Goal: Information Seeking & Learning: Learn about a topic

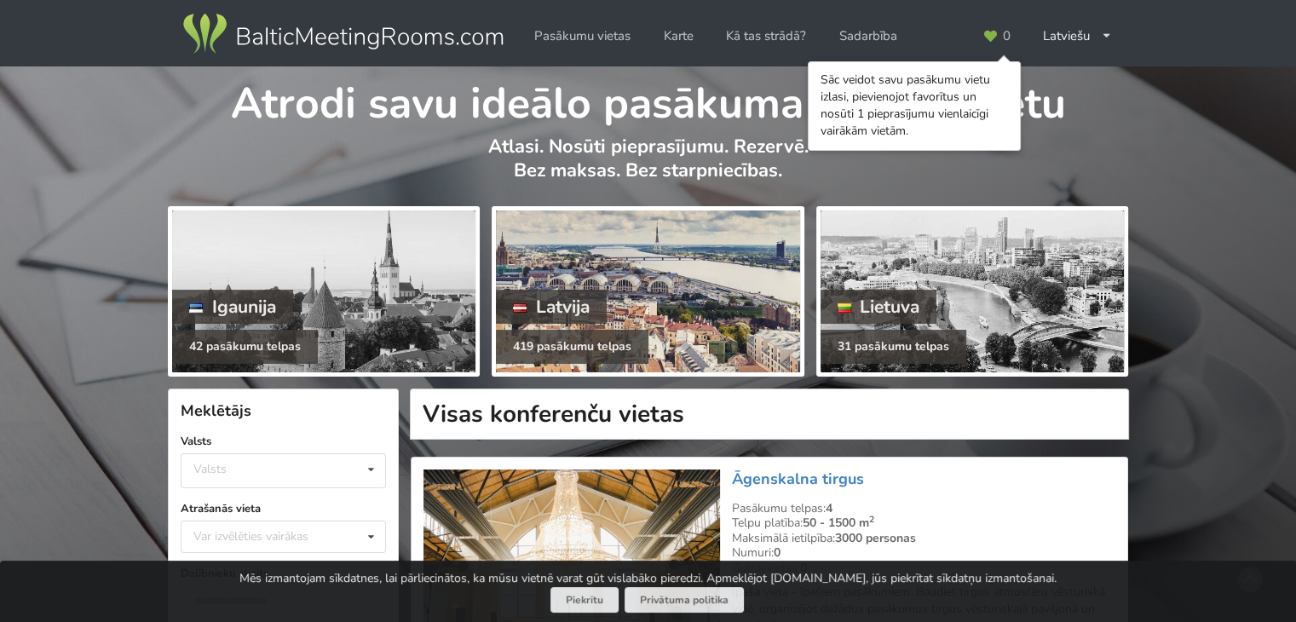
click at [552, 302] on div "Latvija" at bounding box center [551, 307] width 111 height 34
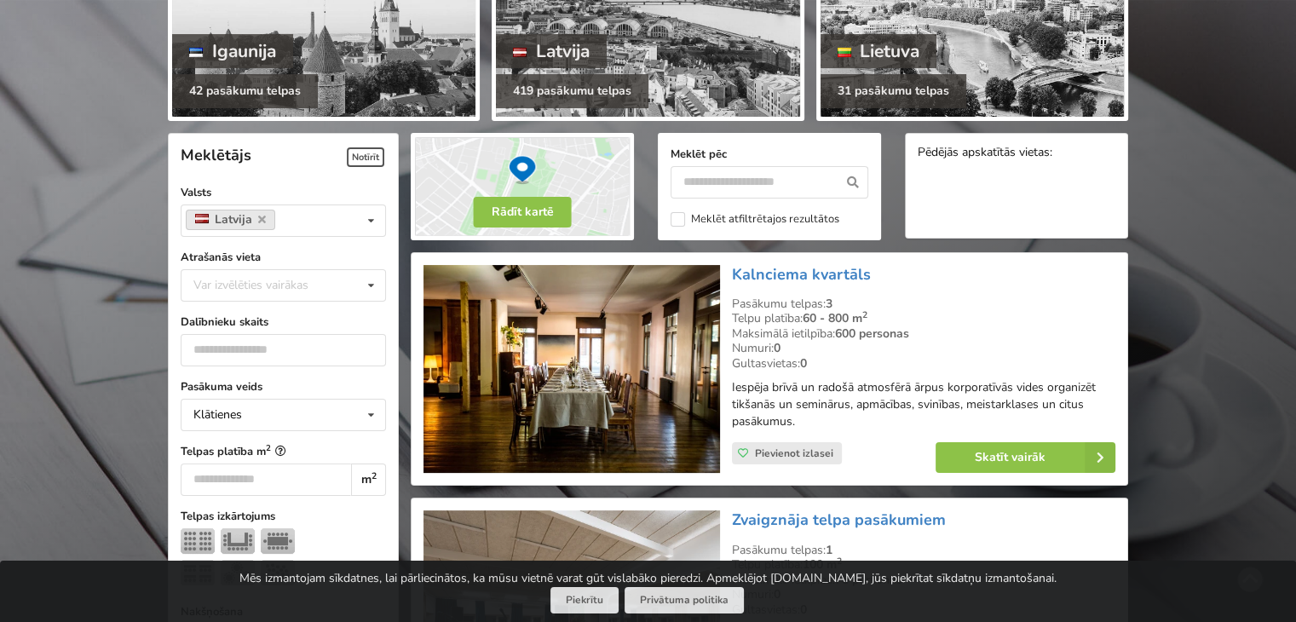
scroll to position [341, 0]
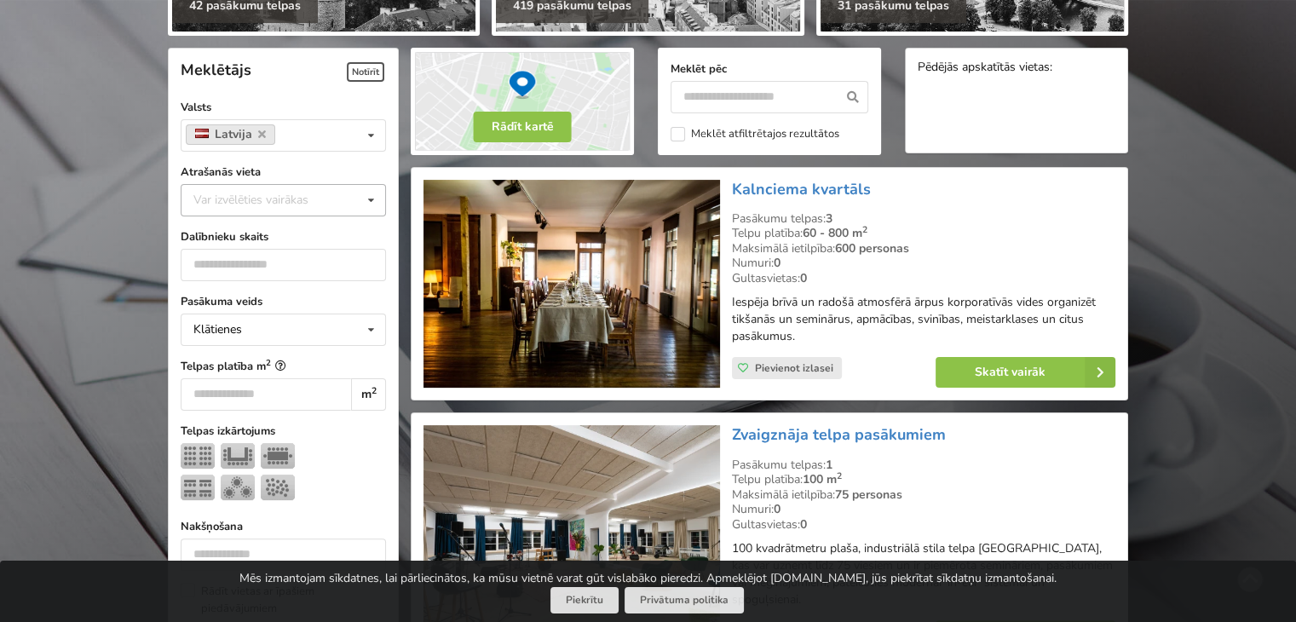
click at [375, 201] on icon at bounding box center [371, 201] width 25 height 32
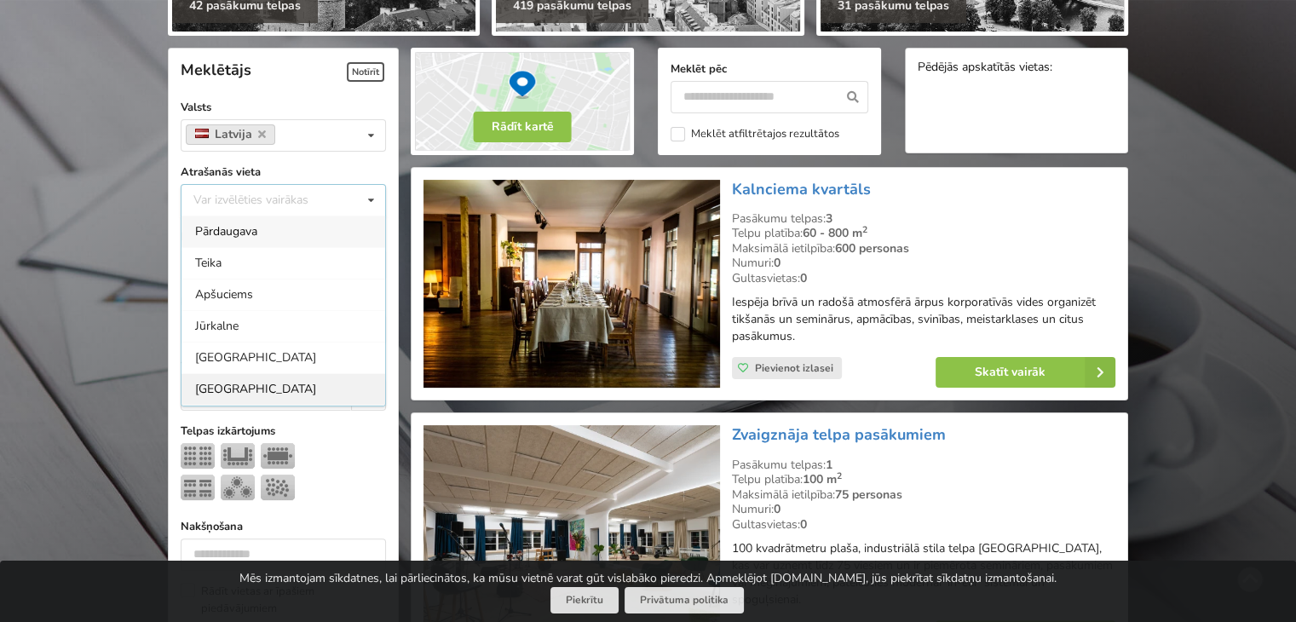
click at [215, 386] on div "[GEOGRAPHIC_DATA]" at bounding box center [283, 389] width 204 height 32
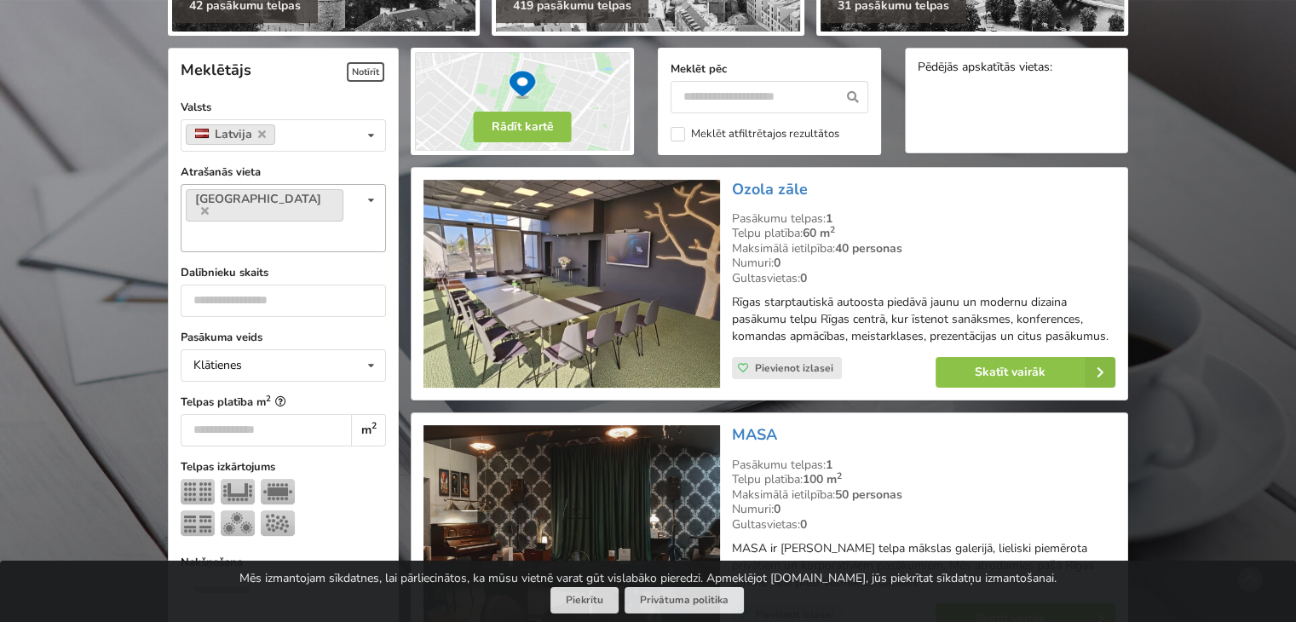
scroll to position [382, 0]
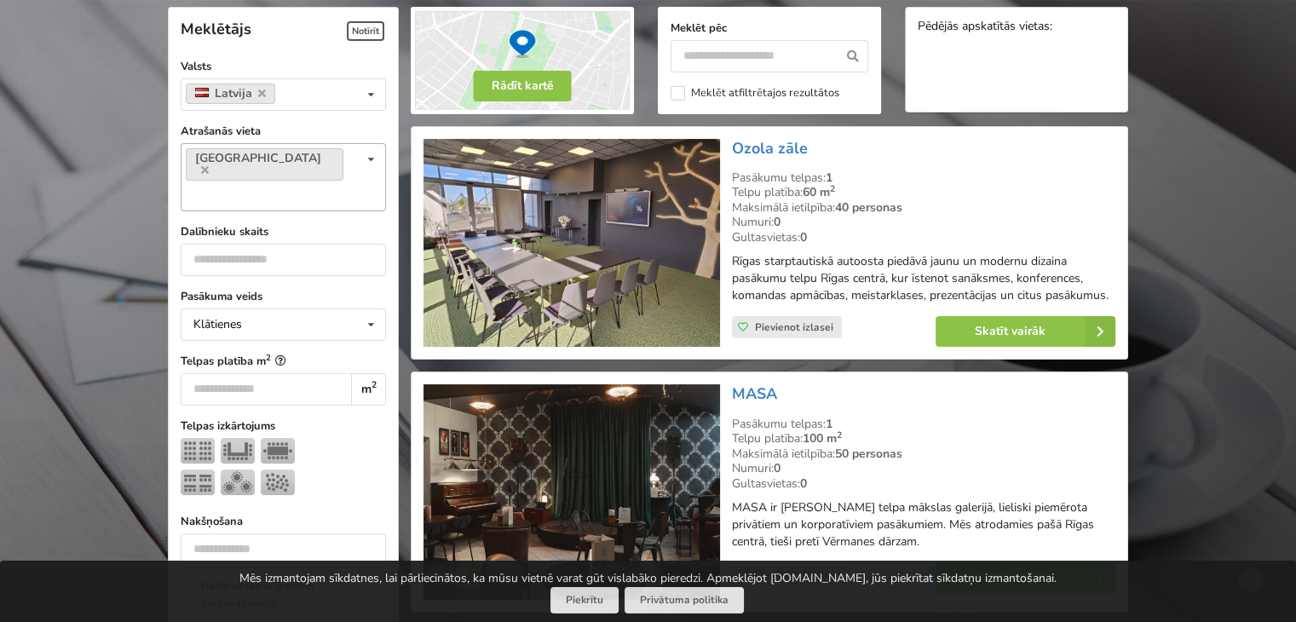
click at [370, 163] on icon at bounding box center [371, 160] width 25 height 32
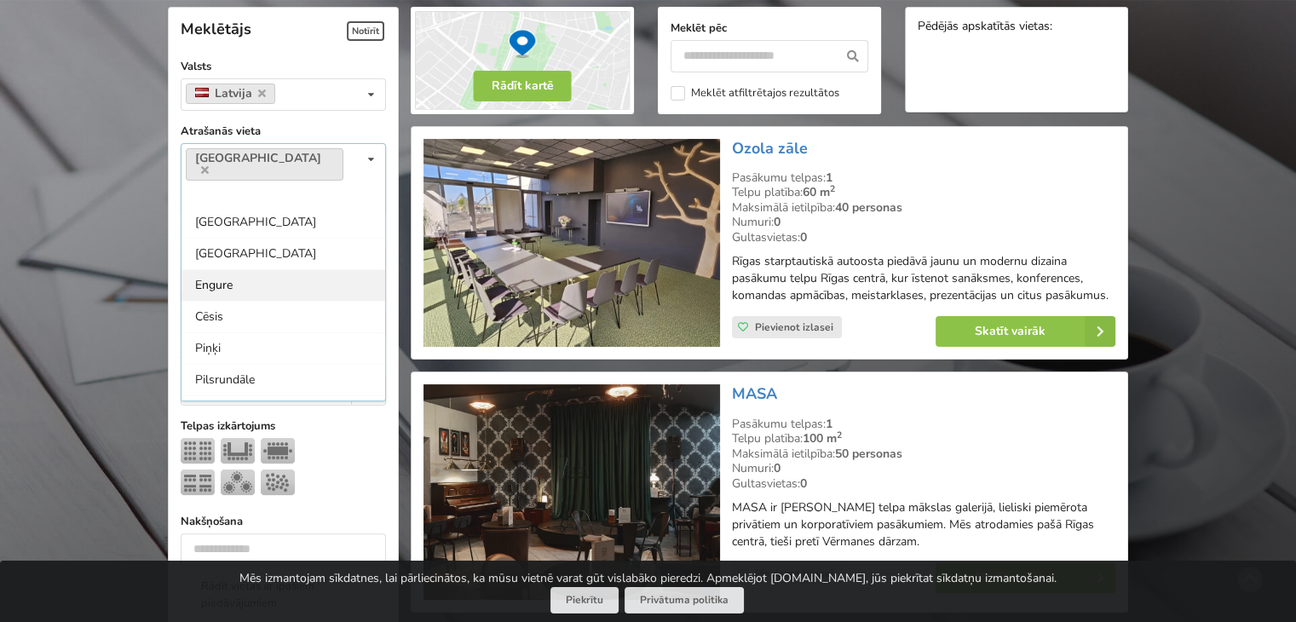
scroll to position [497, 0]
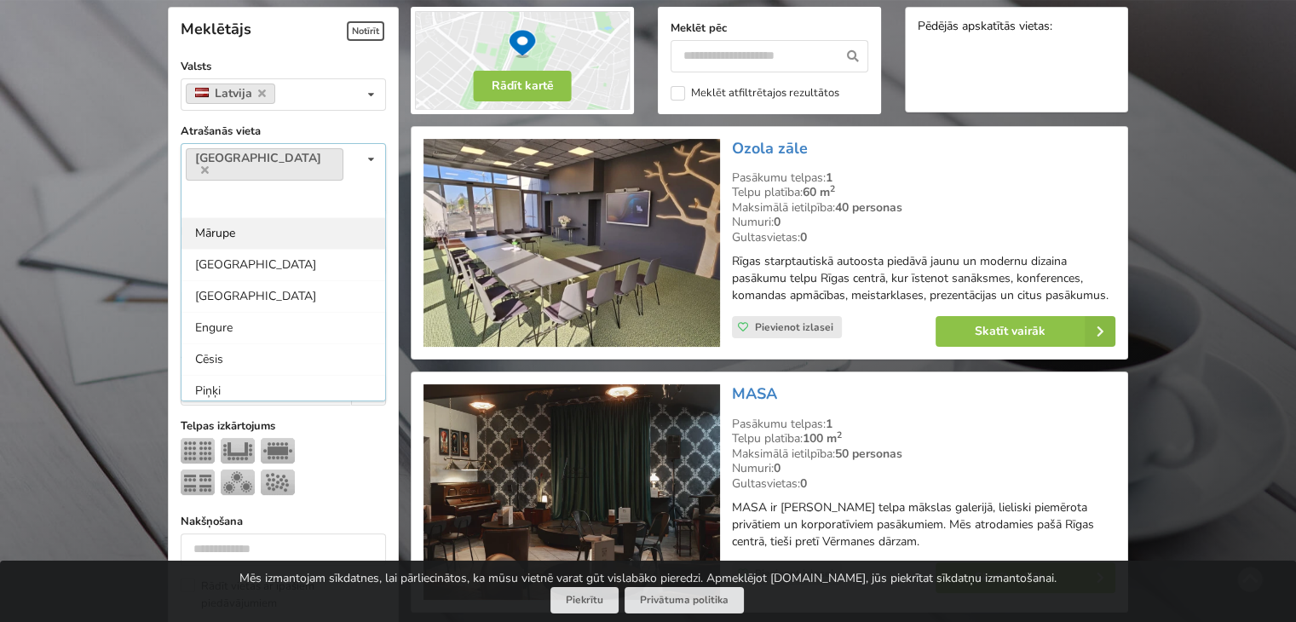
click at [231, 217] on div "Mārupe" at bounding box center [283, 233] width 204 height 32
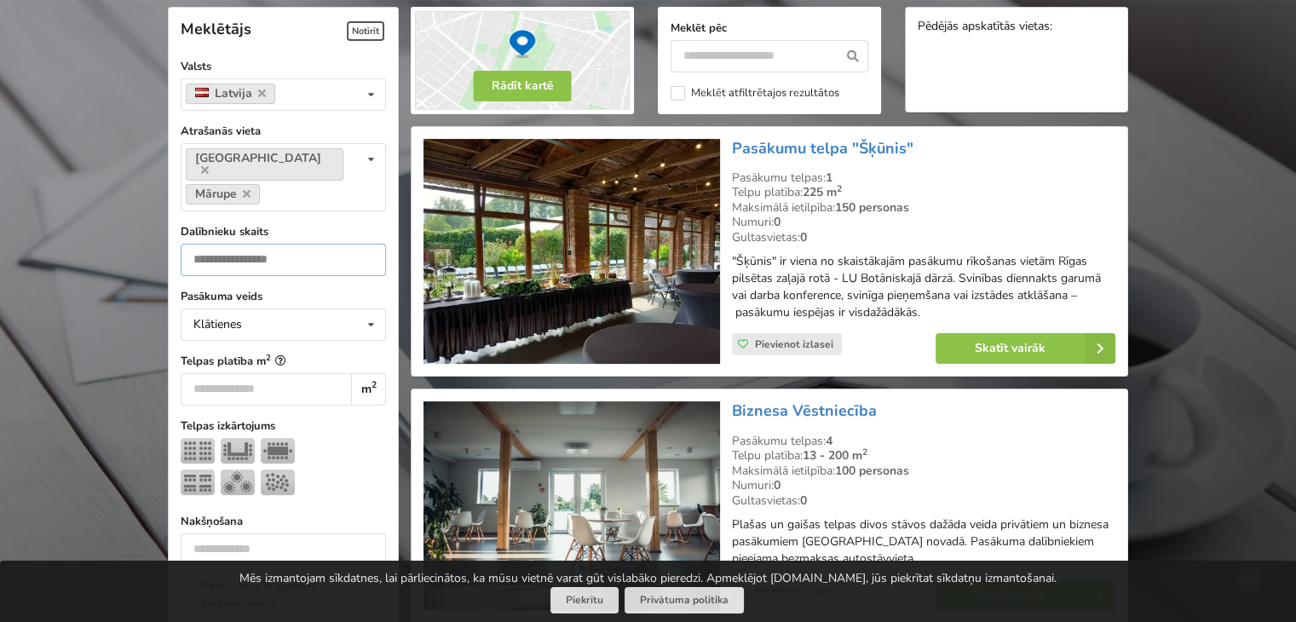
click at [259, 247] on input "number" at bounding box center [283, 260] width 205 height 32
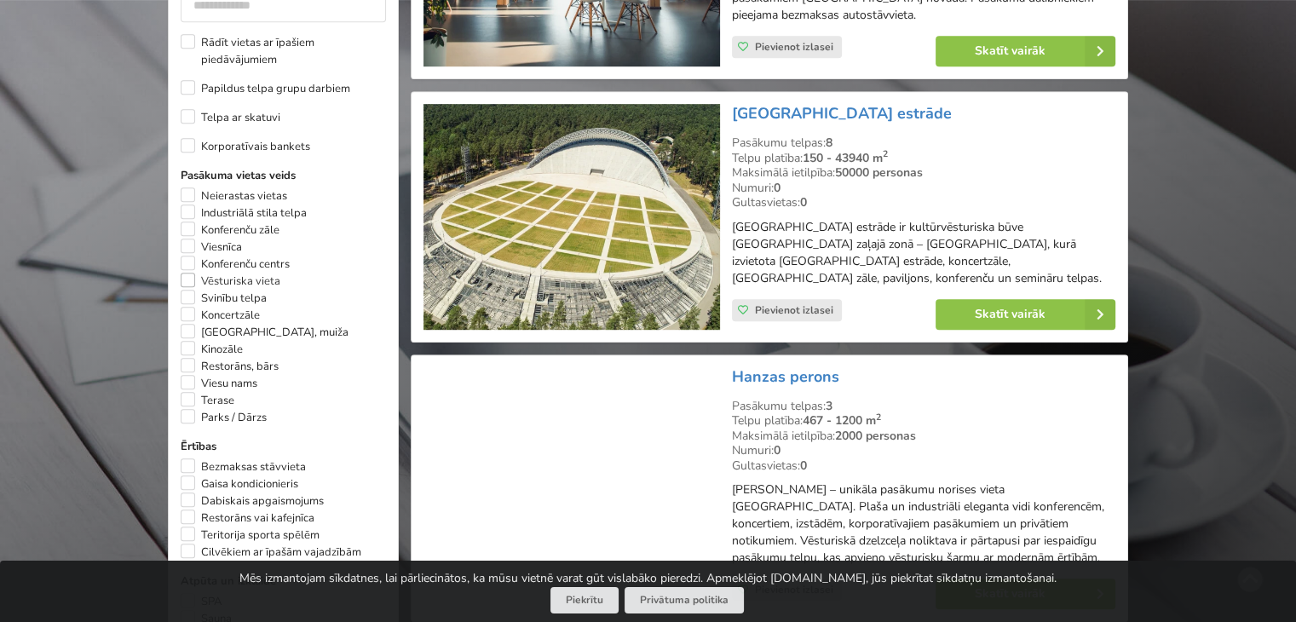
scroll to position [499, 0]
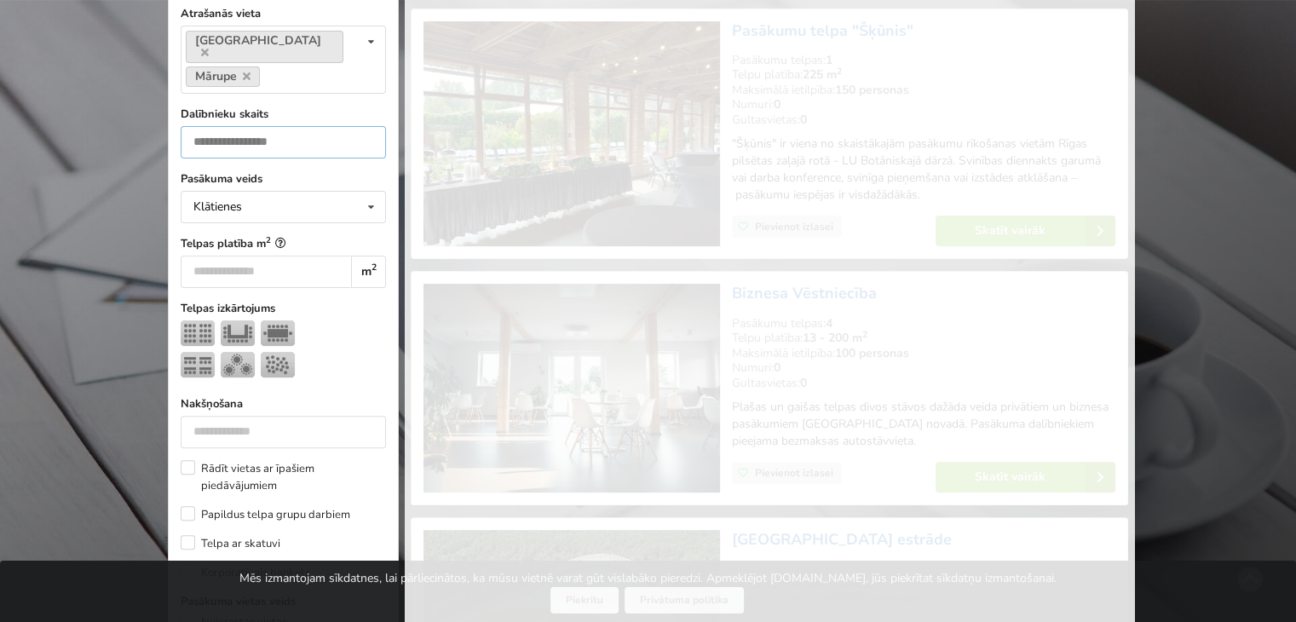
type input "*"
click at [367, 126] on input "*" at bounding box center [283, 142] width 205 height 32
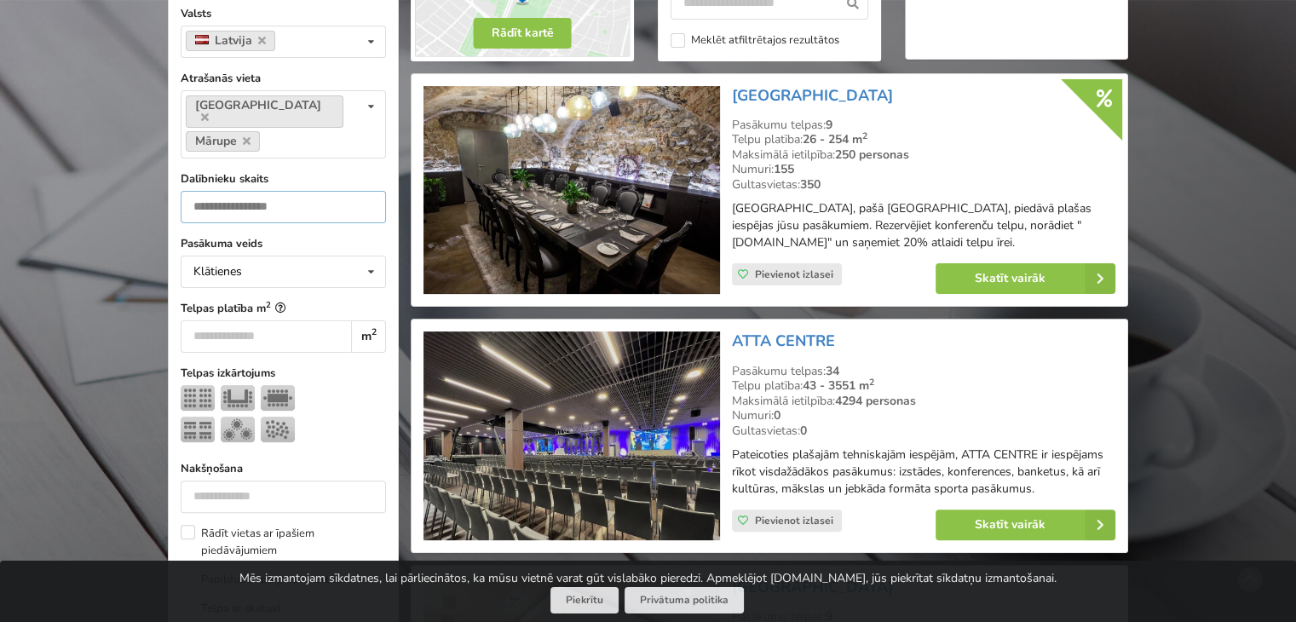
scroll to position [382, 0]
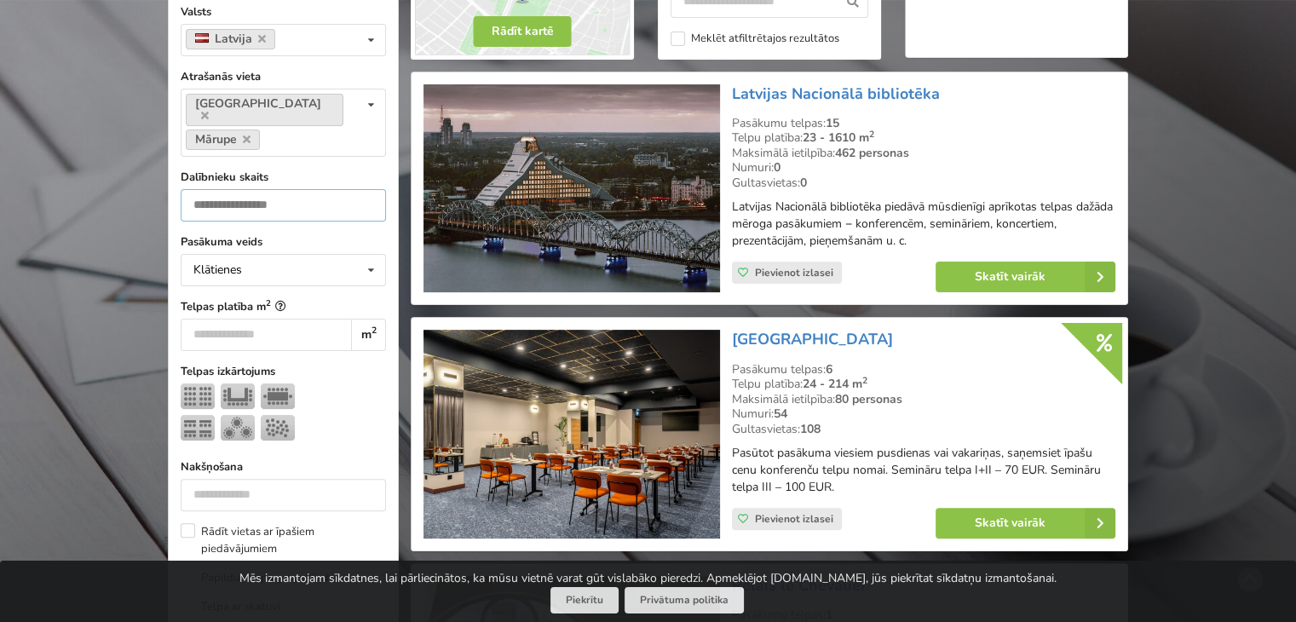
scroll to position [467, 0]
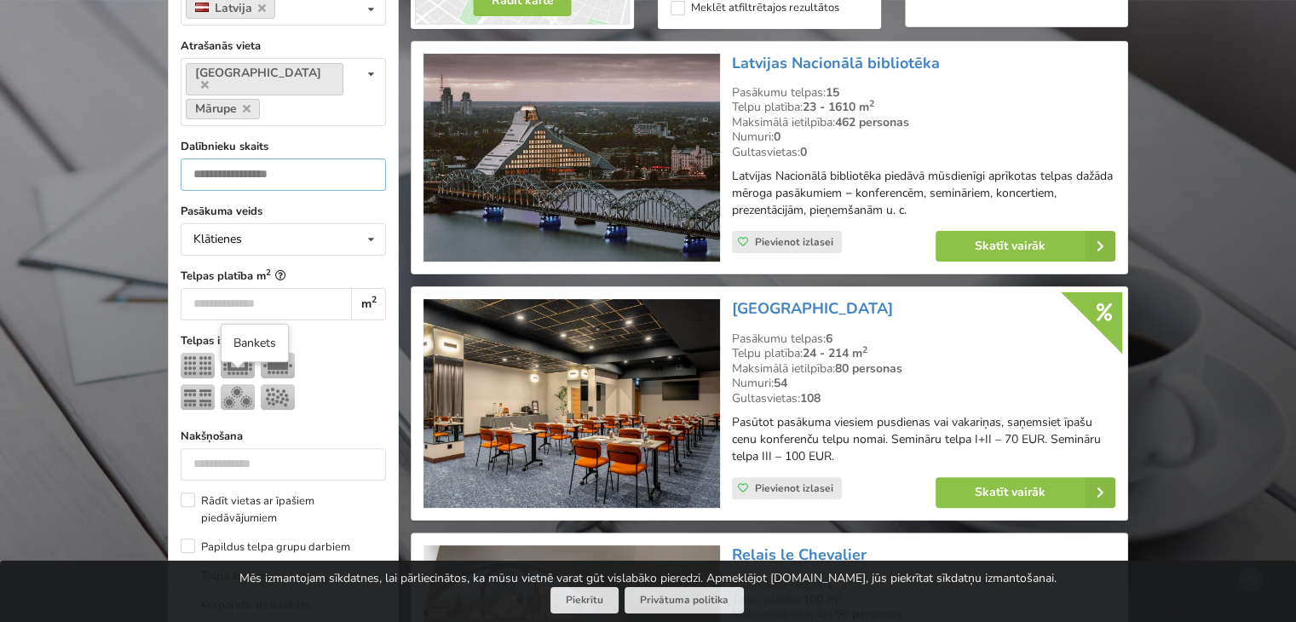
type input "**"
click at [239, 384] on img at bounding box center [238, 397] width 34 height 26
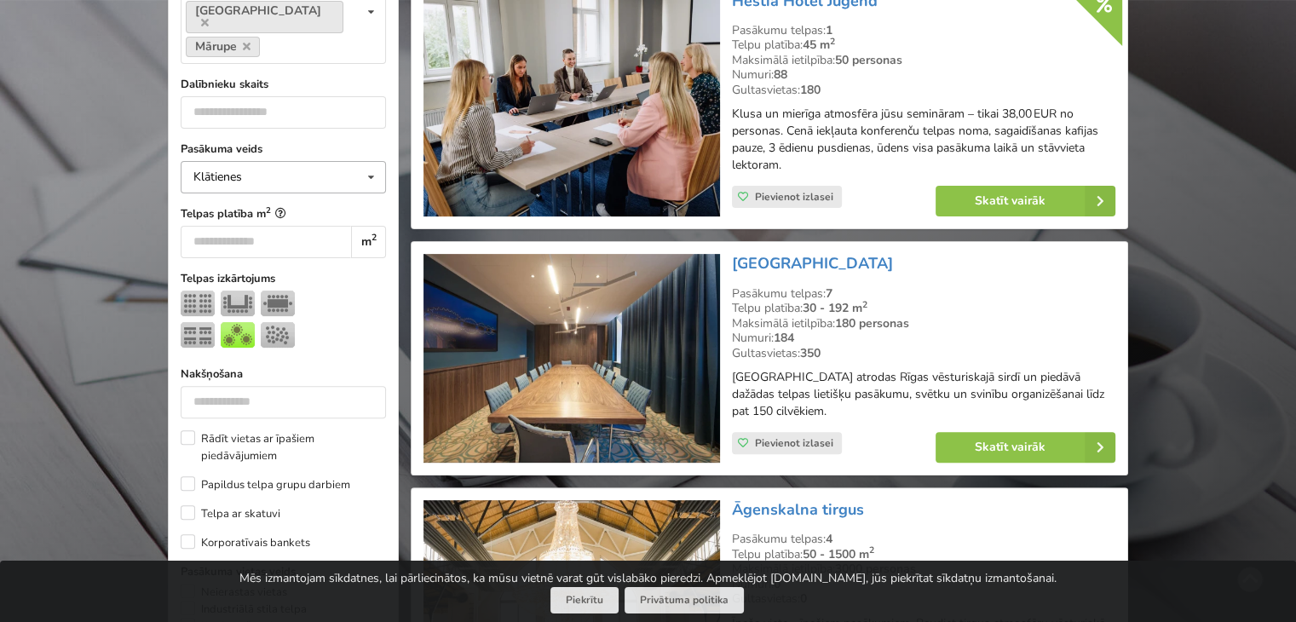
scroll to position [808, 0]
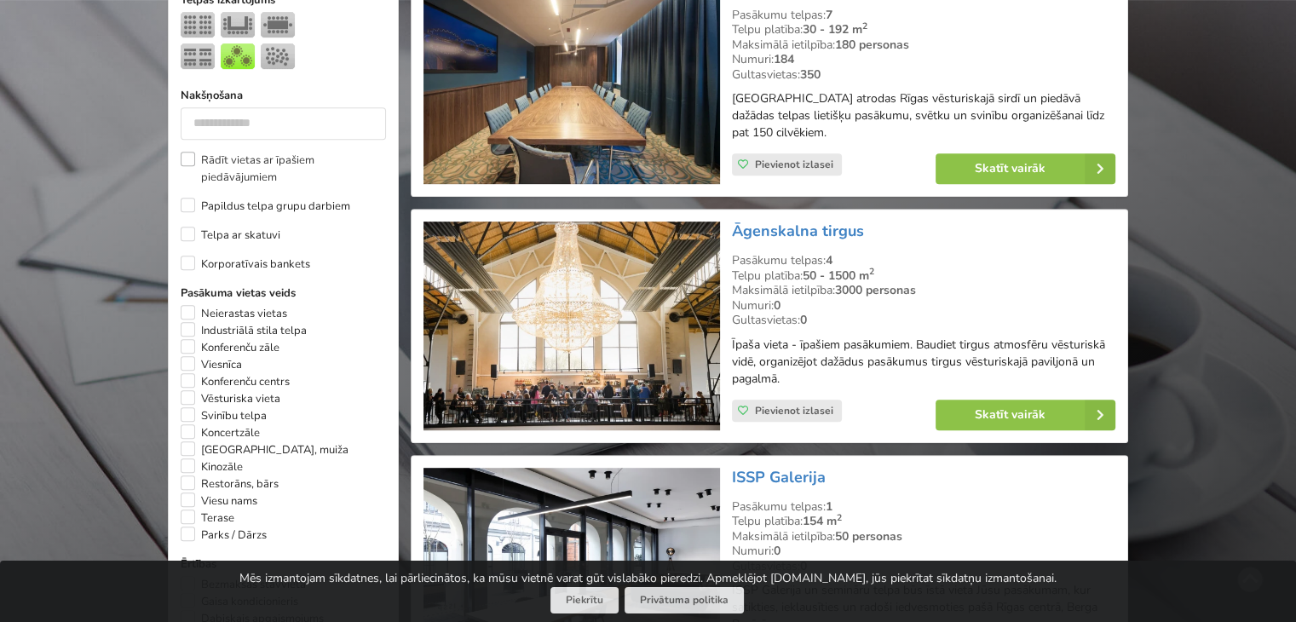
click at [184, 152] on label "Rādīt vietas ar īpašiem piedāvājumiem" at bounding box center [283, 169] width 205 height 34
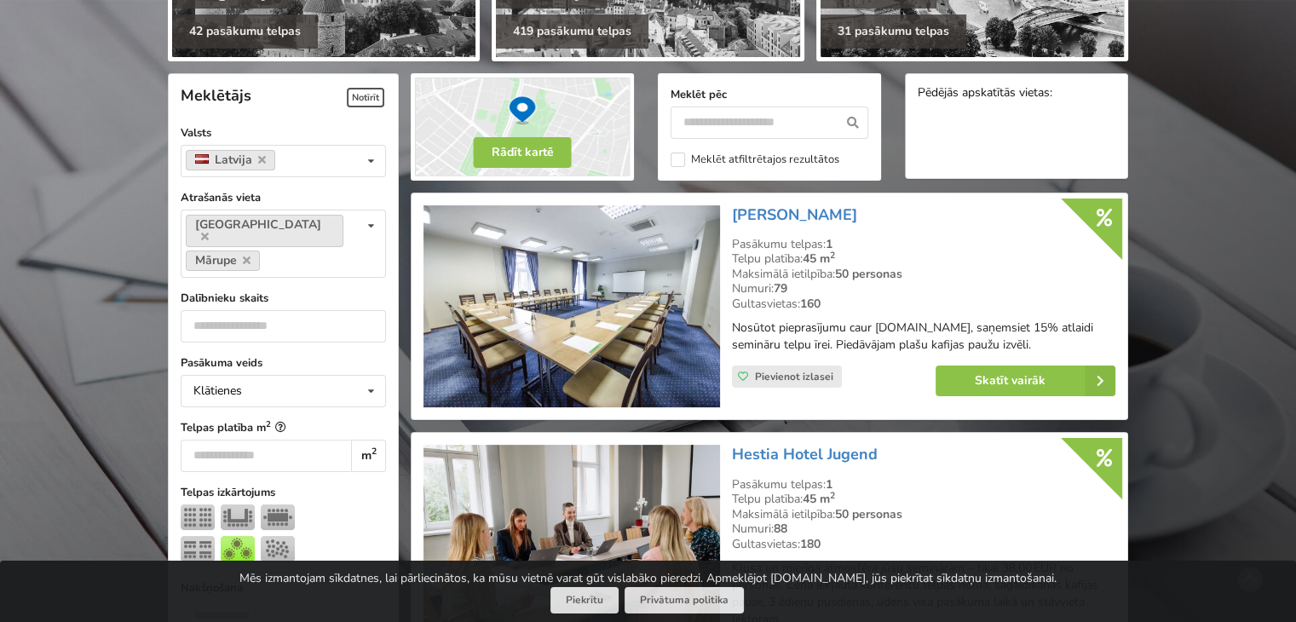
scroll to position [230, 0]
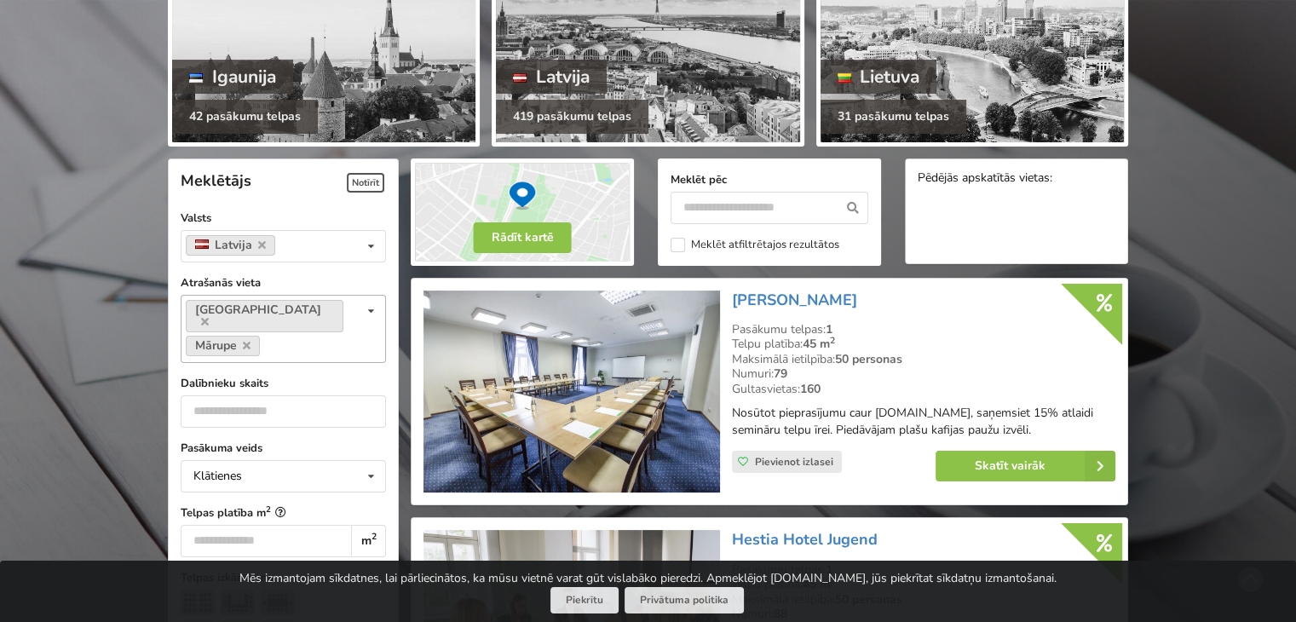
click at [377, 308] on icon at bounding box center [371, 312] width 25 height 32
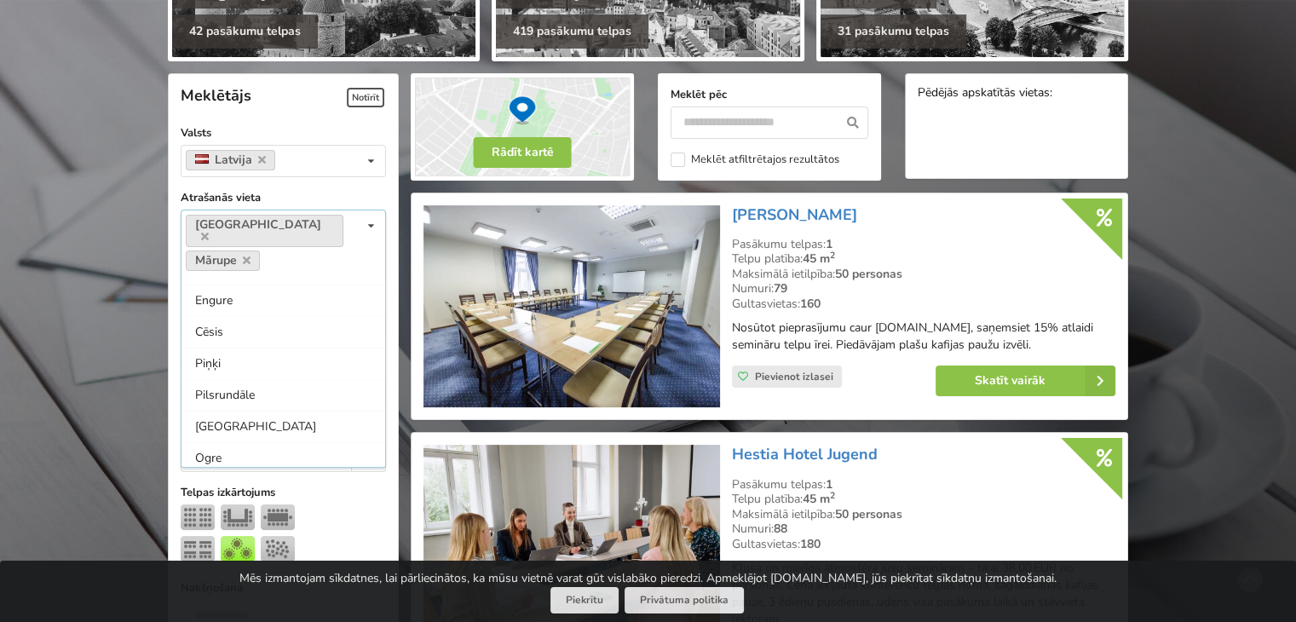
scroll to position [586, 0]
click at [235, 321] on div "Piņķi" at bounding box center [283, 337] width 204 height 32
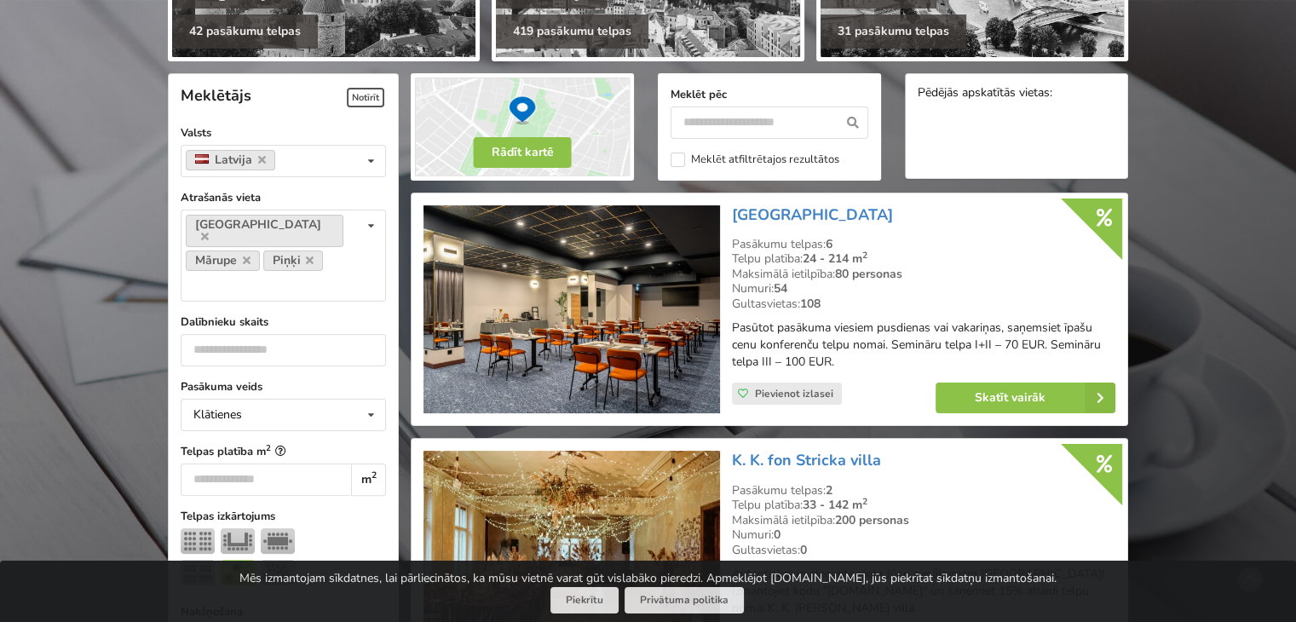
scroll to position [382, 0]
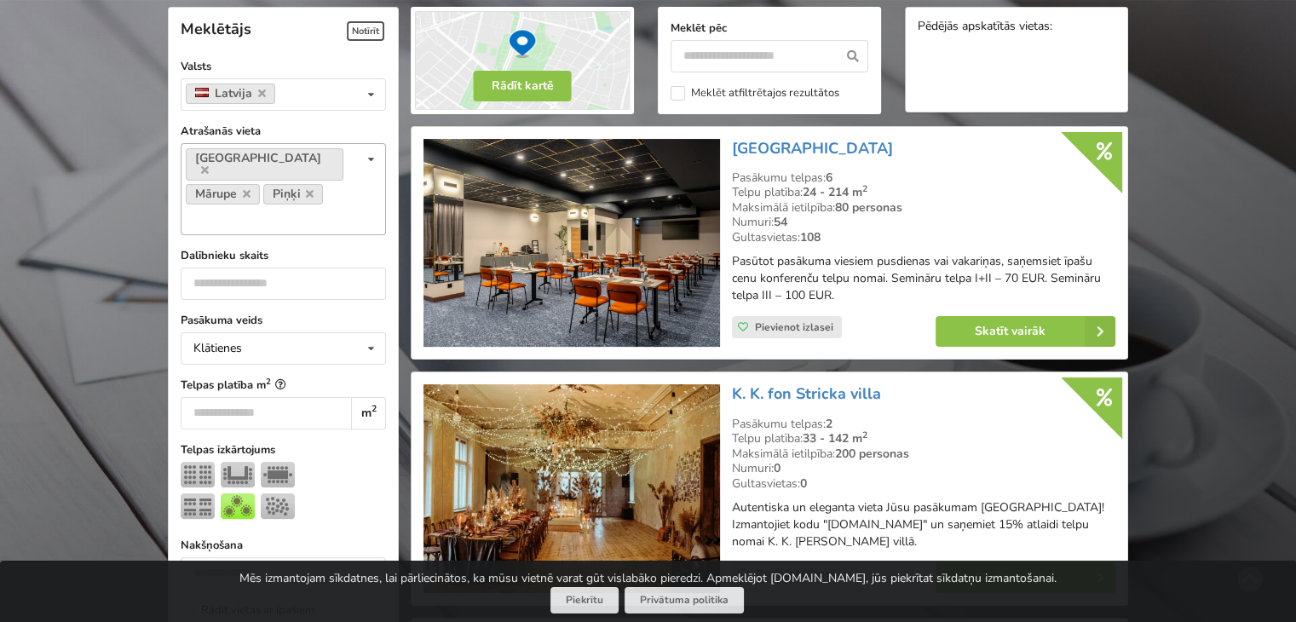
click at [367, 159] on icon at bounding box center [371, 160] width 25 height 32
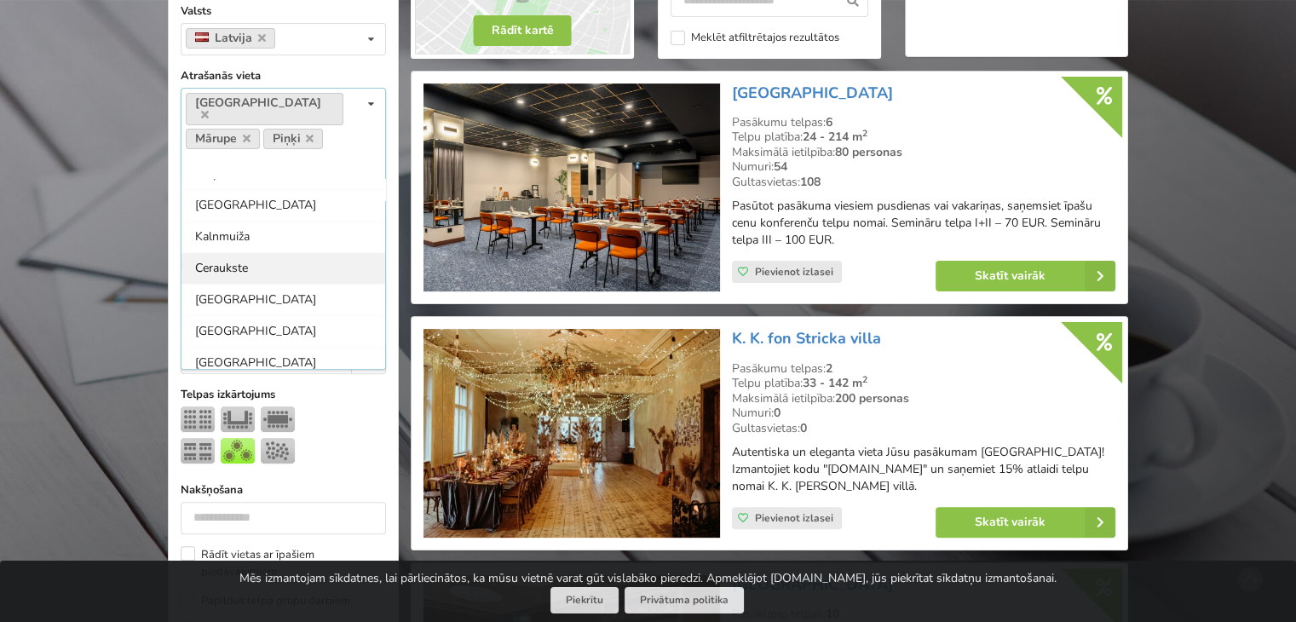
scroll to position [467, 0]
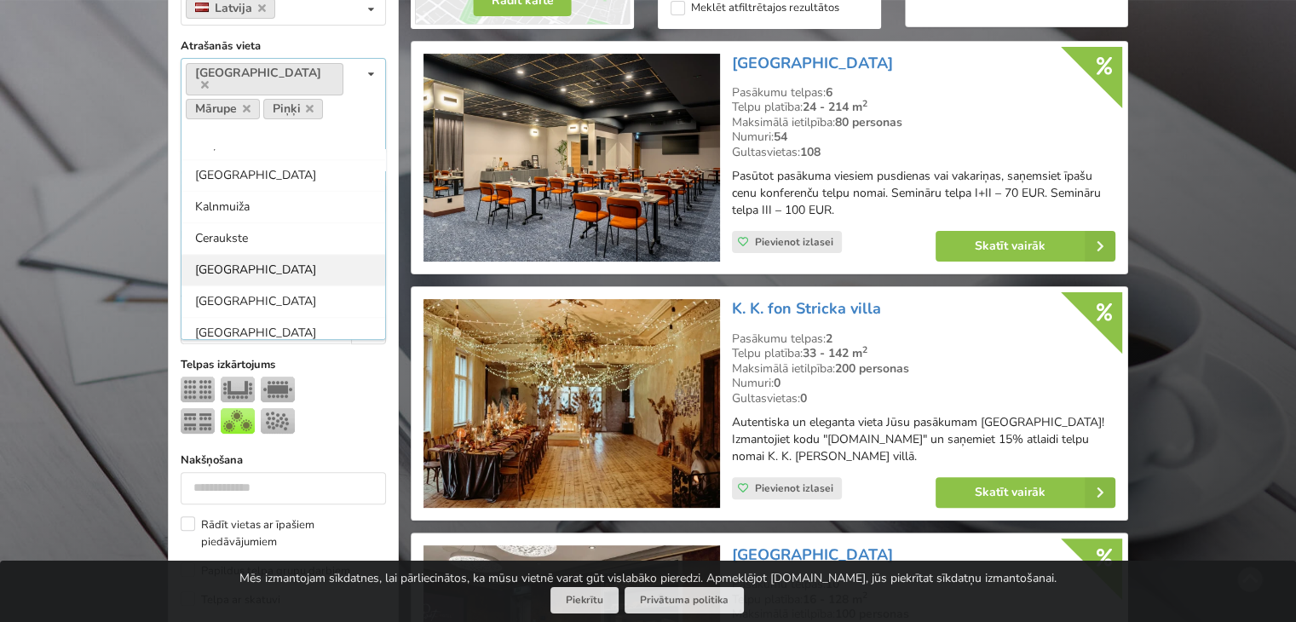
click at [276, 254] on div "[GEOGRAPHIC_DATA]" at bounding box center [283, 270] width 204 height 32
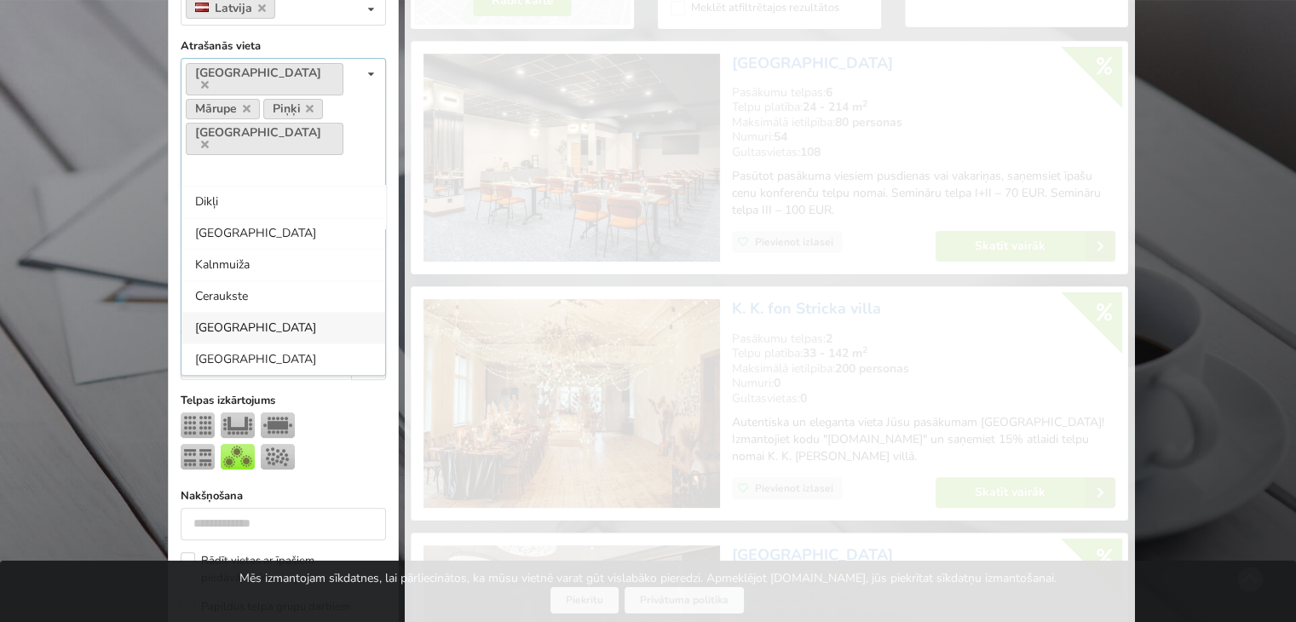
scroll to position [1250, 0]
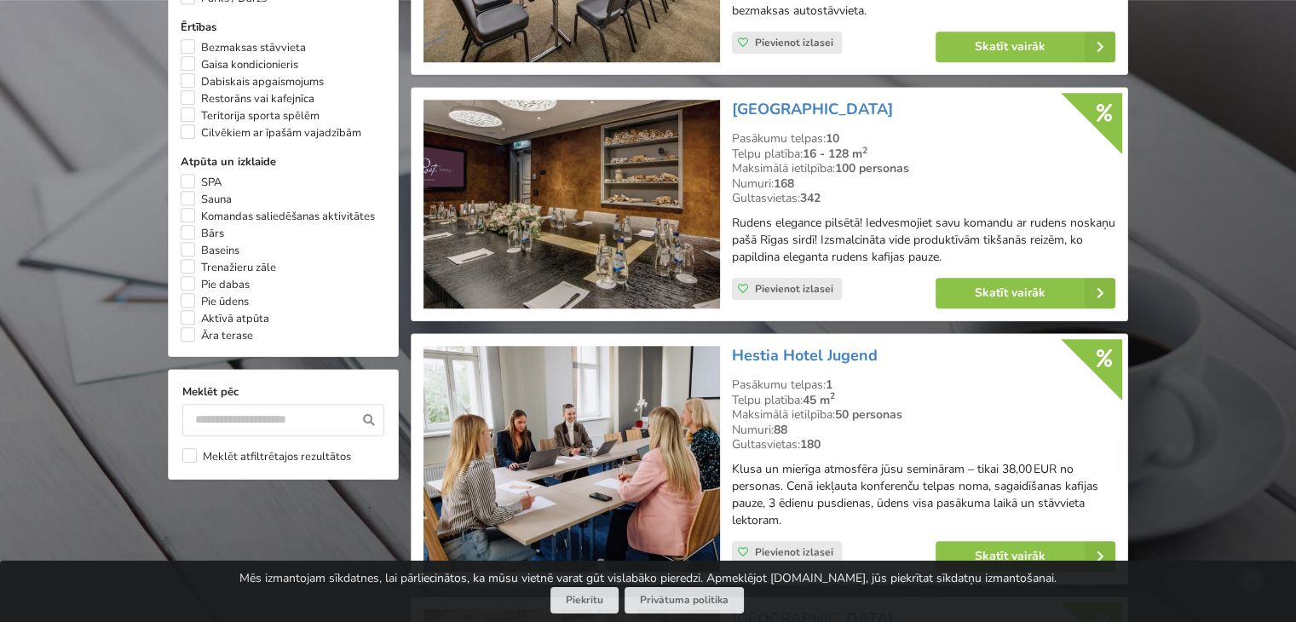
scroll to position [808, 0]
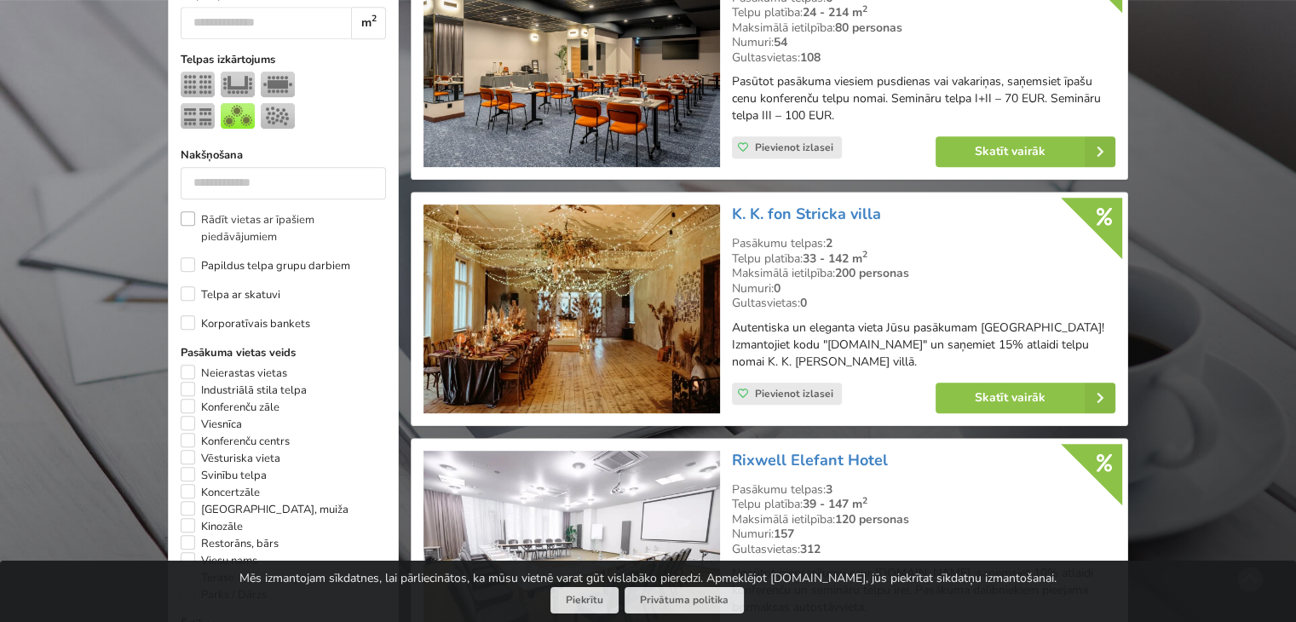
click at [191, 211] on label "Rādīt vietas ar īpašiem piedāvājumiem" at bounding box center [283, 228] width 205 height 34
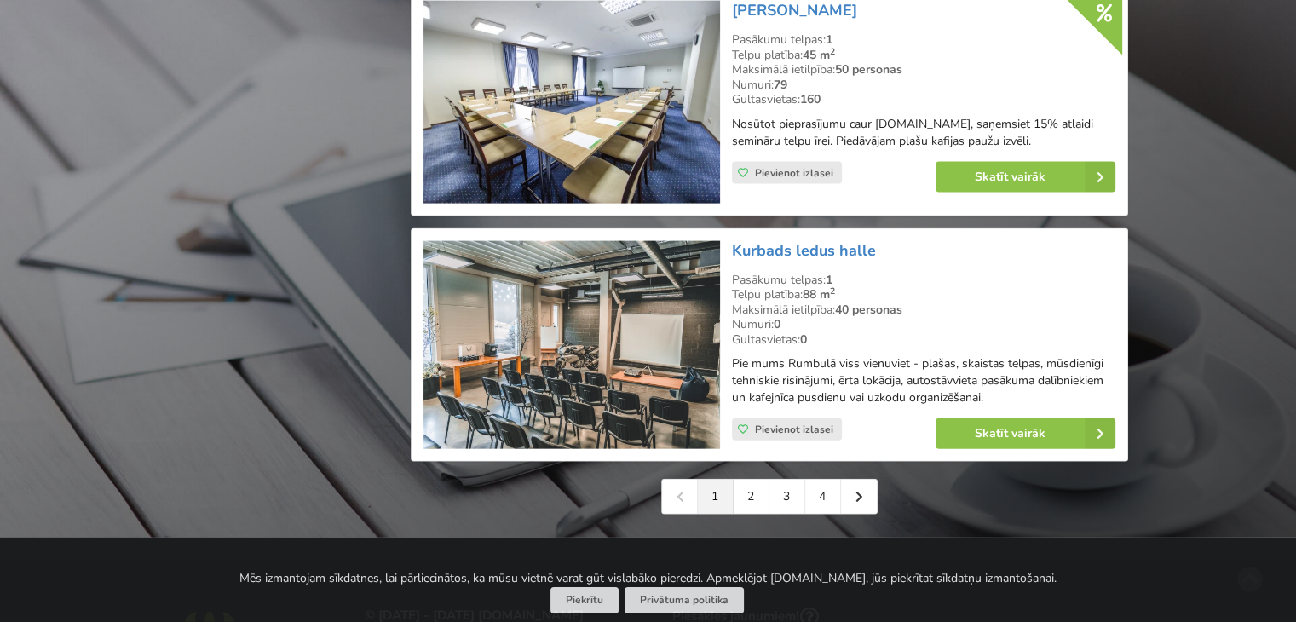
scroll to position [3789, 0]
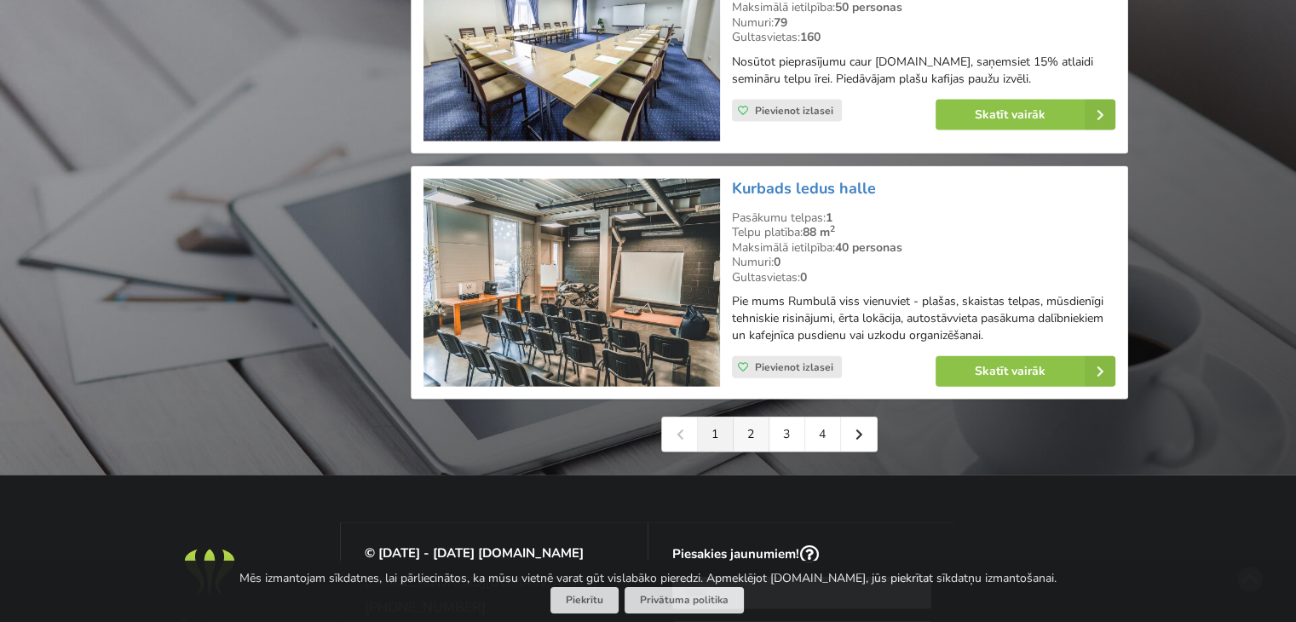
click at [747, 451] on link "2" at bounding box center [751, 434] width 36 height 34
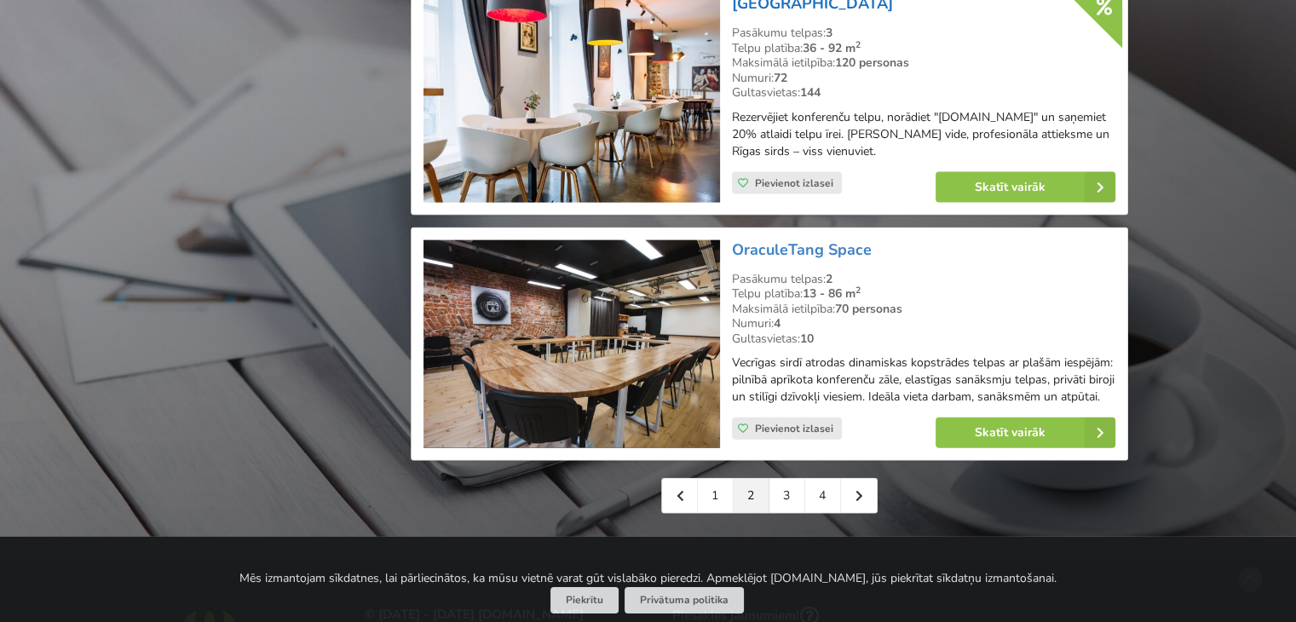
scroll to position [3833, 0]
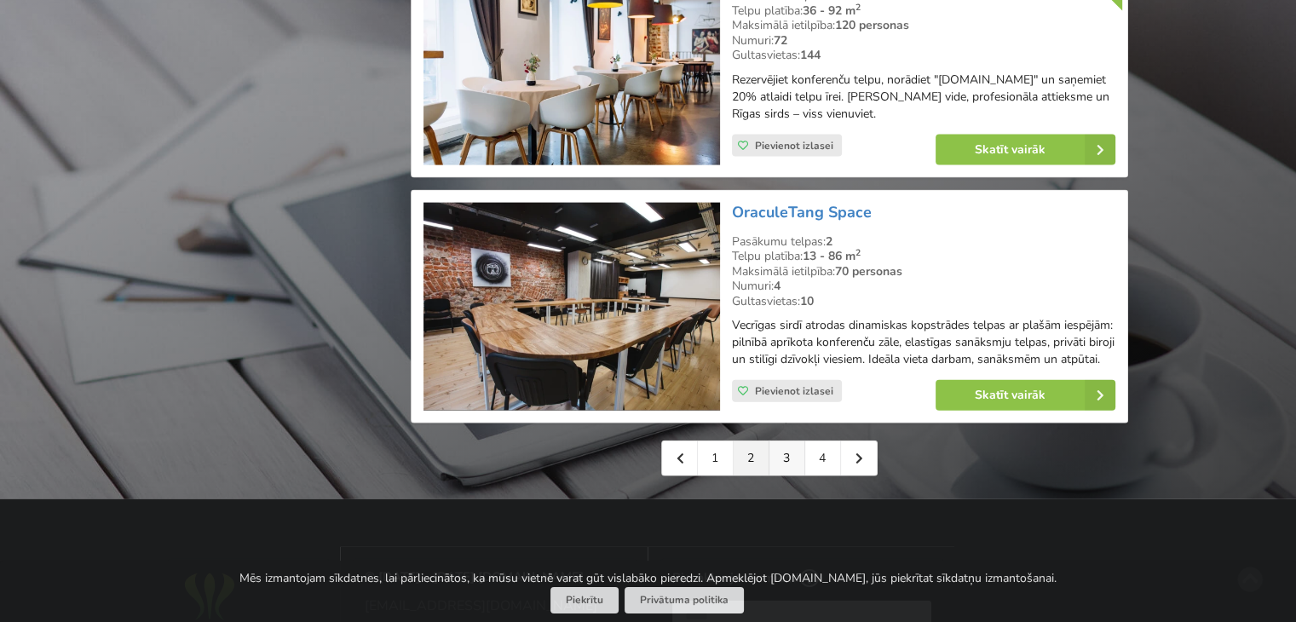
click at [784, 441] on link "3" at bounding box center [787, 458] width 36 height 34
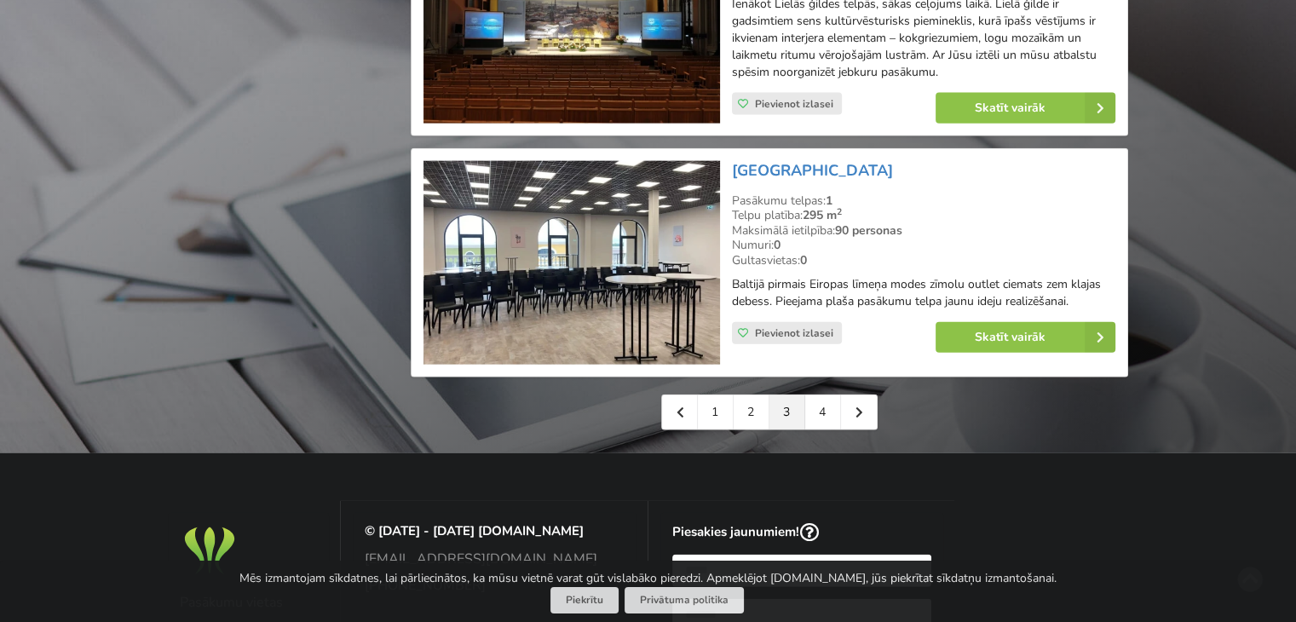
scroll to position [4004, 0]
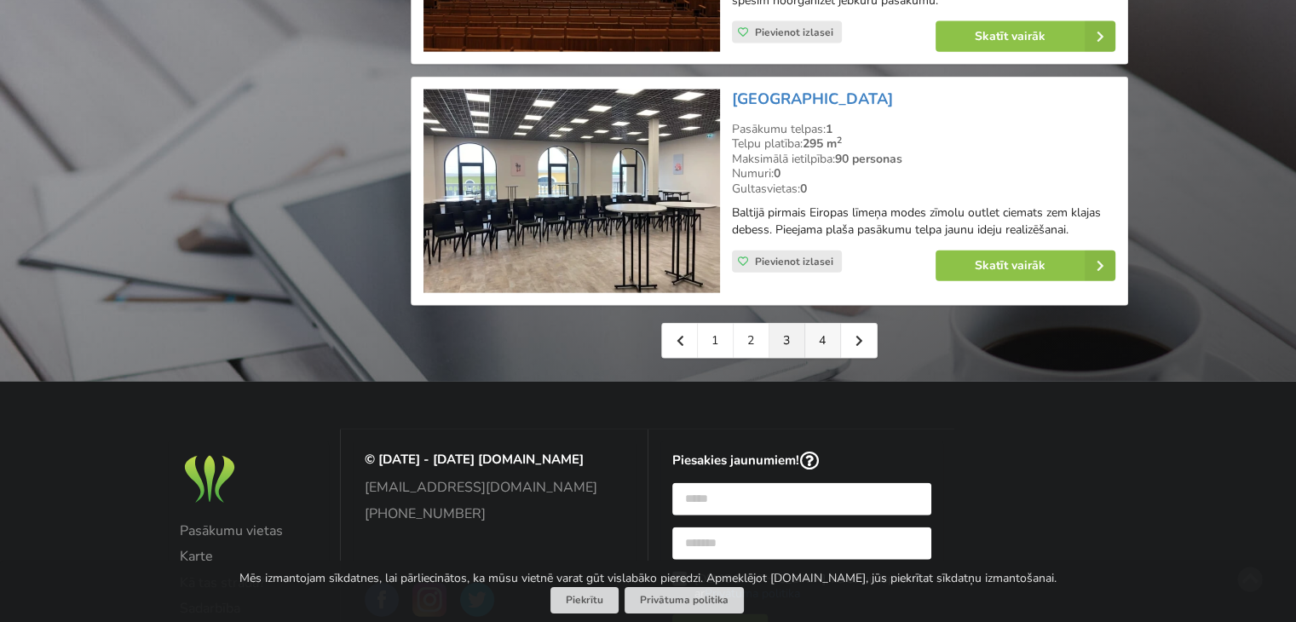
click at [818, 324] on link "4" at bounding box center [823, 341] width 36 height 34
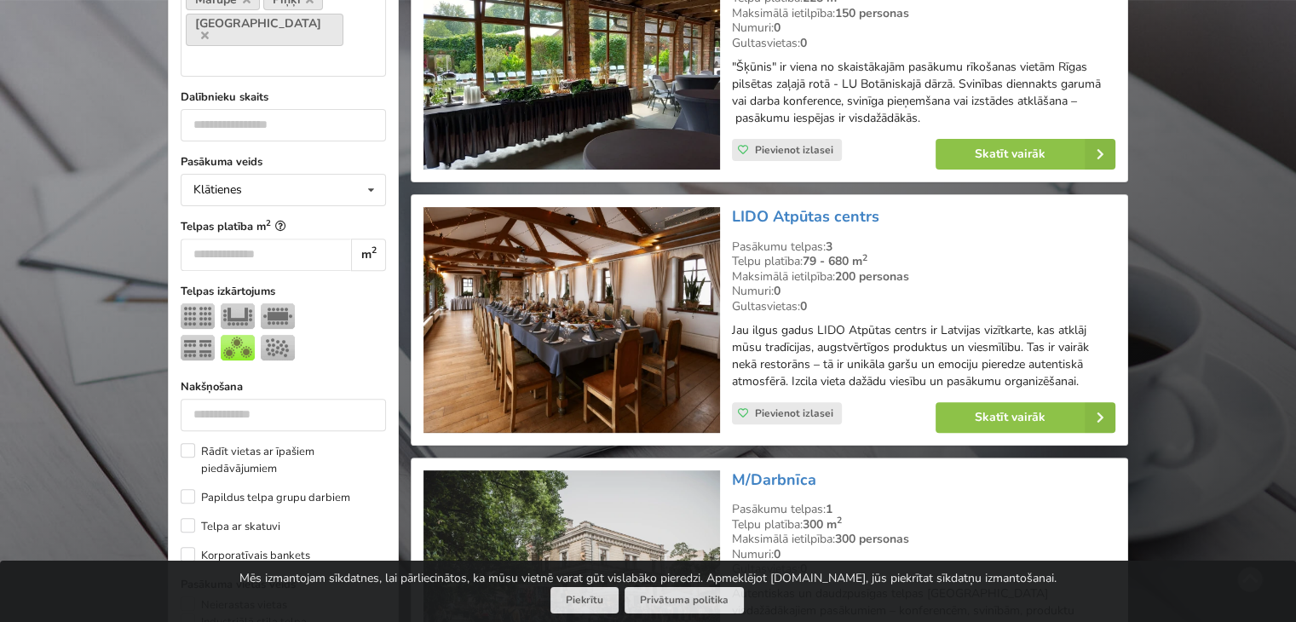
scroll to position [937, 0]
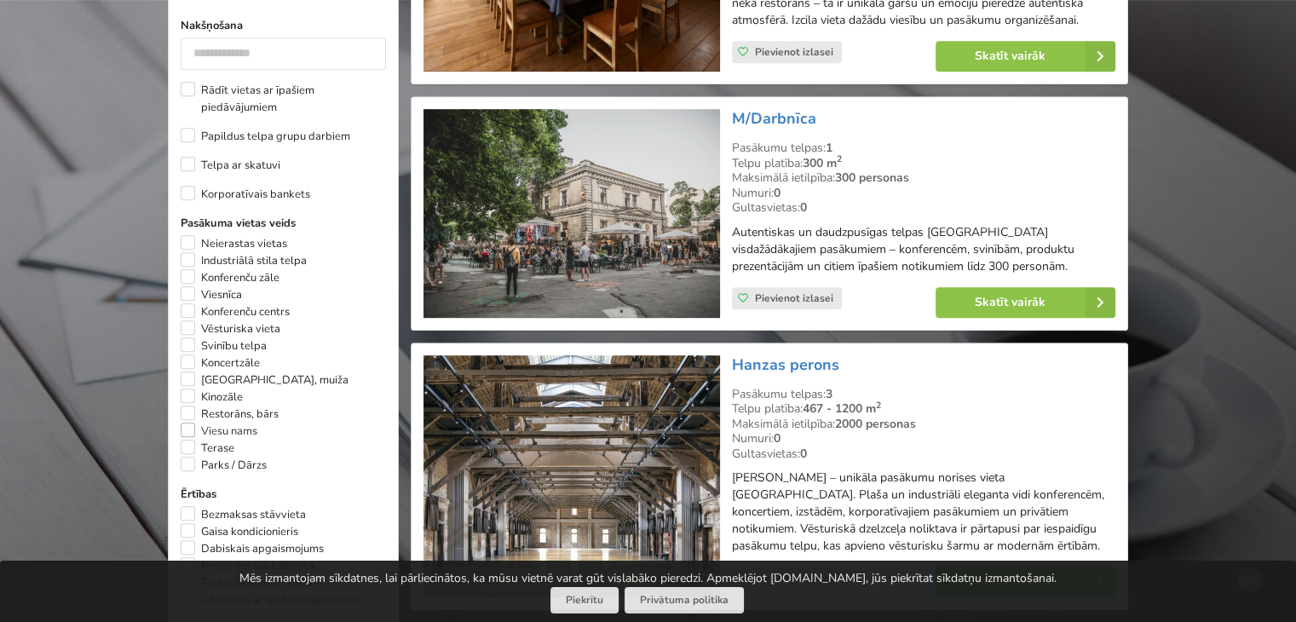
click at [185, 423] on label "Viesu nams" at bounding box center [219, 431] width 77 height 17
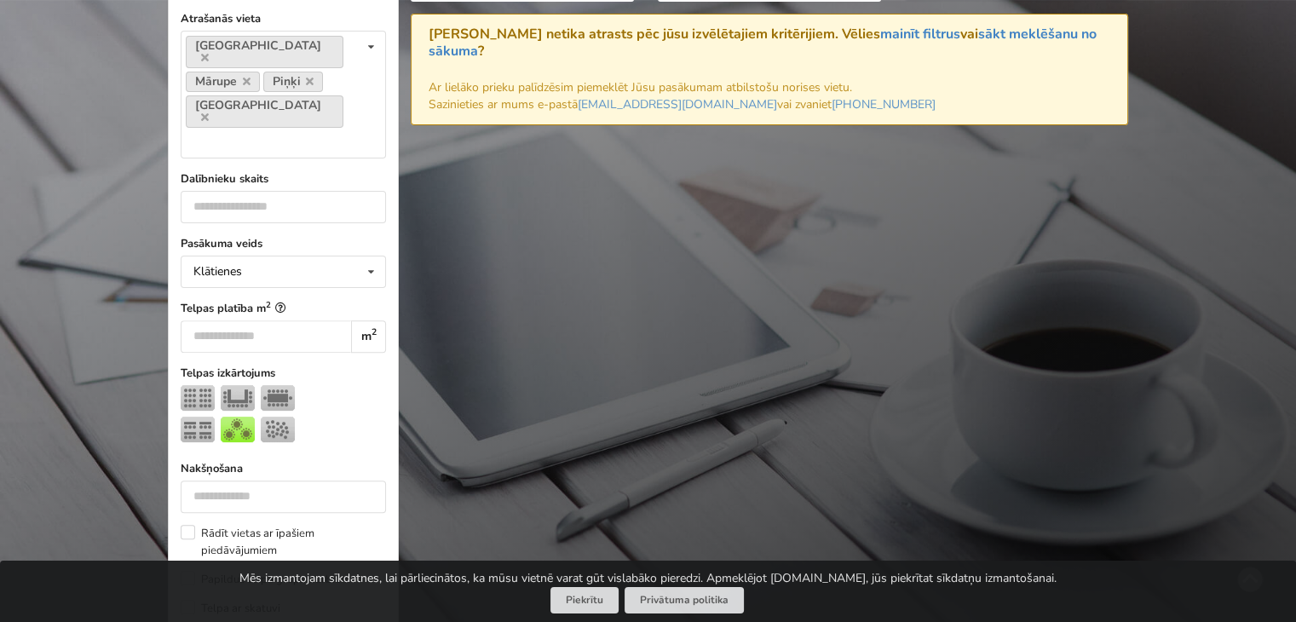
scroll to position [382, 0]
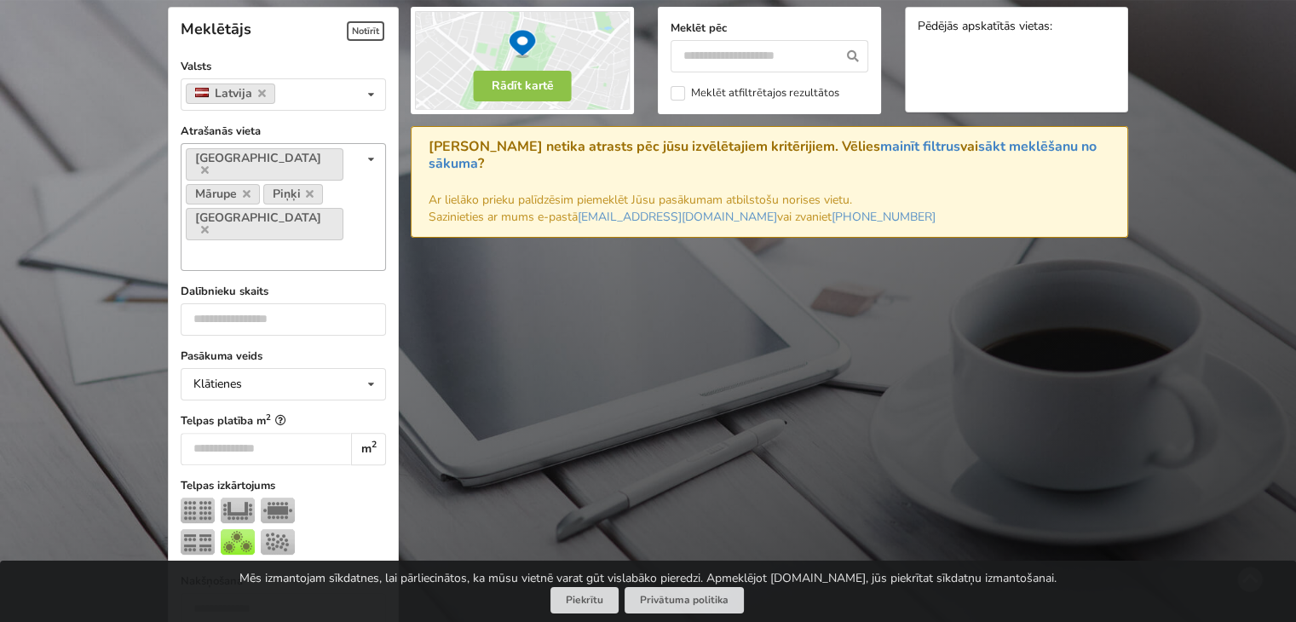
click at [374, 158] on icon at bounding box center [371, 160] width 25 height 32
click at [250, 188] on icon at bounding box center [247, 193] width 8 height 11
click at [246, 184] on link "Piņķi" at bounding box center [216, 194] width 60 height 20
click at [237, 188] on icon at bounding box center [233, 193] width 8 height 11
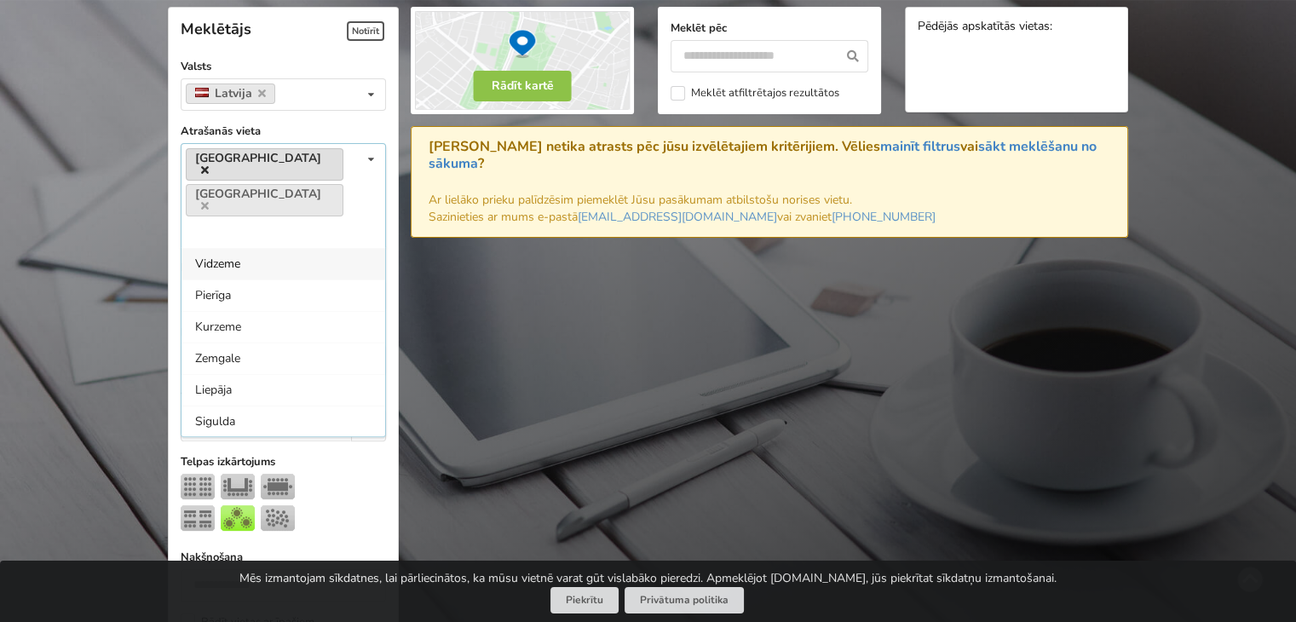
click at [209, 164] on icon at bounding box center [205, 169] width 8 height 11
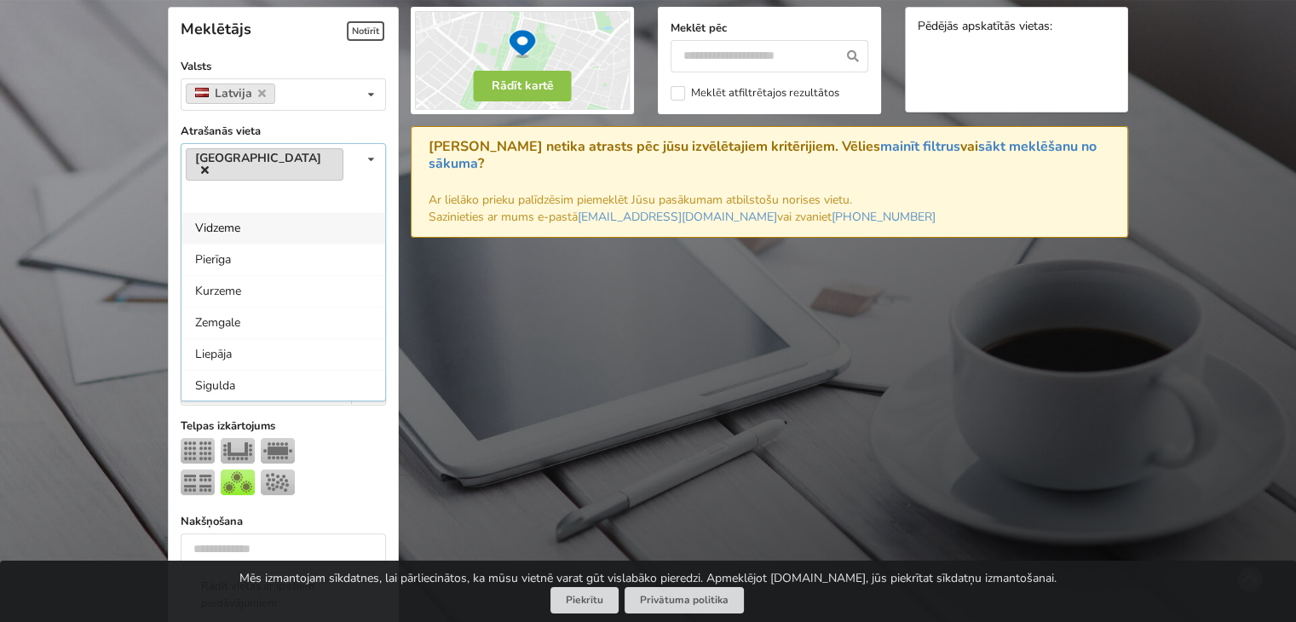
click at [209, 164] on icon at bounding box center [205, 169] width 8 height 11
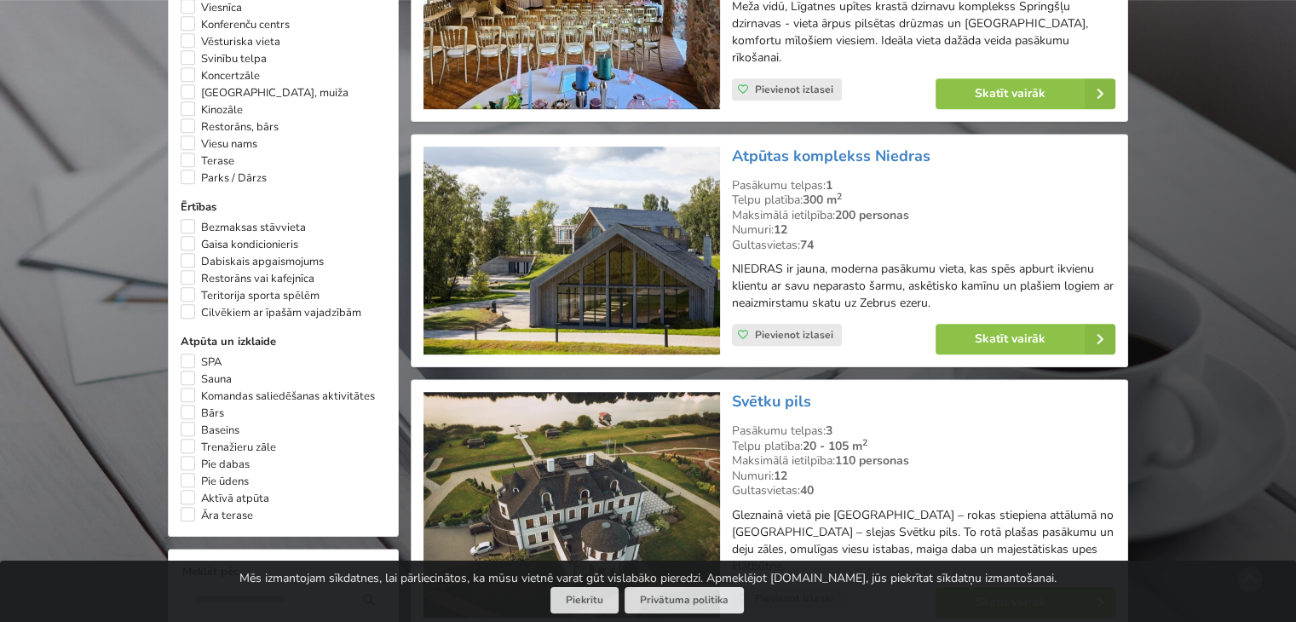
scroll to position [1193, 0]
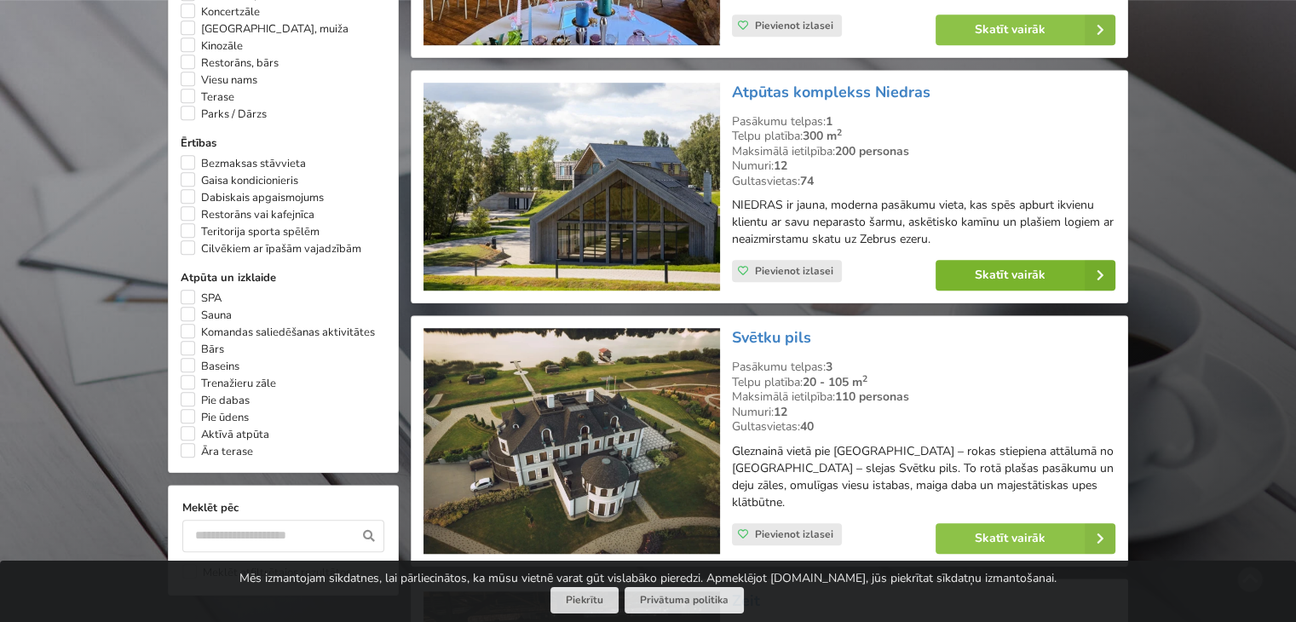
click at [992, 260] on link "Skatīt vairāk" at bounding box center [1025, 275] width 180 height 31
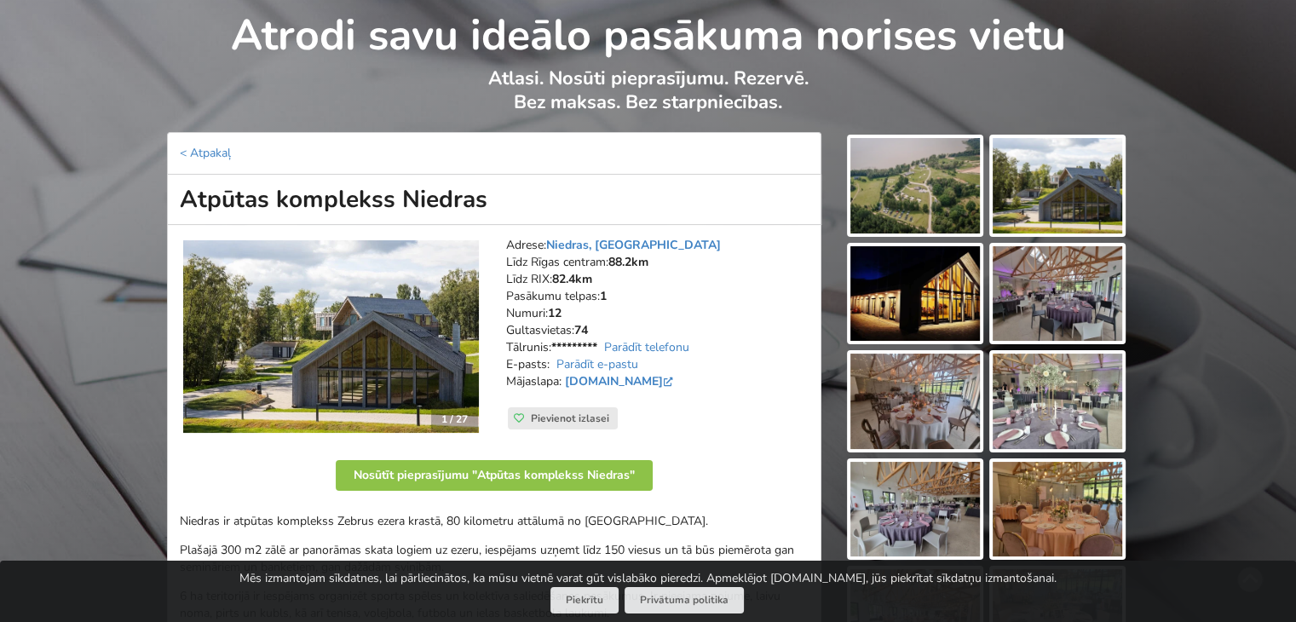
scroll to position [170, 0]
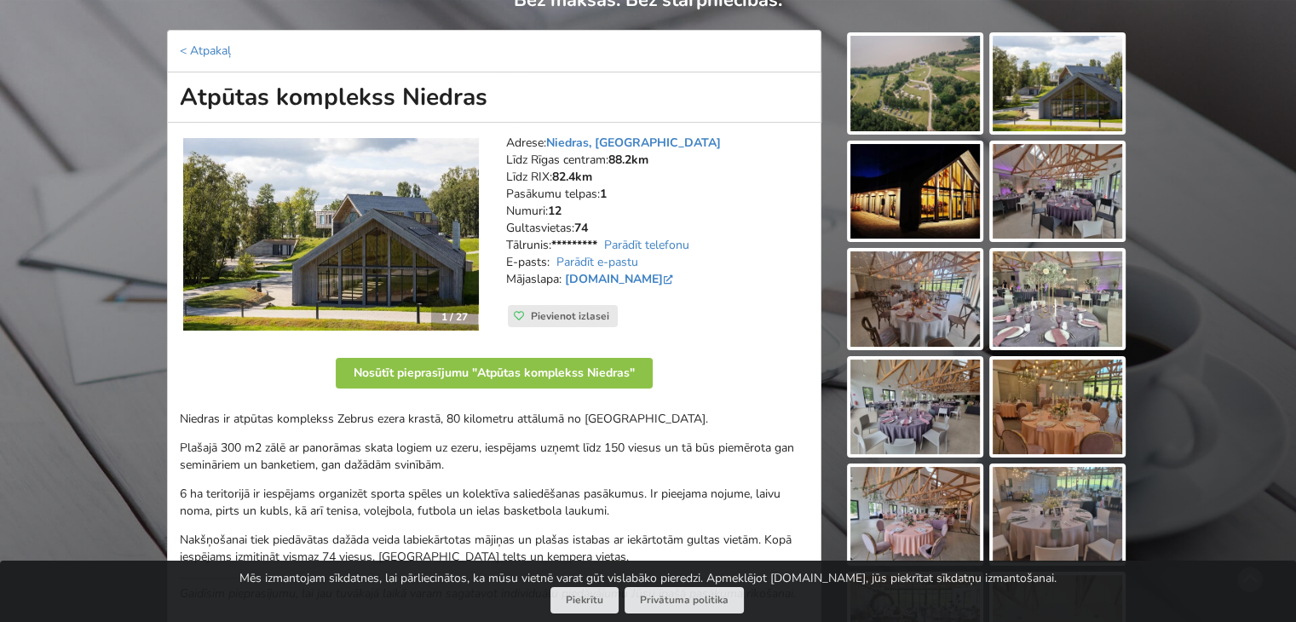
click at [935, 114] on img at bounding box center [914, 83] width 129 height 95
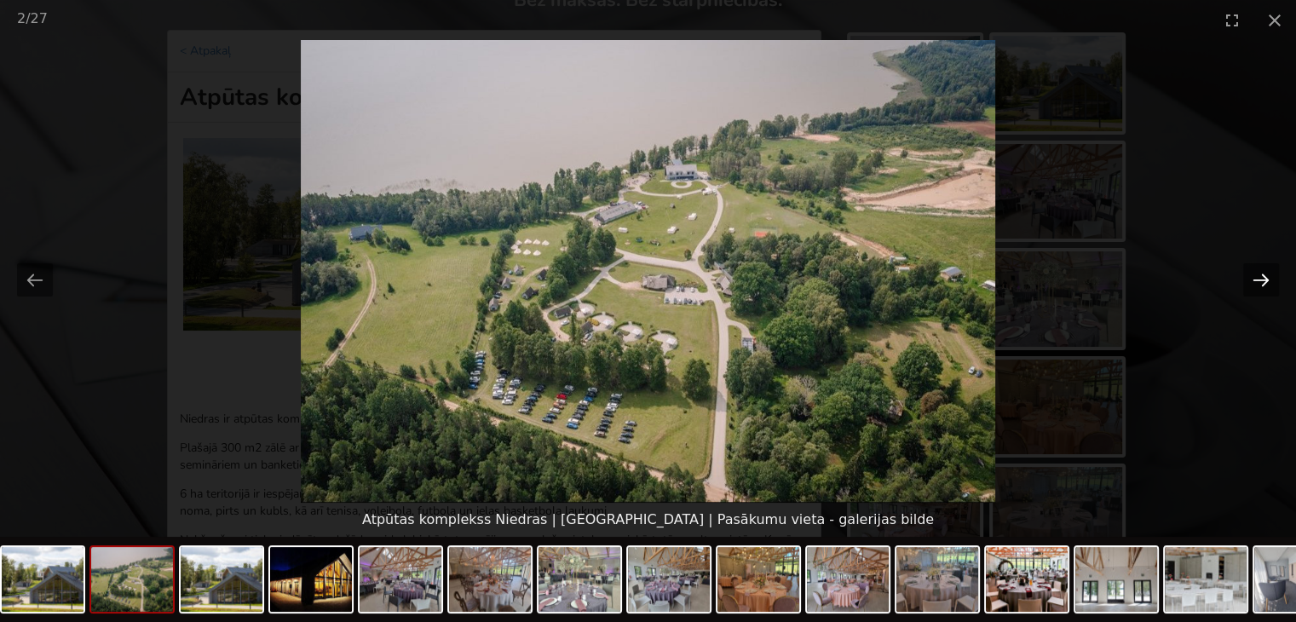
click at [1273, 278] on button "Next slide" at bounding box center [1261, 279] width 36 height 33
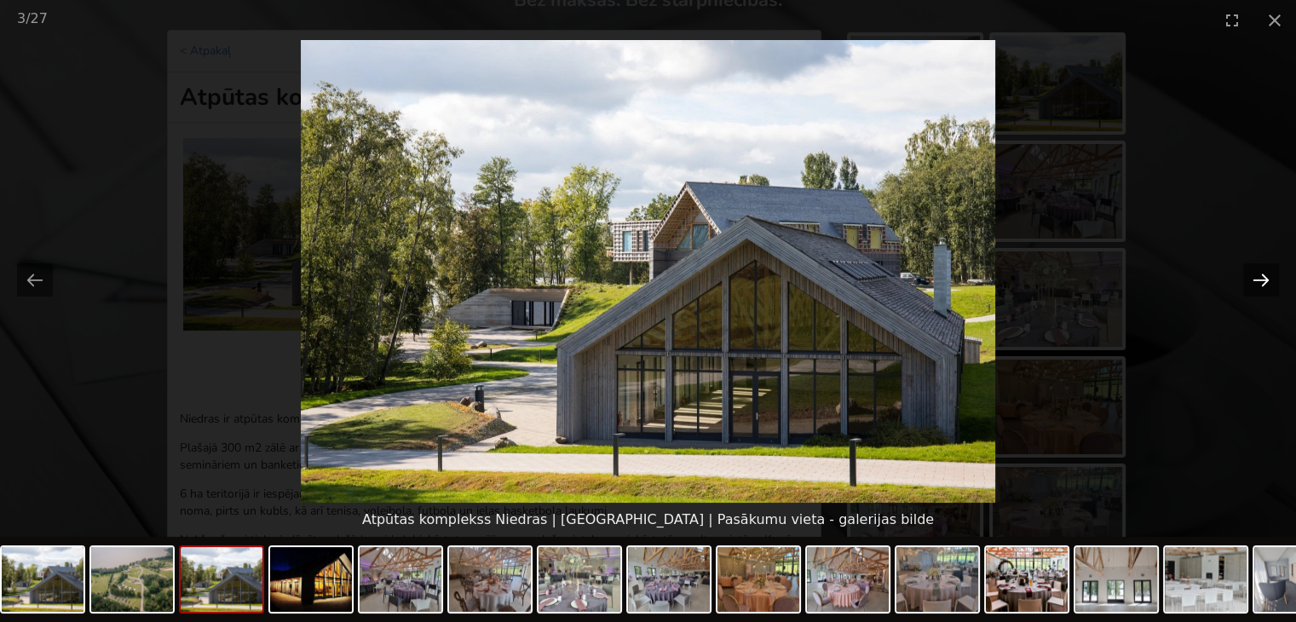
click at [1274, 278] on button "Next slide" at bounding box center [1261, 279] width 36 height 33
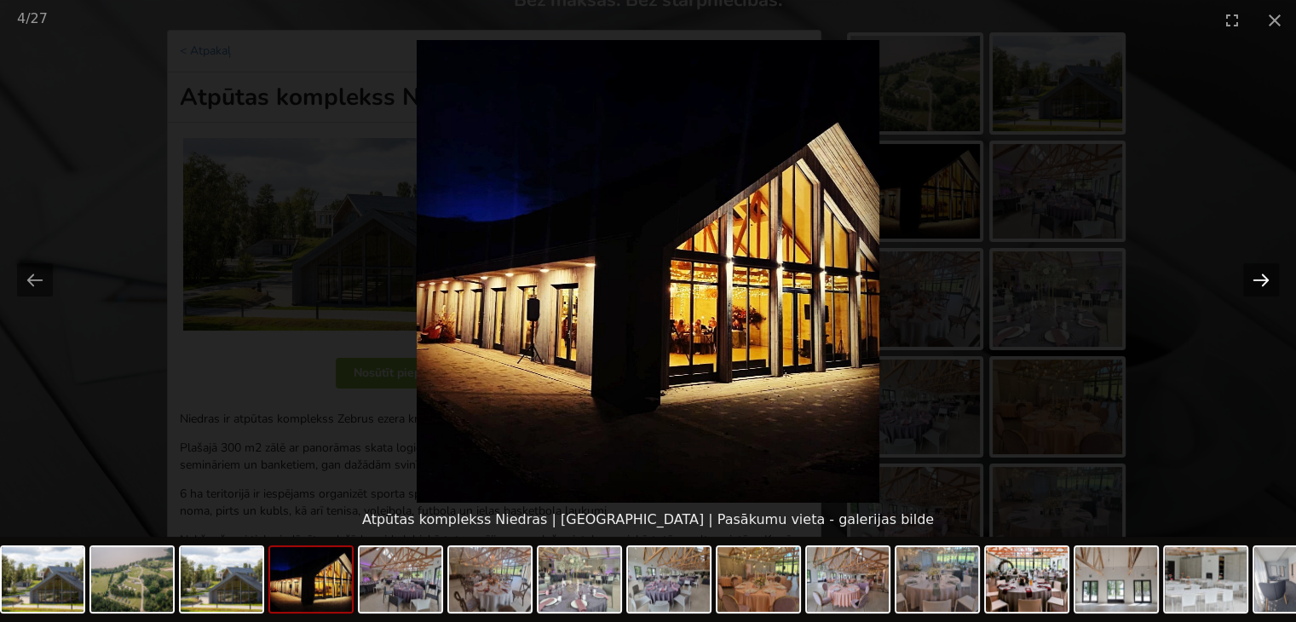
click at [1275, 279] on button "Next slide" at bounding box center [1261, 279] width 36 height 33
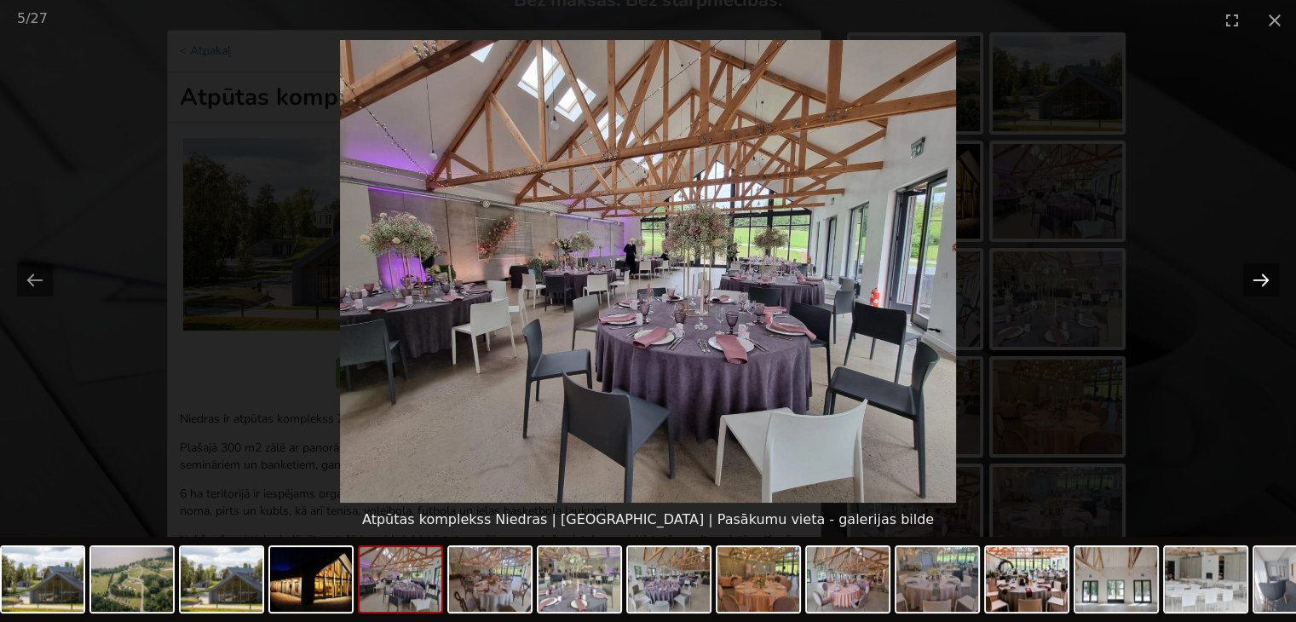
click at [1275, 279] on button "Next slide" at bounding box center [1261, 279] width 36 height 33
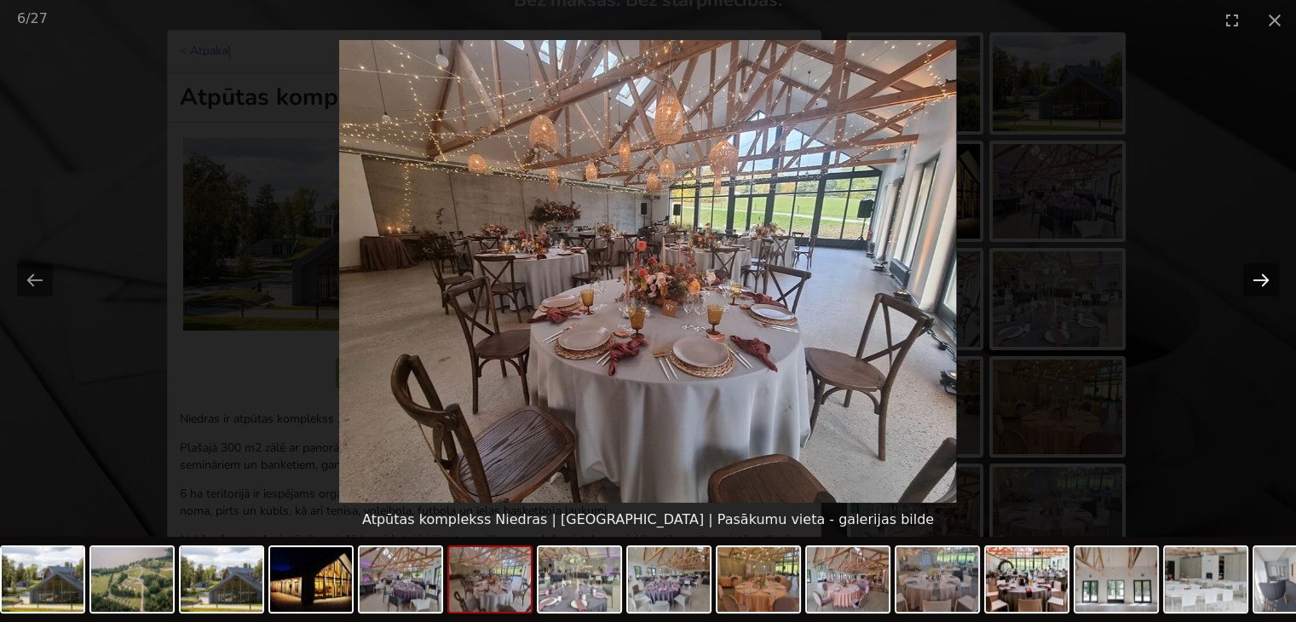
click at [1276, 279] on button "Next slide" at bounding box center [1261, 279] width 36 height 33
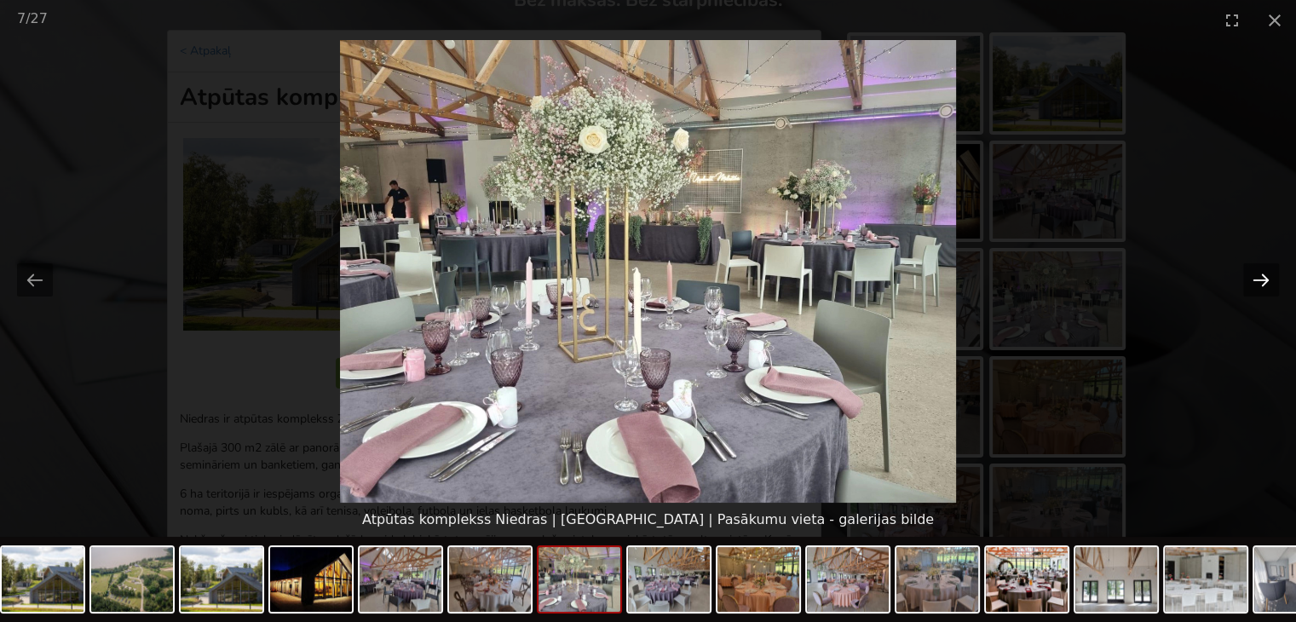
click at [1276, 279] on button "Next slide" at bounding box center [1261, 279] width 36 height 33
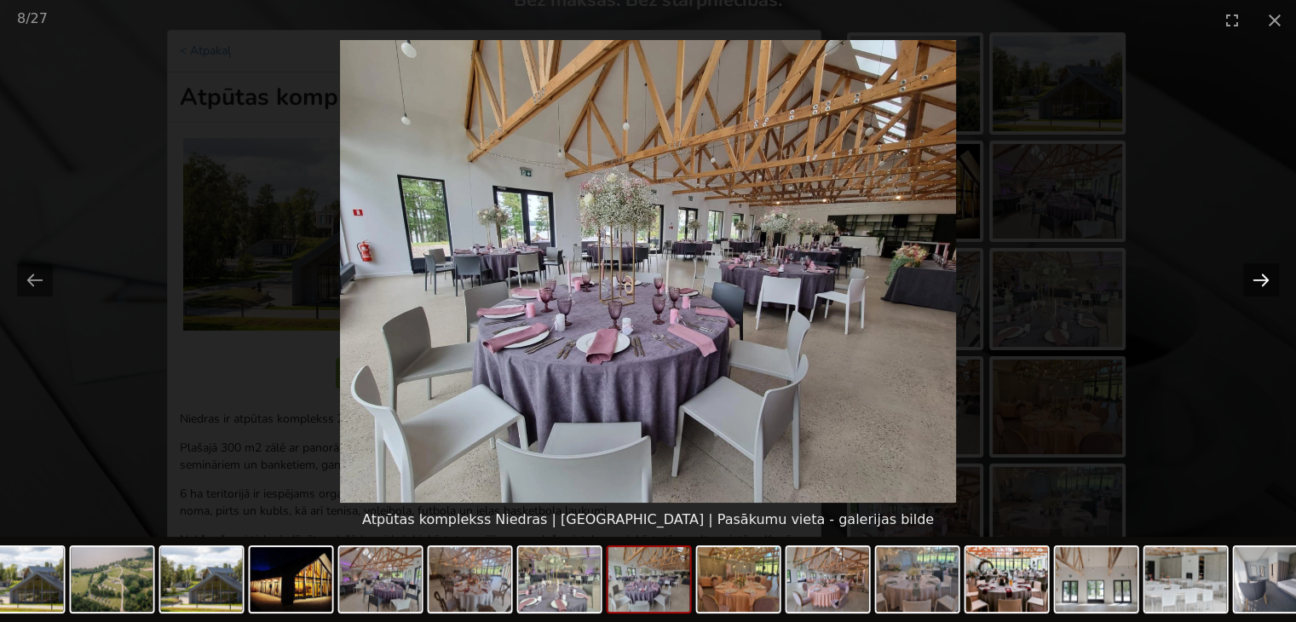
click at [1276, 279] on button "Next slide" at bounding box center [1261, 279] width 36 height 33
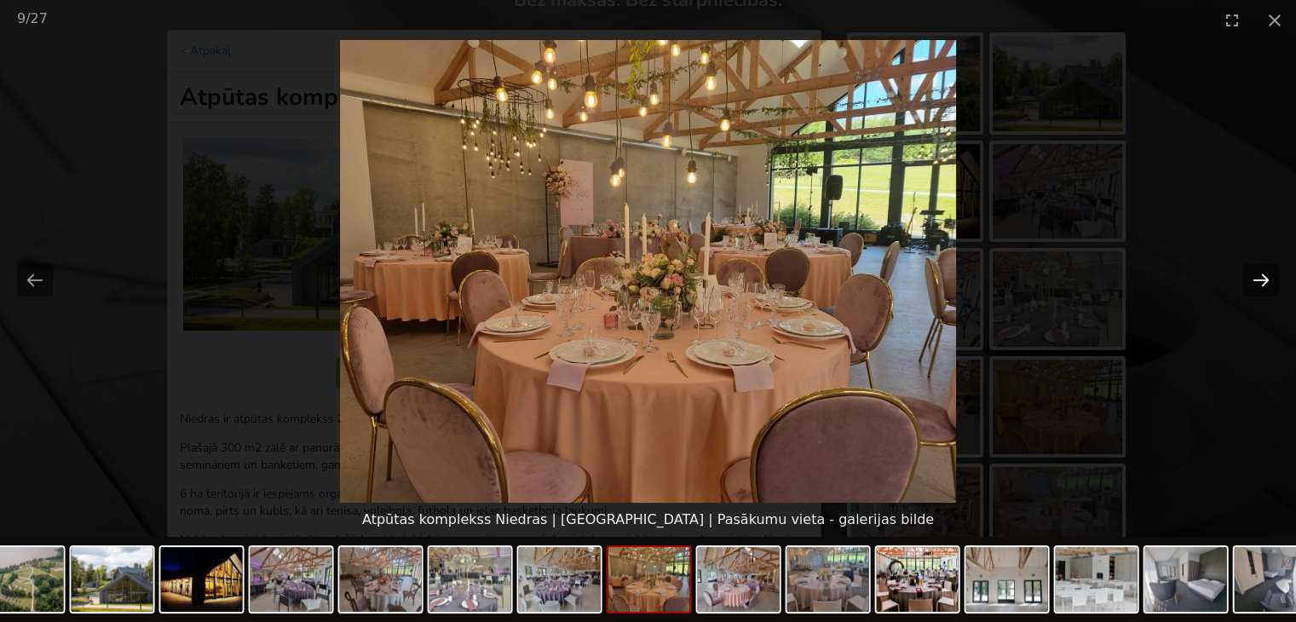
click at [1276, 279] on button "Next slide" at bounding box center [1261, 279] width 36 height 33
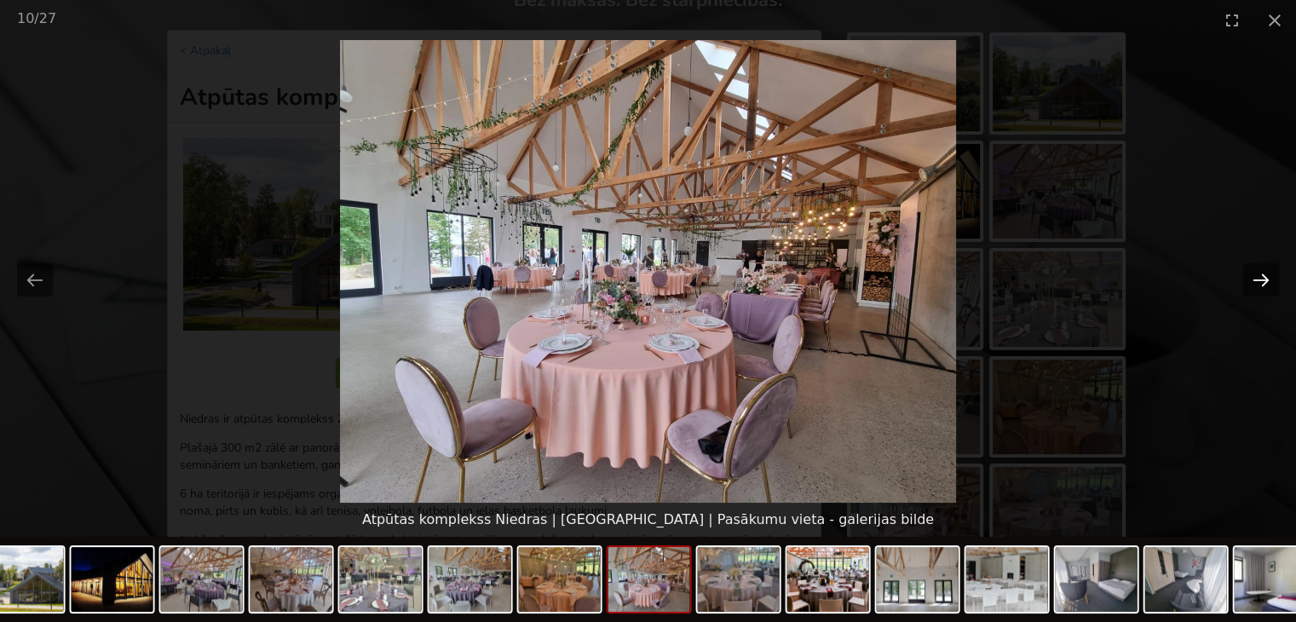
click at [1265, 279] on button "Next slide" at bounding box center [1261, 279] width 36 height 33
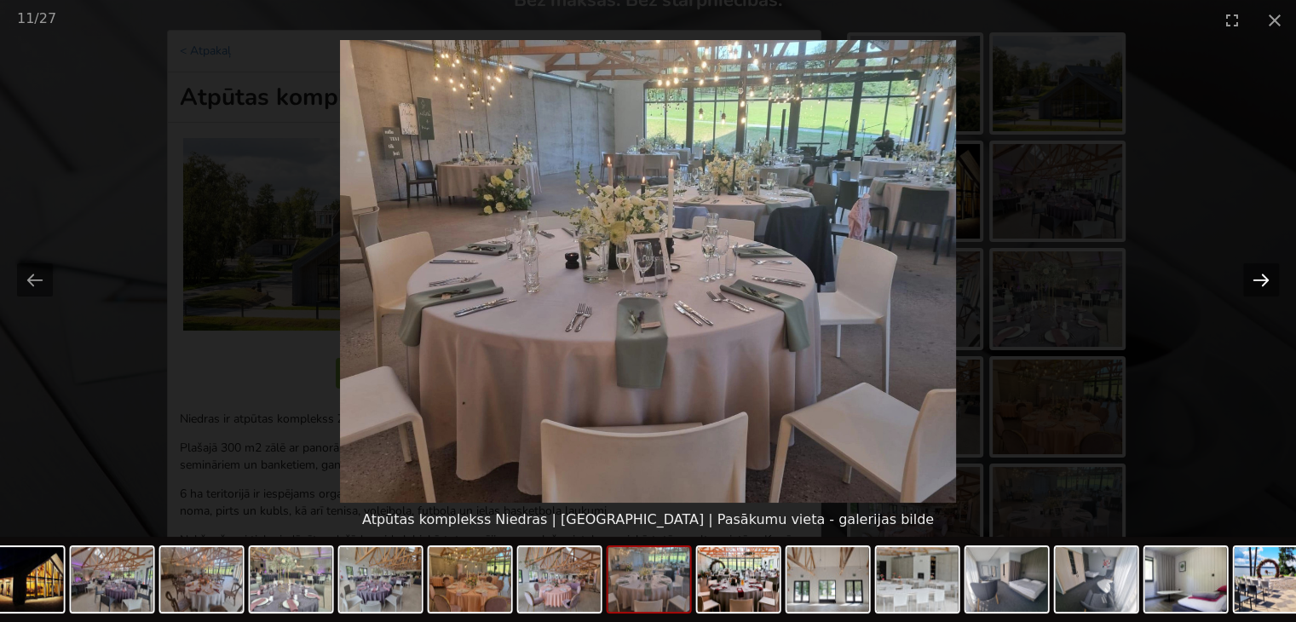
click at [1265, 279] on button "Next slide" at bounding box center [1261, 279] width 36 height 33
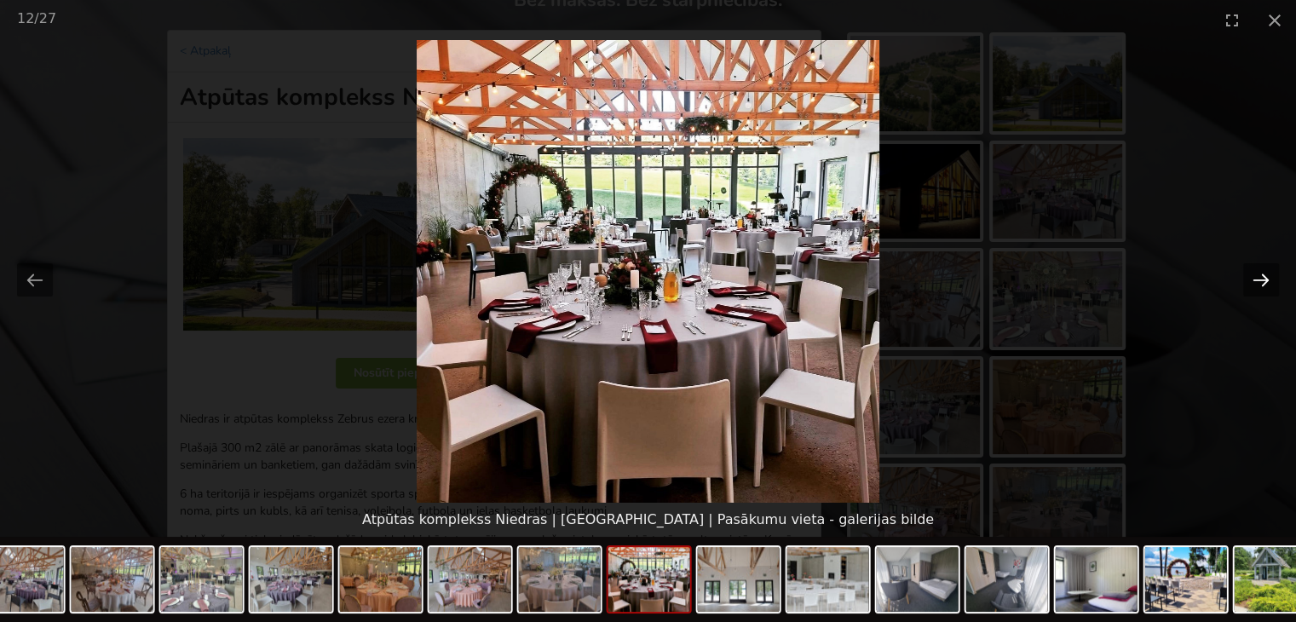
click at [1265, 279] on button "Next slide" at bounding box center [1261, 279] width 36 height 33
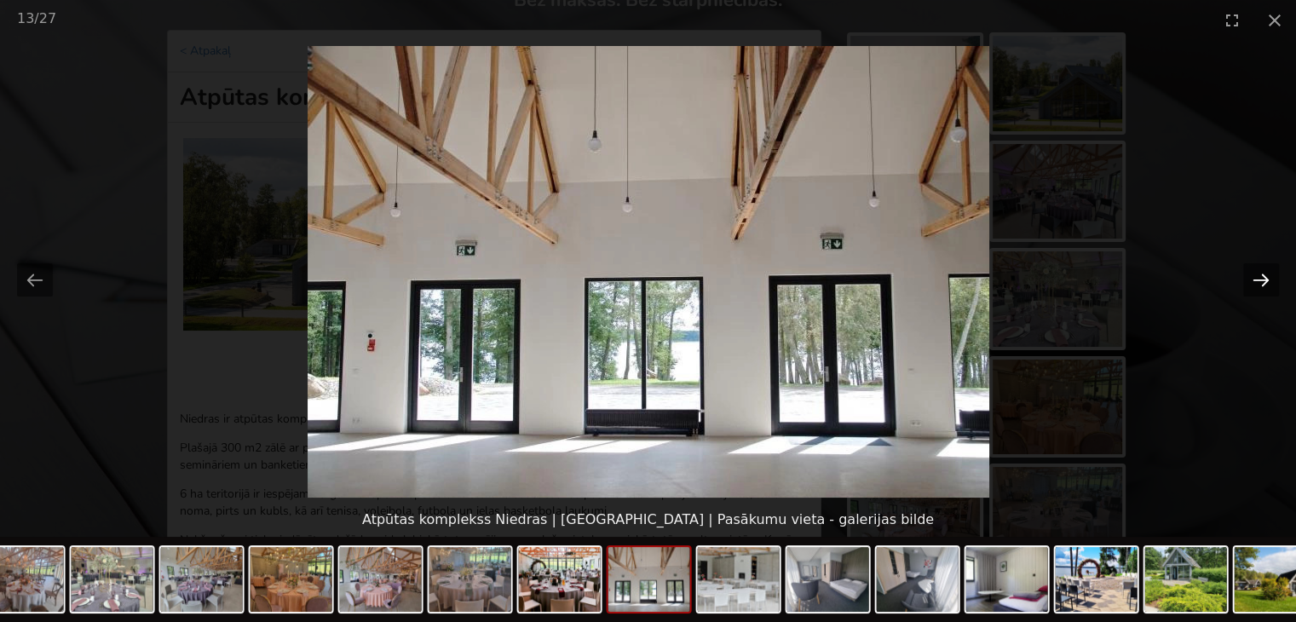
click at [1264, 279] on button "Next slide" at bounding box center [1261, 279] width 36 height 33
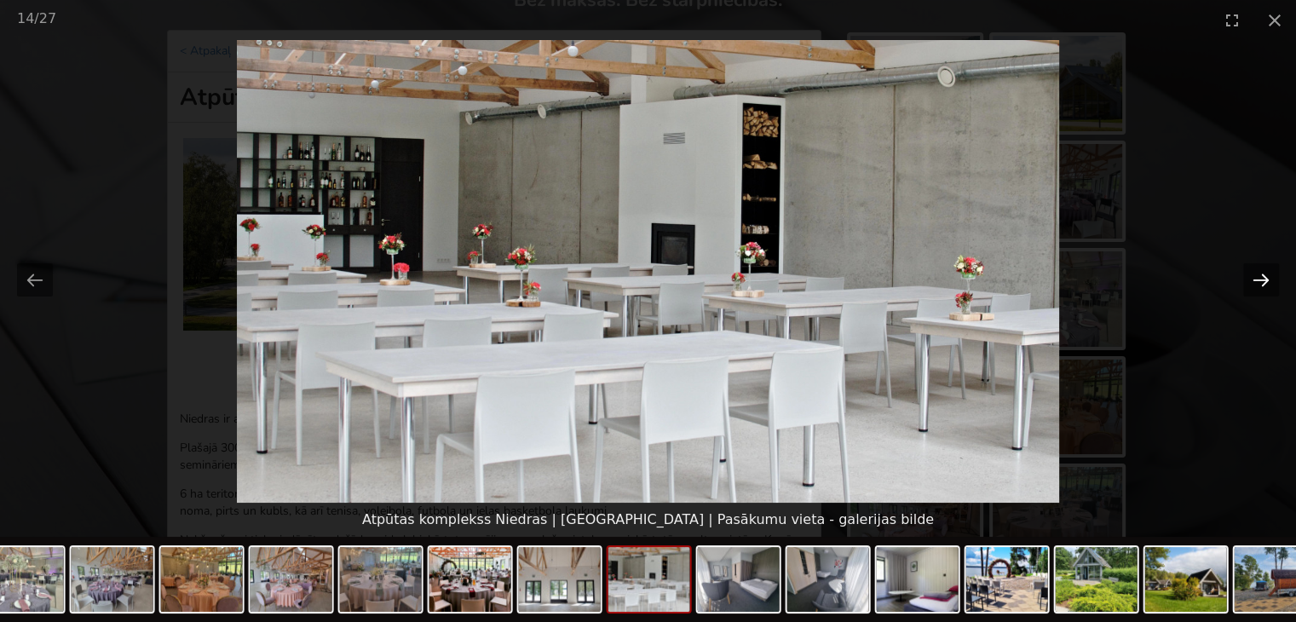
click at [1264, 279] on button "Next slide" at bounding box center [1261, 279] width 36 height 33
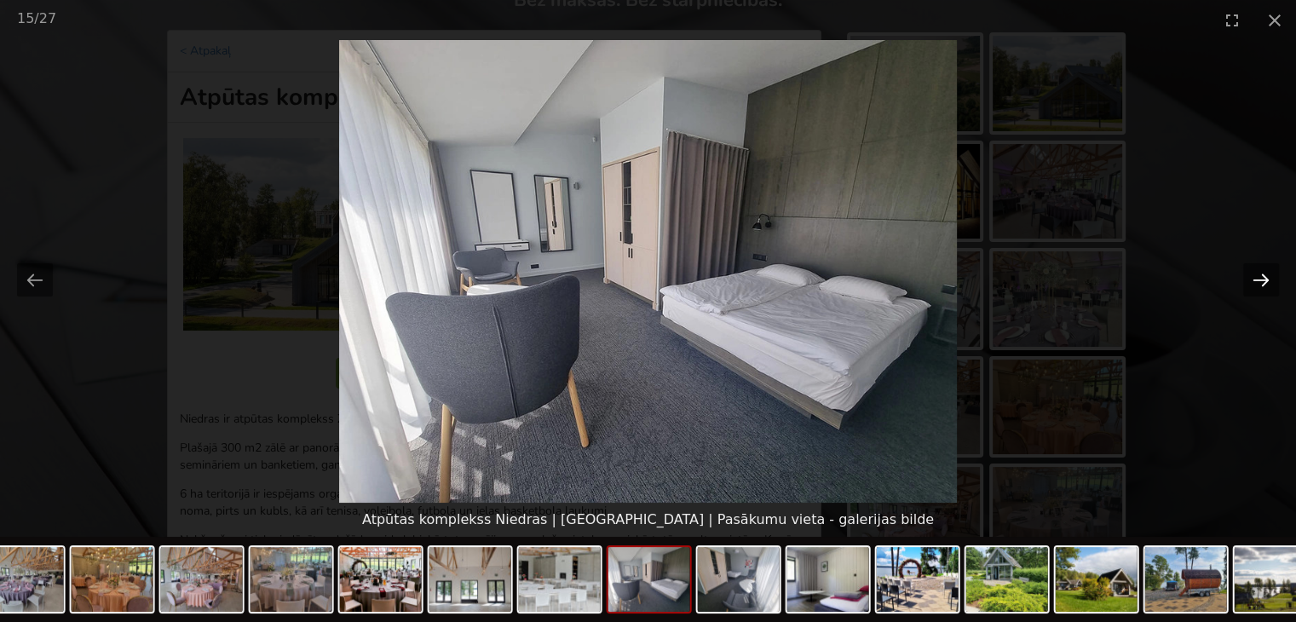
click at [1264, 284] on button "Next slide" at bounding box center [1261, 279] width 36 height 33
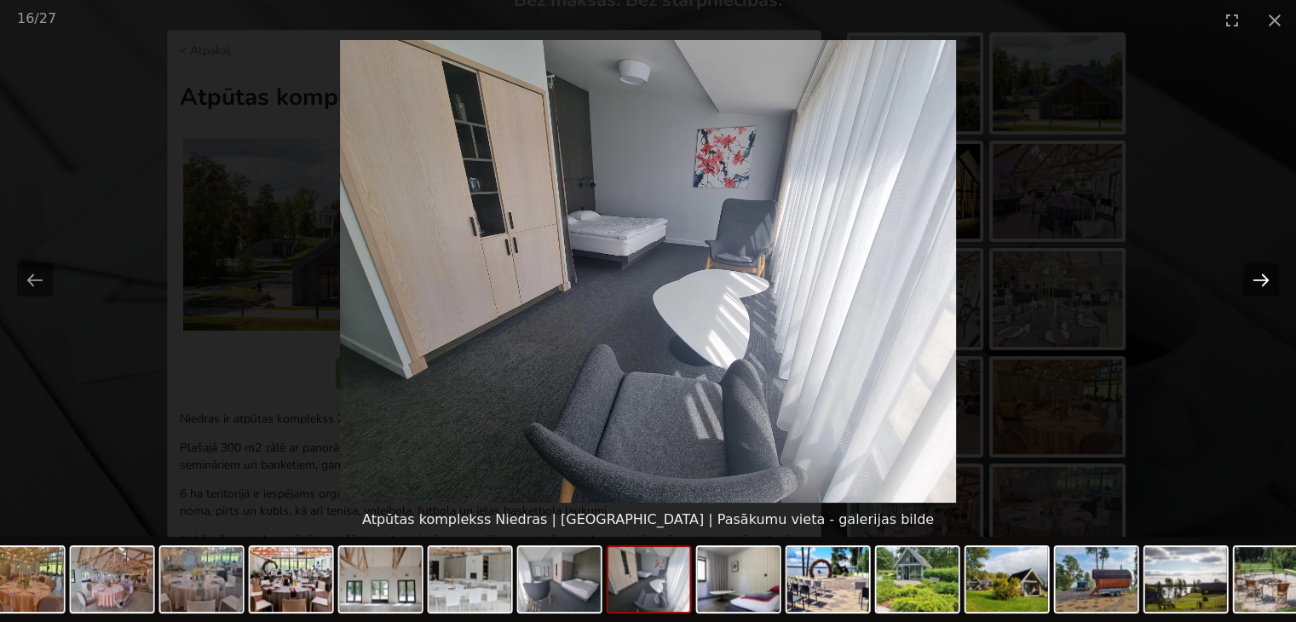
click at [1264, 284] on button "Next slide" at bounding box center [1261, 279] width 36 height 33
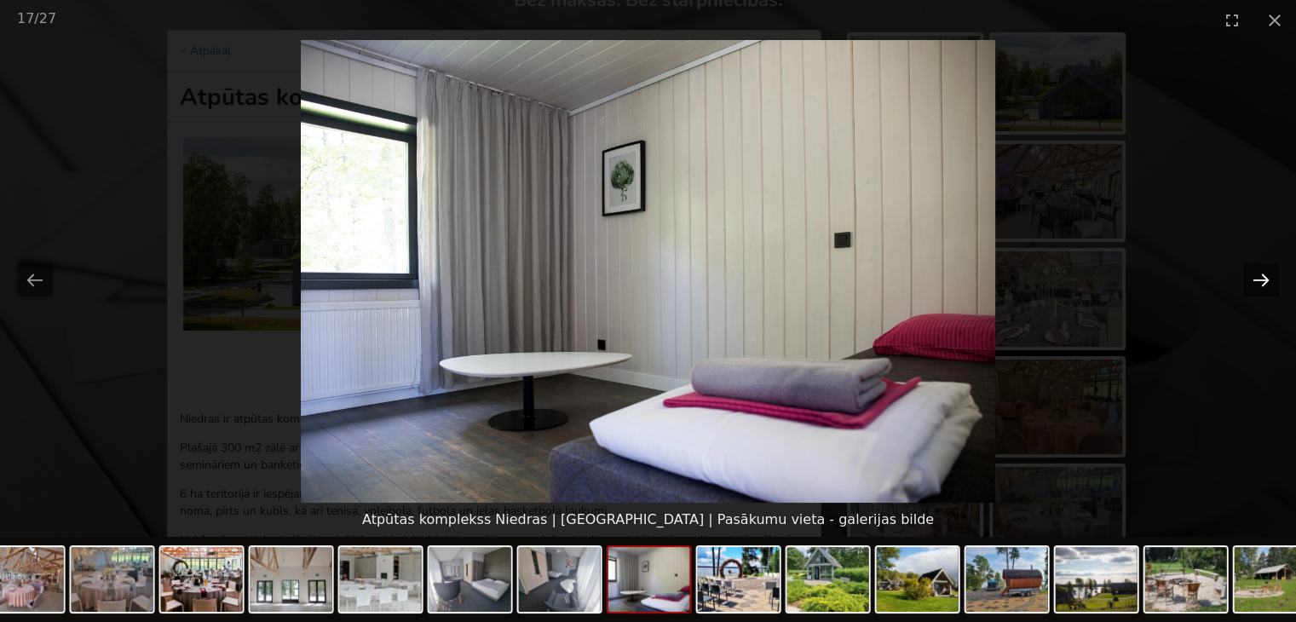
click at [1264, 284] on button "Next slide" at bounding box center [1261, 279] width 36 height 33
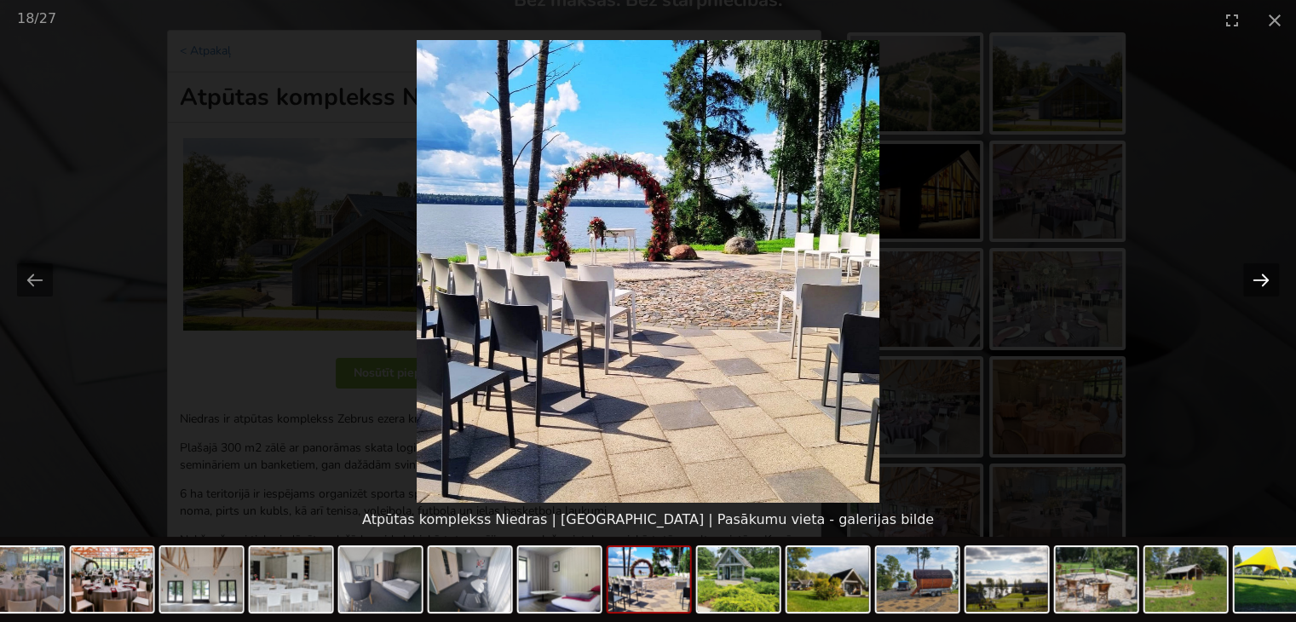
click at [1264, 284] on button "Next slide" at bounding box center [1261, 279] width 36 height 33
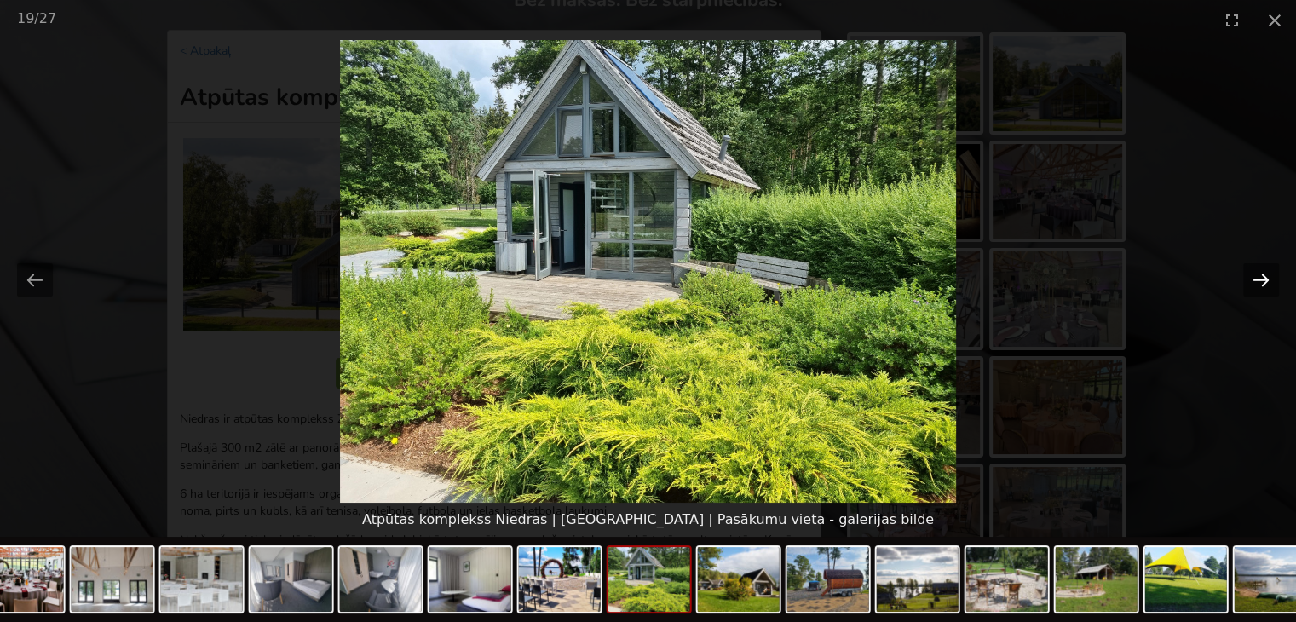
click at [1264, 284] on button "Next slide" at bounding box center [1261, 279] width 36 height 33
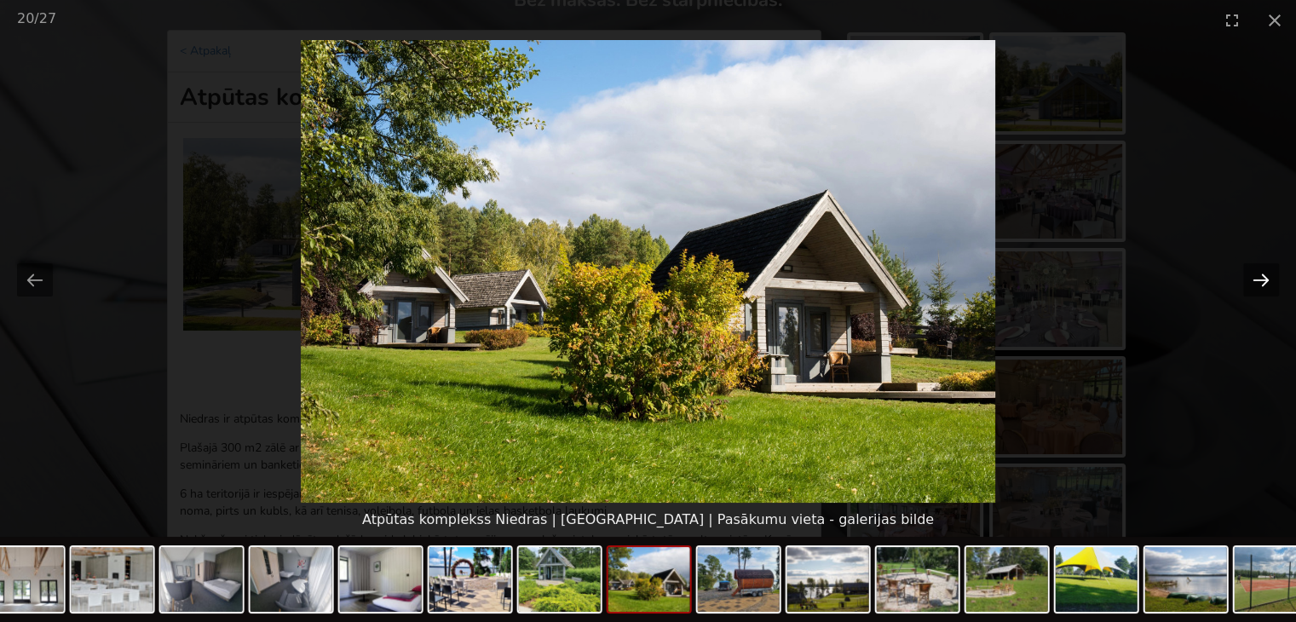
click at [1264, 284] on button "Next slide" at bounding box center [1261, 279] width 36 height 33
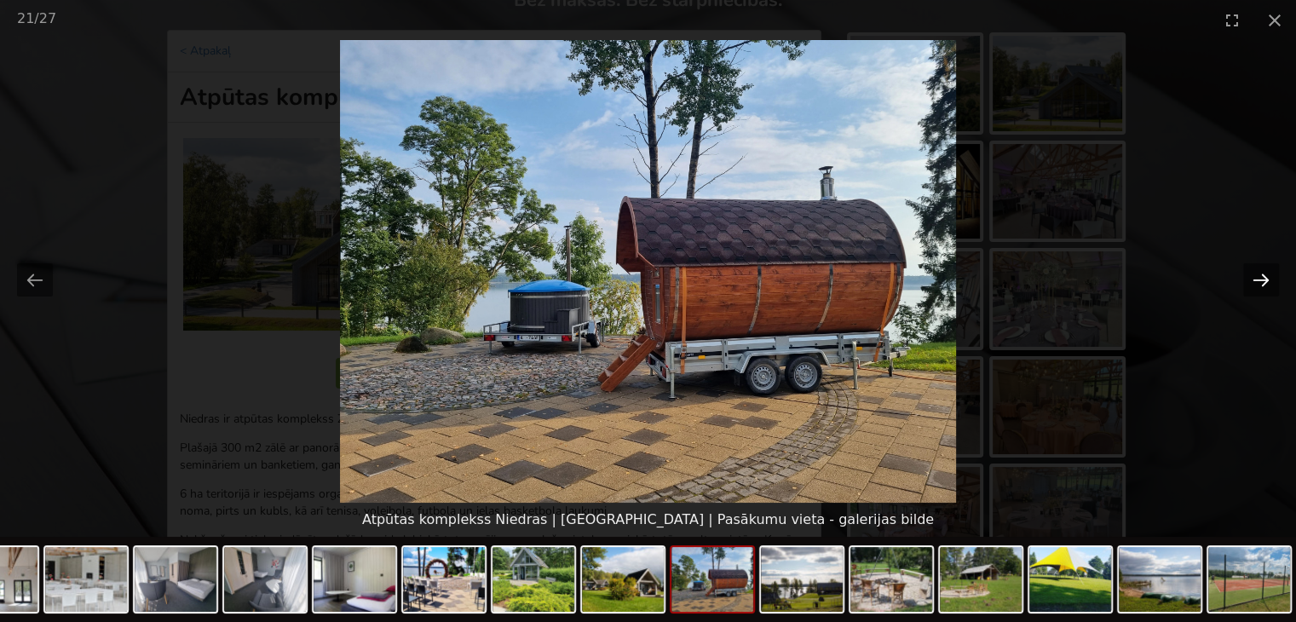
click at [1264, 284] on button "Next slide" at bounding box center [1261, 279] width 36 height 33
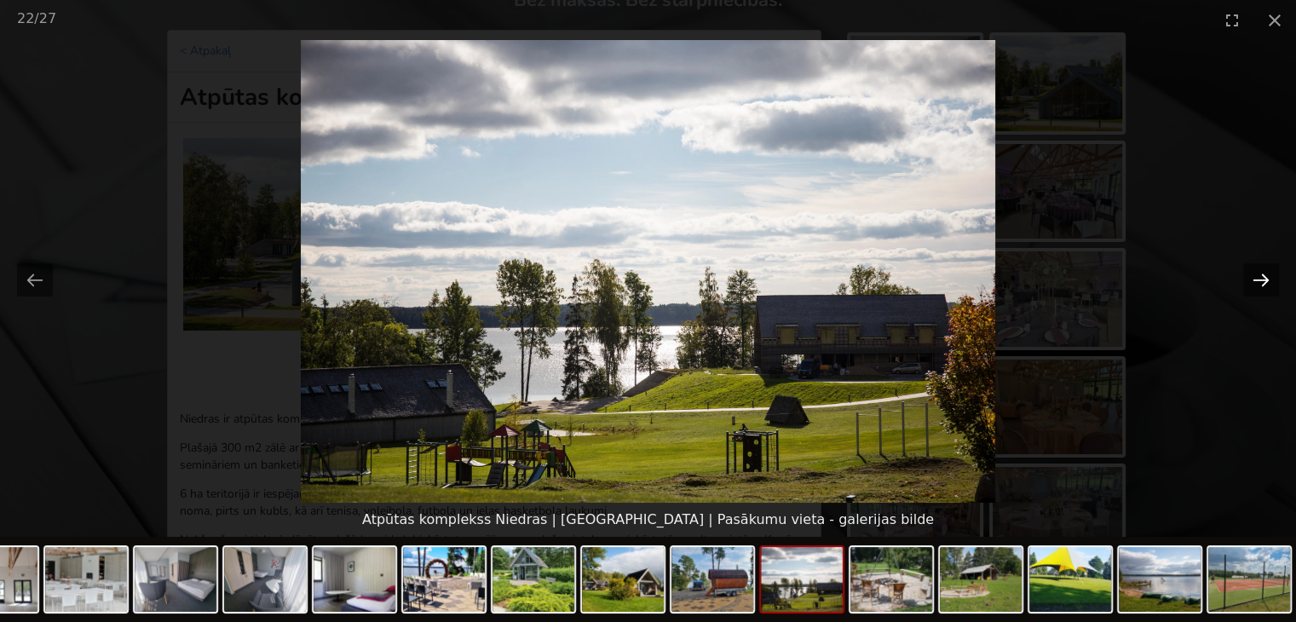
click at [1264, 284] on button "Next slide" at bounding box center [1261, 279] width 36 height 33
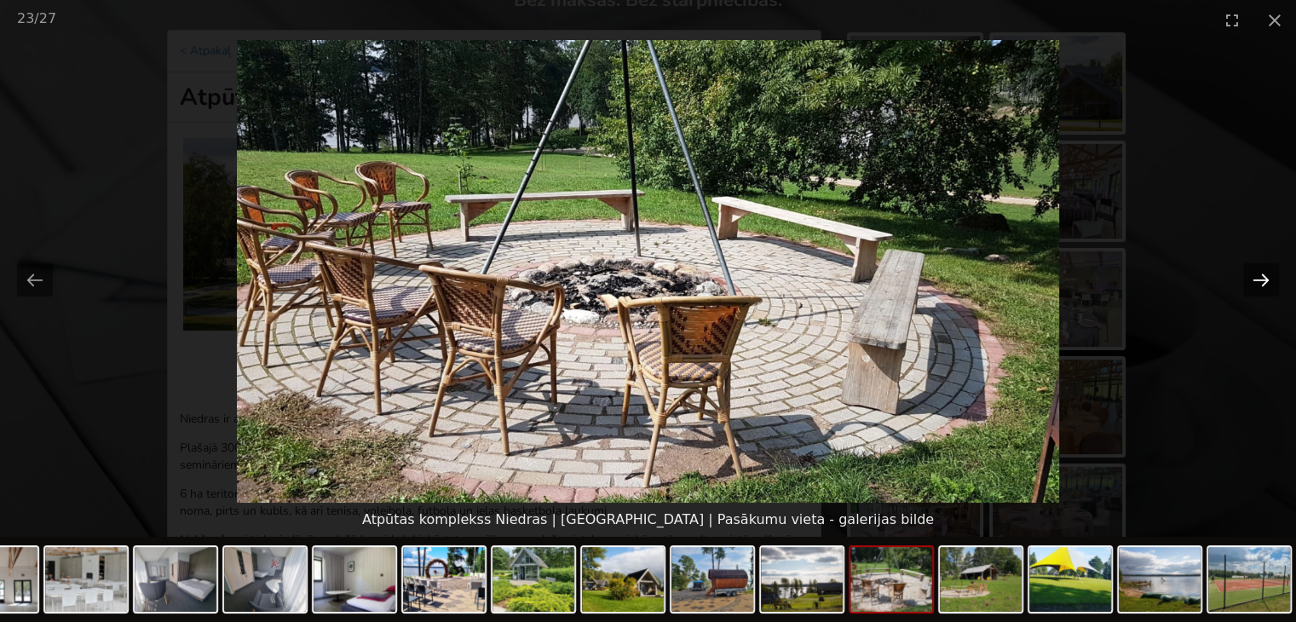
click at [1264, 284] on button "Next slide" at bounding box center [1261, 279] width 36 height 33
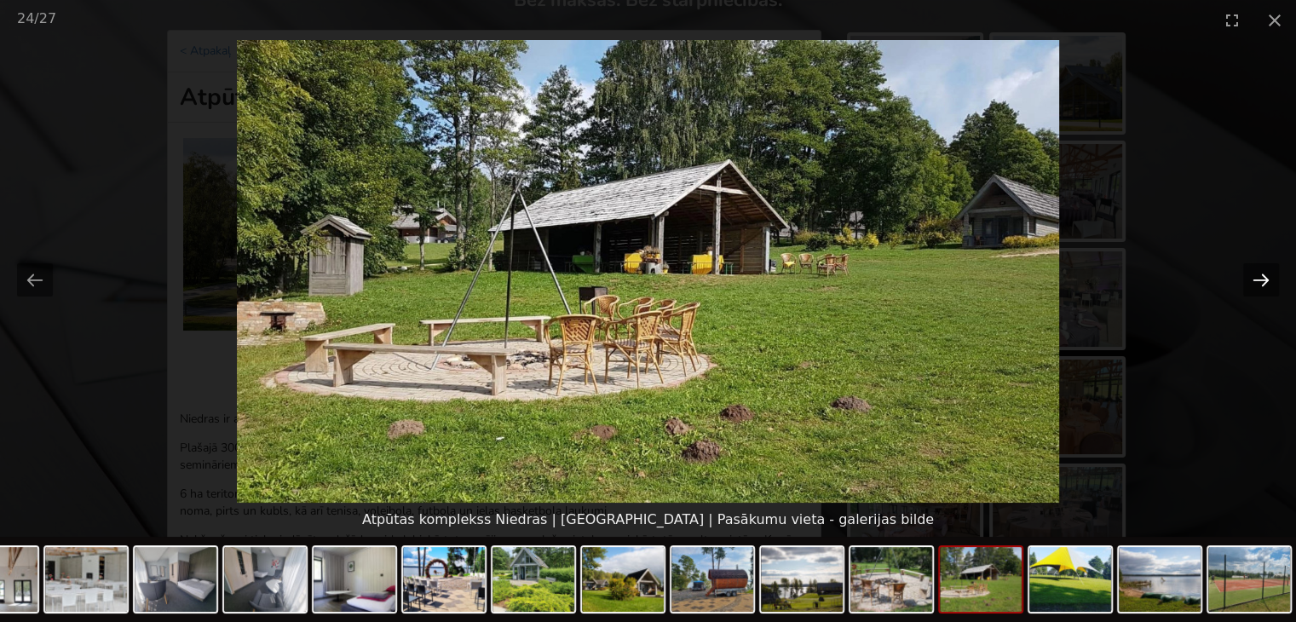
click at [1264, 284] on button "Next slide" at bounding box center [1261, 279] width 36 height 33
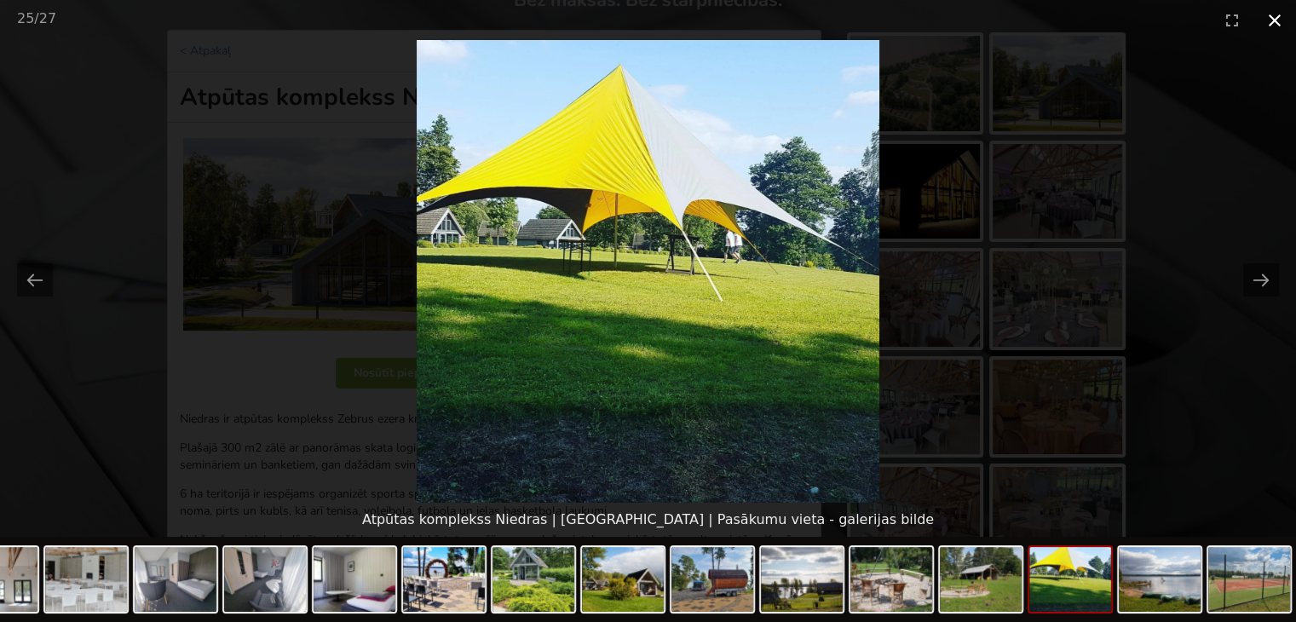
click at [1273, 21] on button "Close gallery" at bounding box center [1274, 20] width 43 height 40
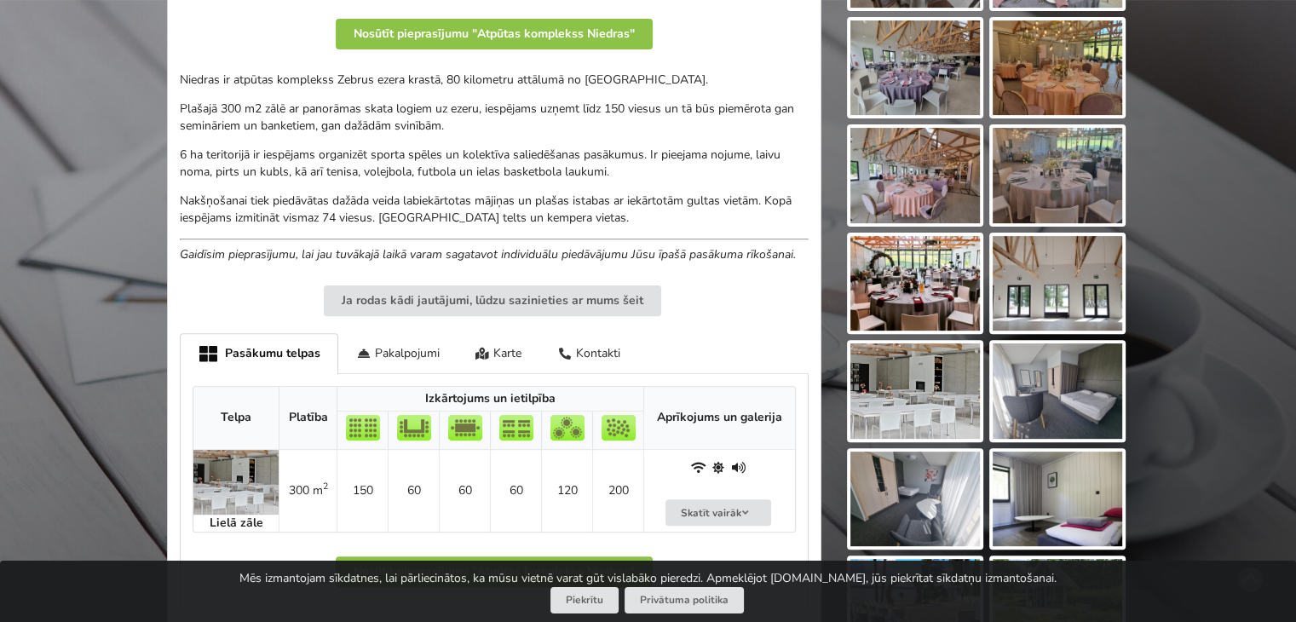
scroll to position [511, 0]
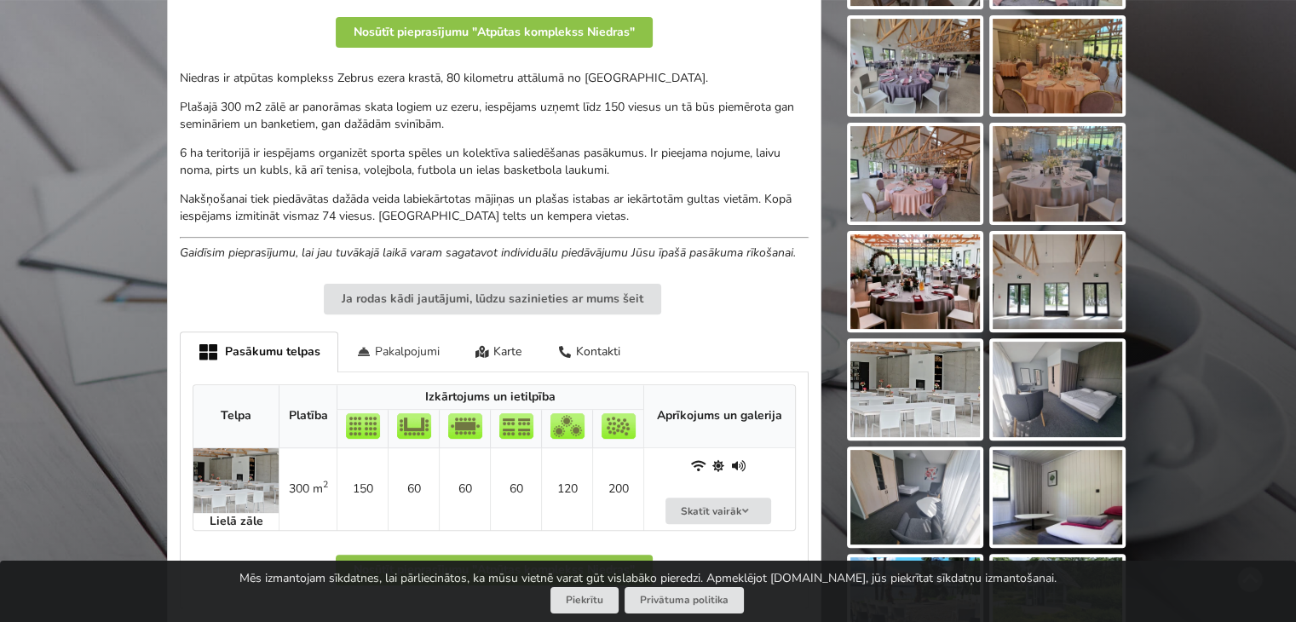
click at [399, 348] on div "Pakalpojumi" at bounding box center [397, 351] width 119 height 40
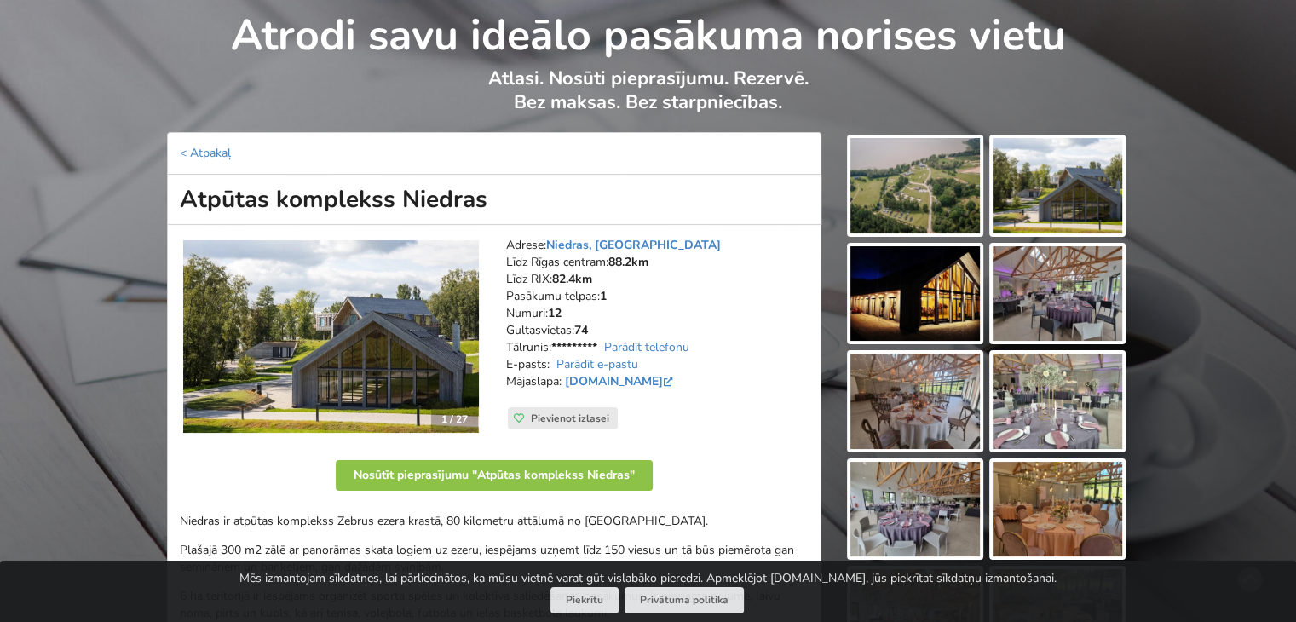
scroll to position [256, 0]
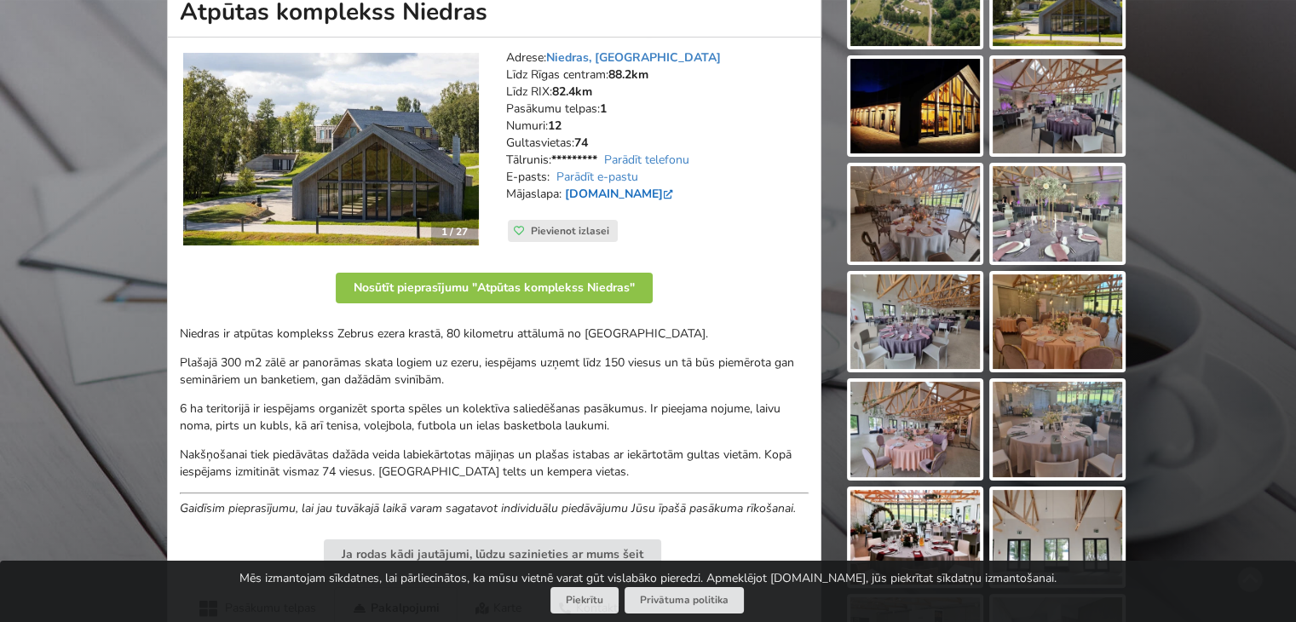
click at [617, 194] on link "www.niedras.lv" at bounding box center [621, 194] width 112 height 16
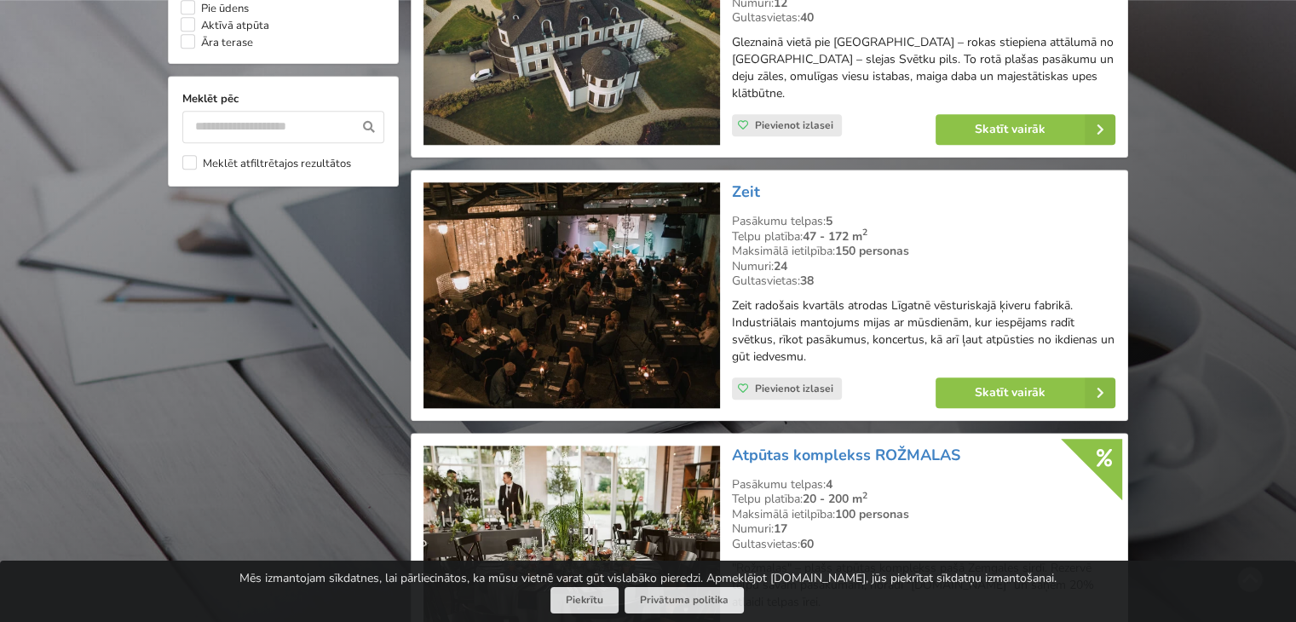
scroll to position [1704, 0]
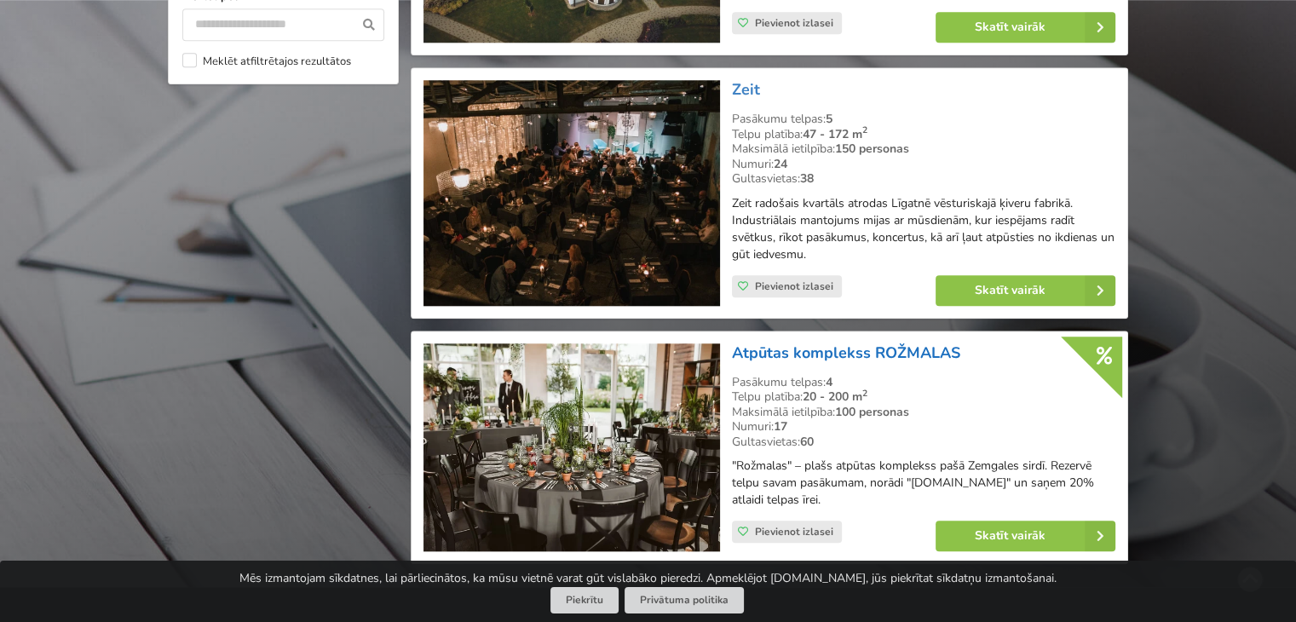
click at [871, 342] on link "Atpūtas komplekss ROŽMALAS" at bounding box center [846, 352] width 228 height 20
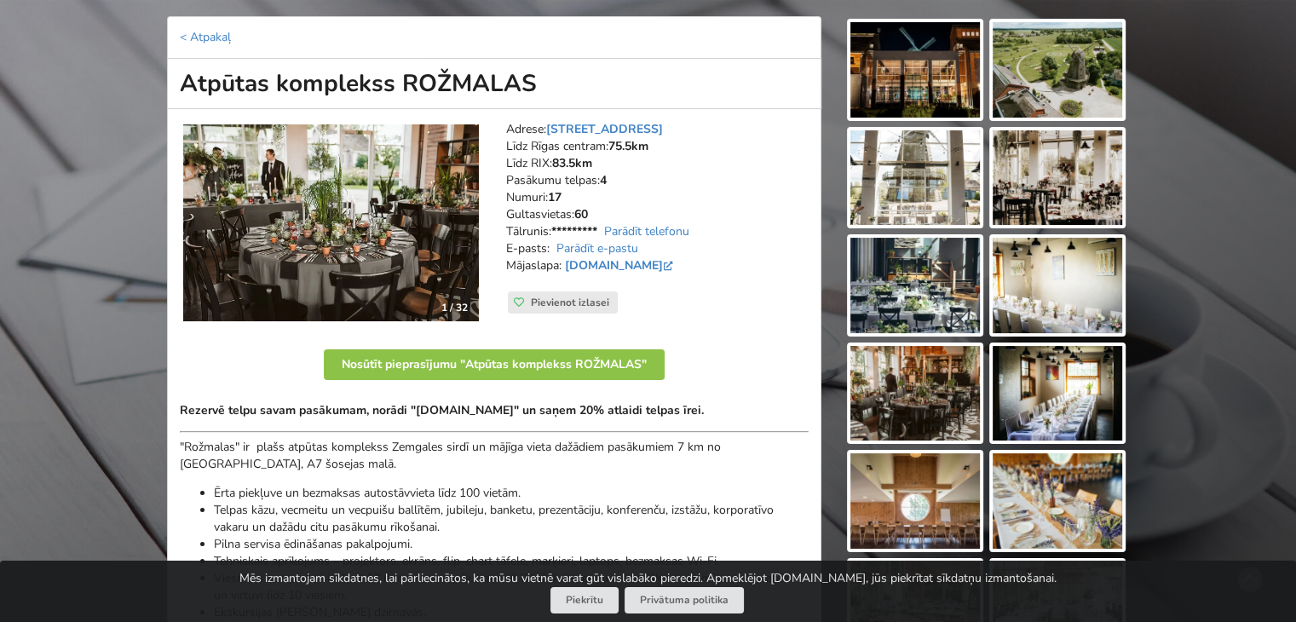
scroll to position [256, 0]
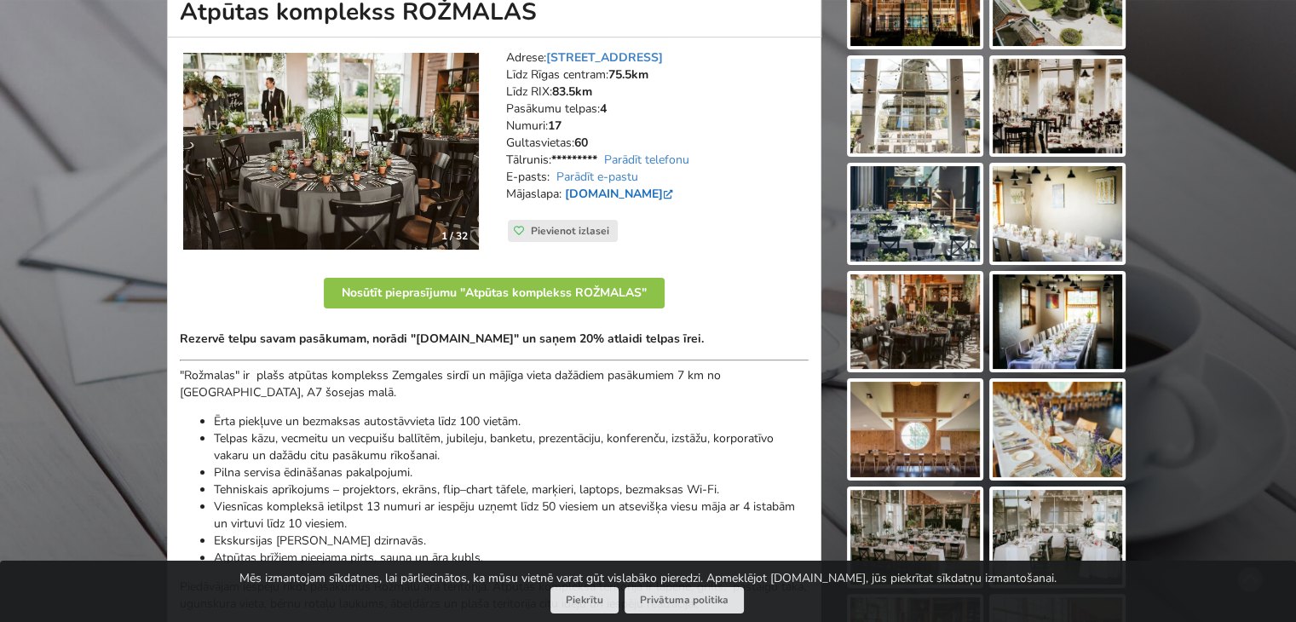
click at [622, 194] on link "www.rozmalas.lv" at bounding box center [621, 194] width 112 height 16
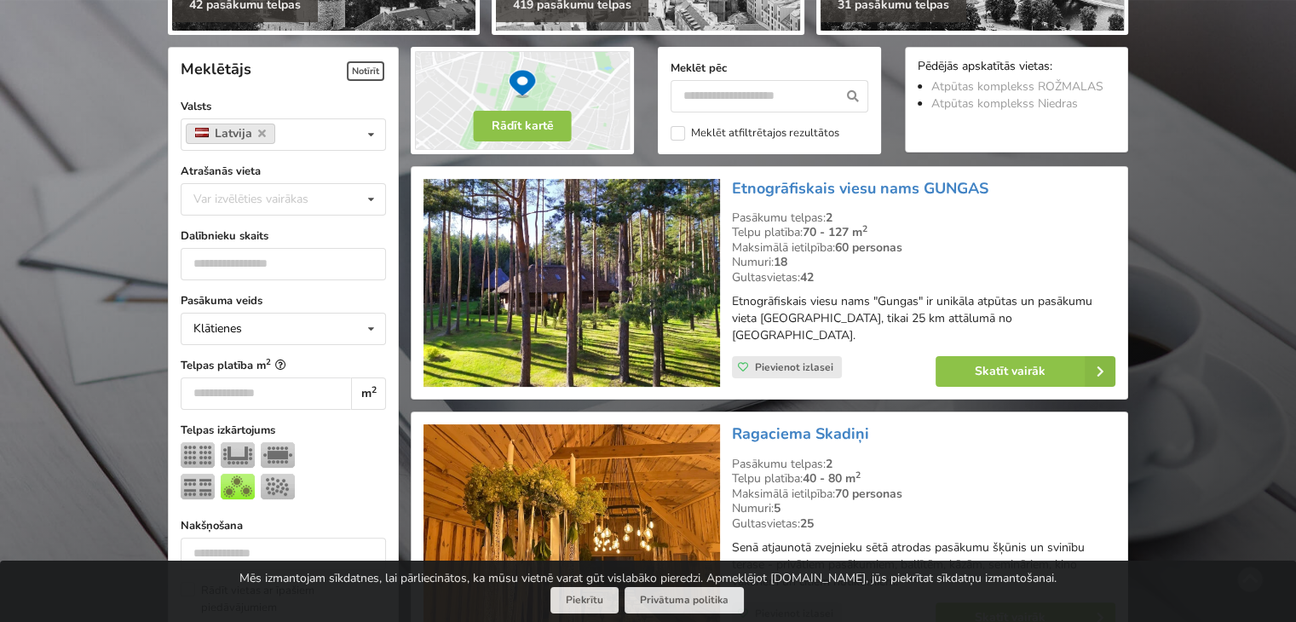
scroll to position [256, 0]
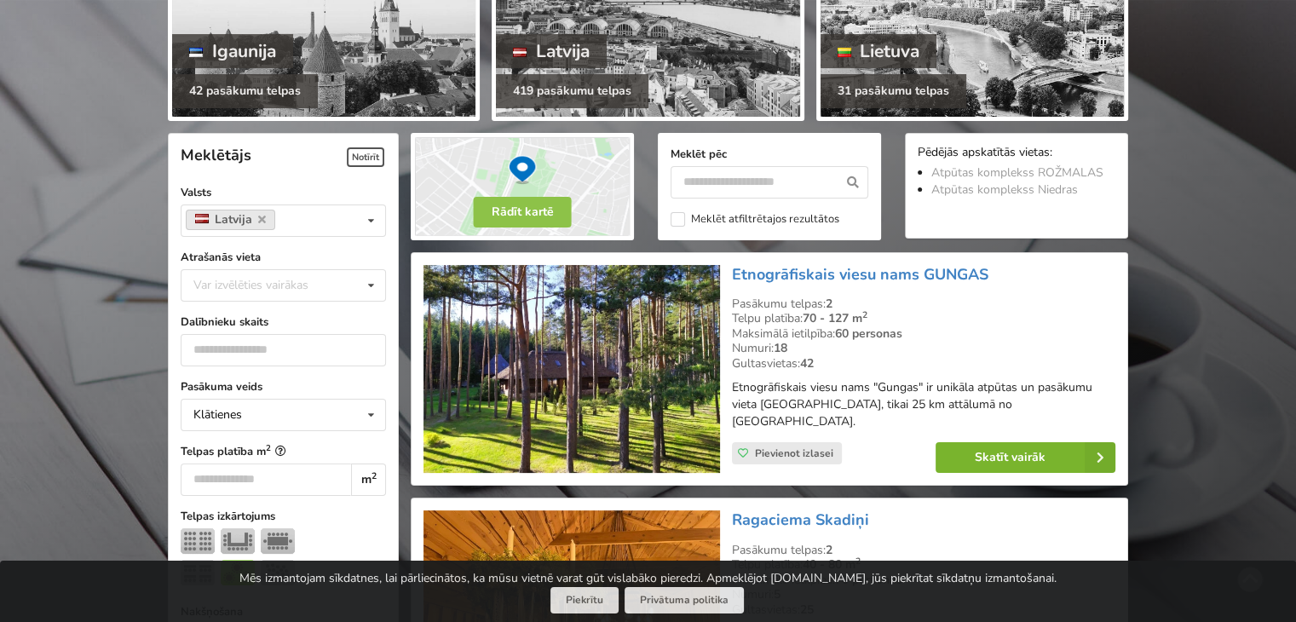
click at [1019, 442] on link "Skatīt vairāk" at bounding box center [1025, 457] width 180 height 31
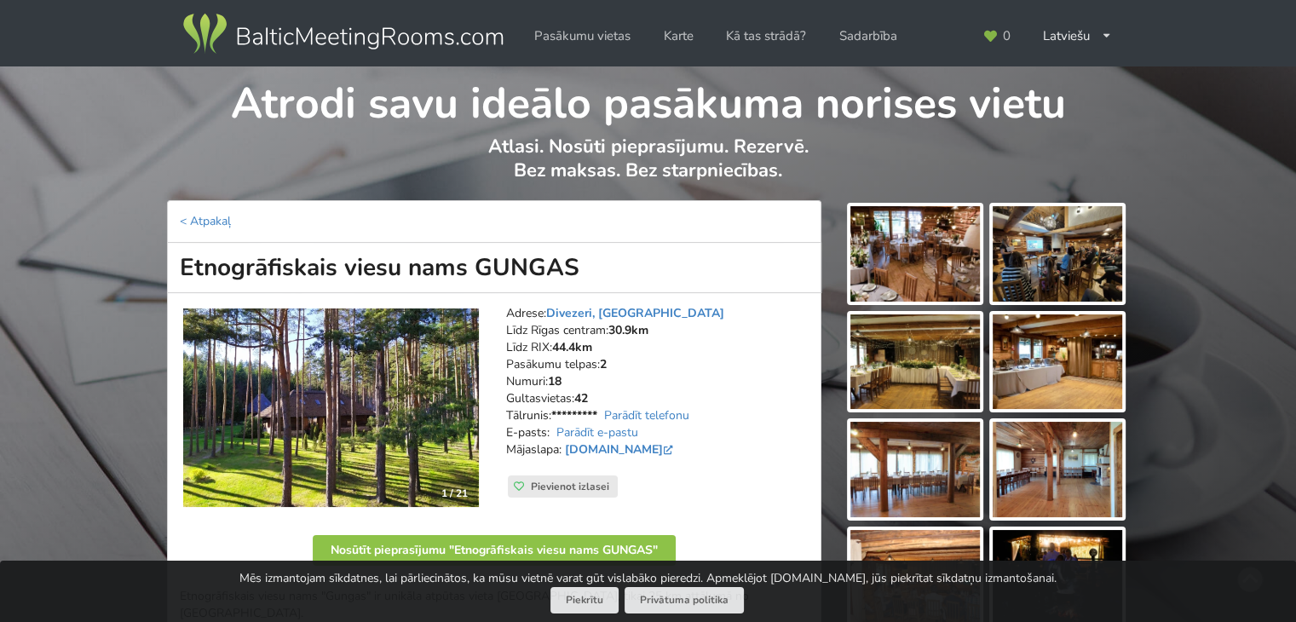
click at [880, 260] on img at bounding box center [914, 253] width 129 height 95
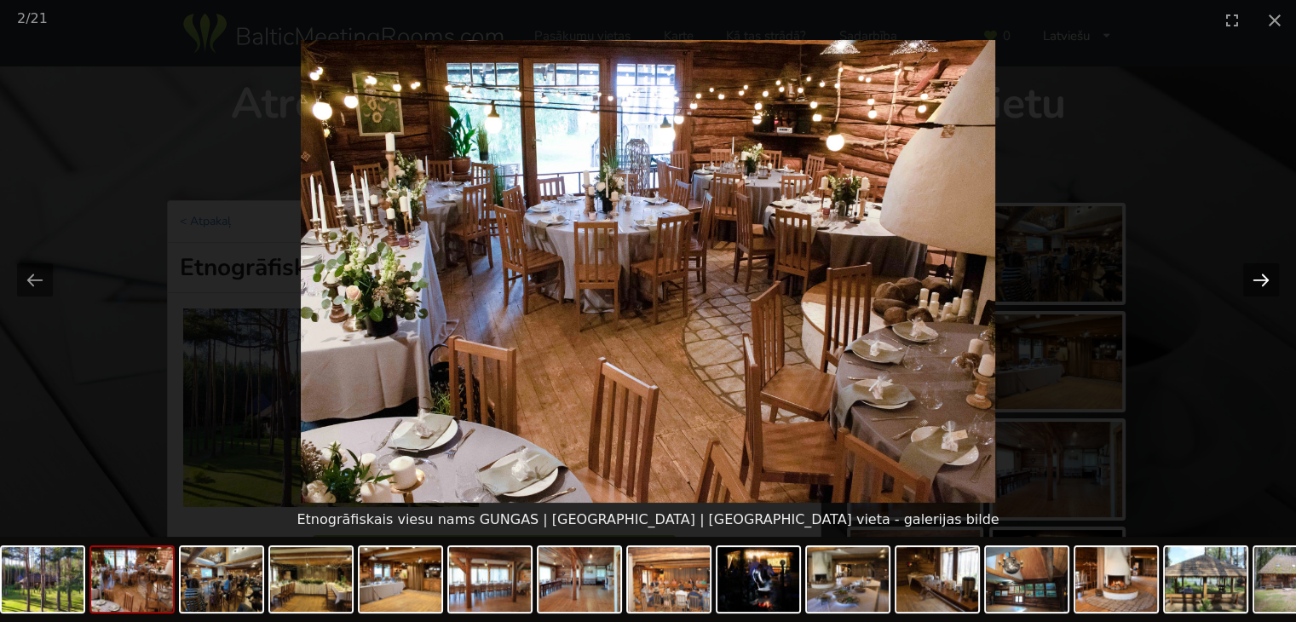
click at [1254, 279] on button "Next slide" at bounding box center [1261, 279] width 36 height 33
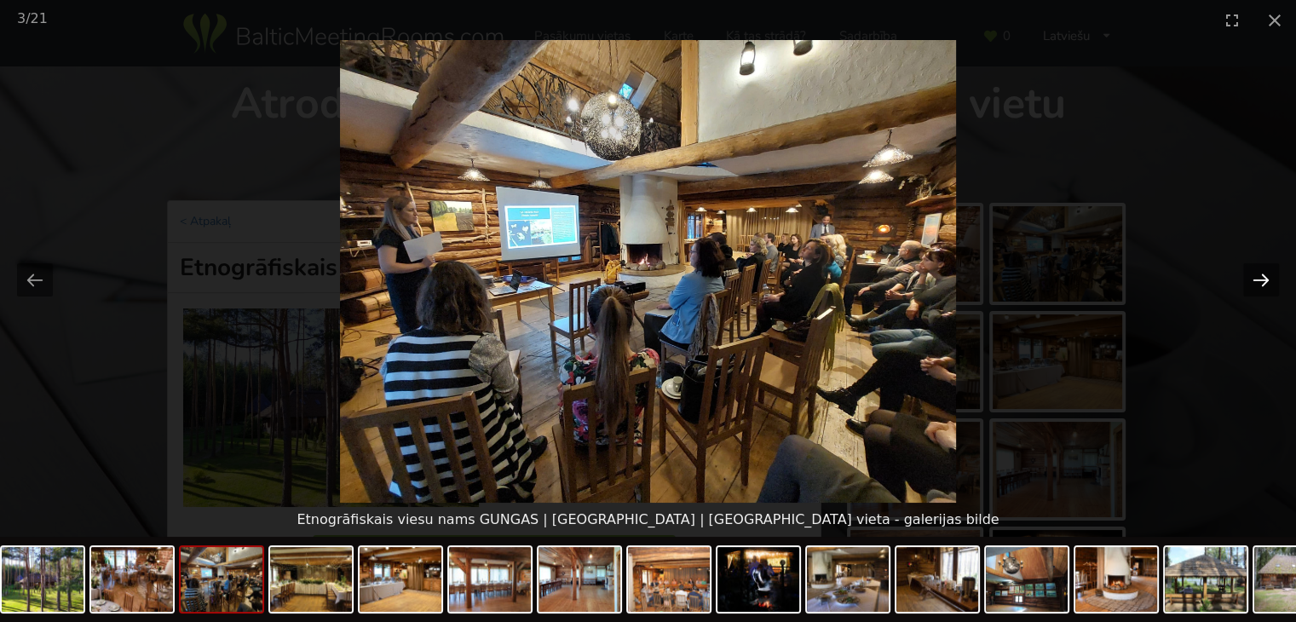
click at [1254, 279] on button "Next slide" at bounding box center [1261, 279] width 36 height 33
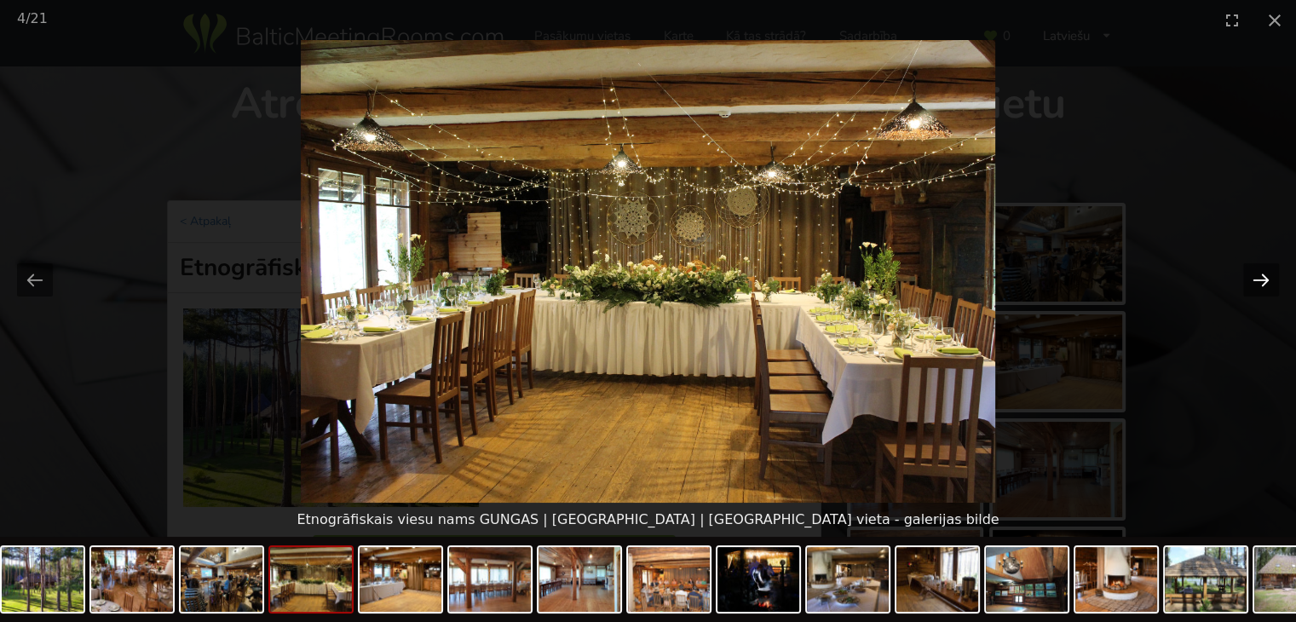
click at [1254, 279] on button "Next slide" at bounding box center [1261, 279] width 36 height 33
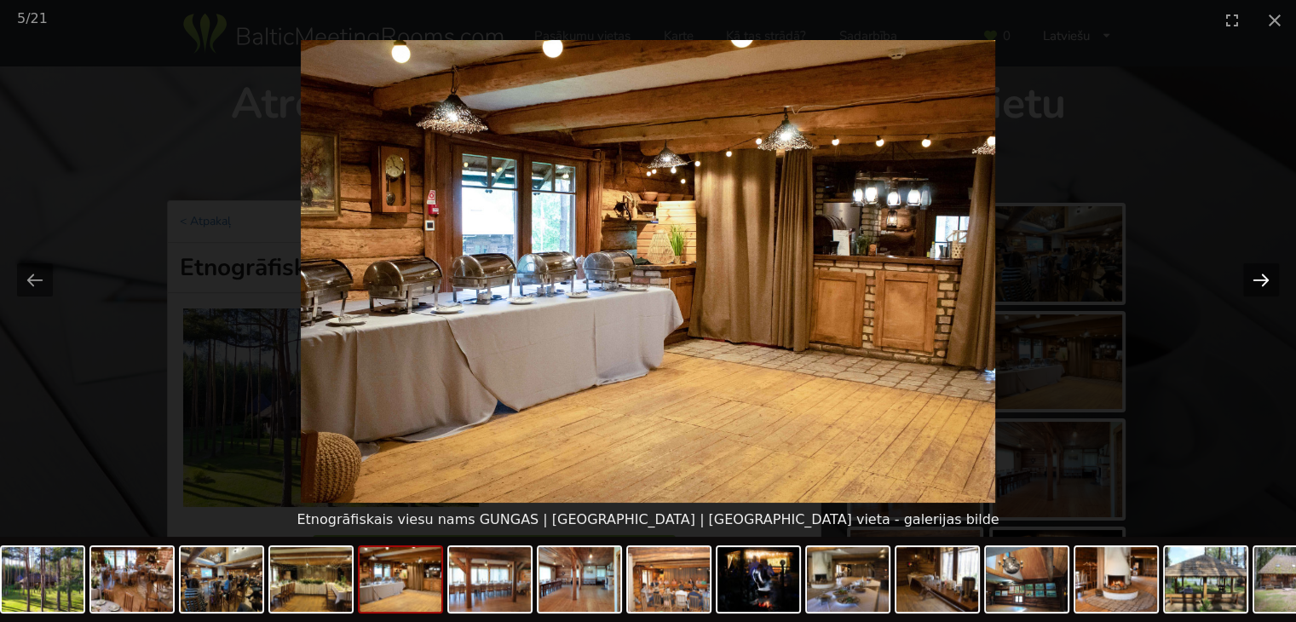
click at [1254, 279] on button "Next slide" at bounding box center [1261, 279] width 36 height 33
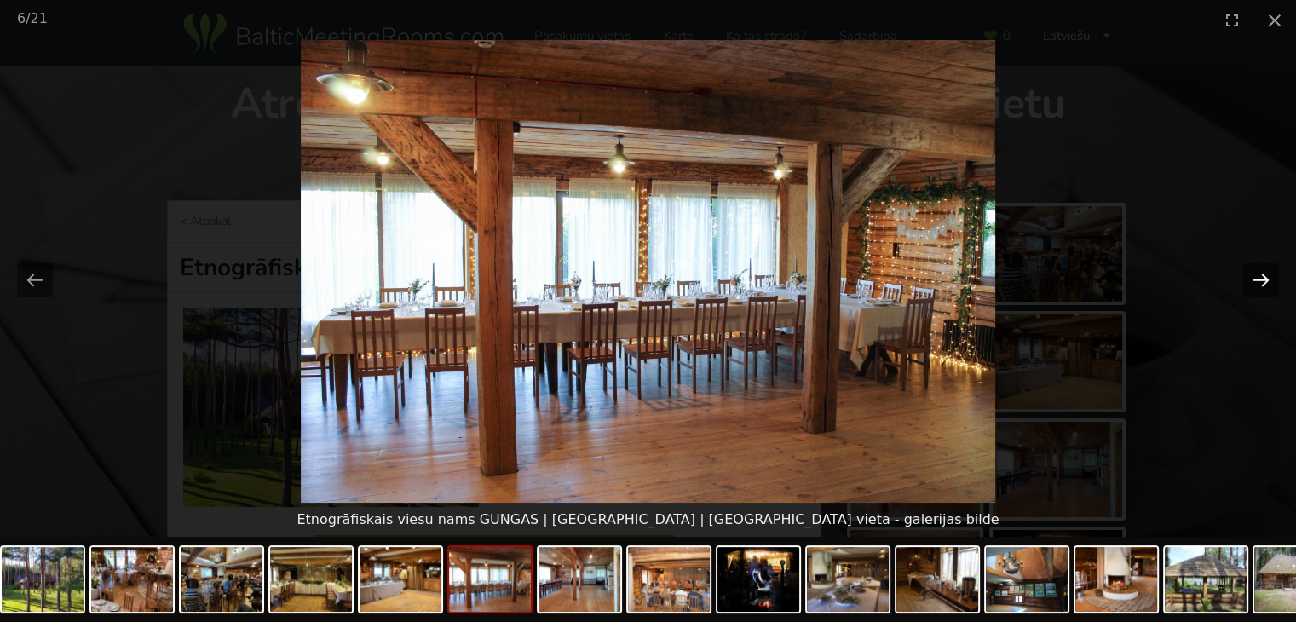
click at [1254, 279] on button "Next slide" at bounding box center [1261, 279] width 36 height 33
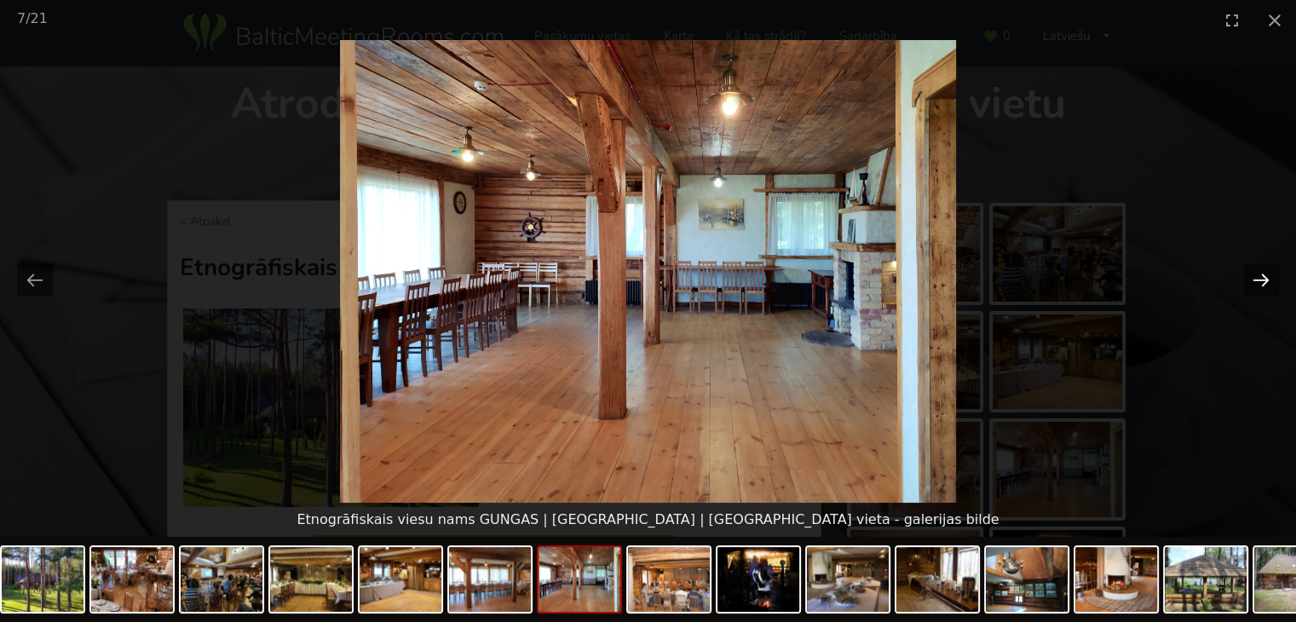
click at [1254, 279] on button "Next slide" at bounding box center [1261, 279] width 36 height 33
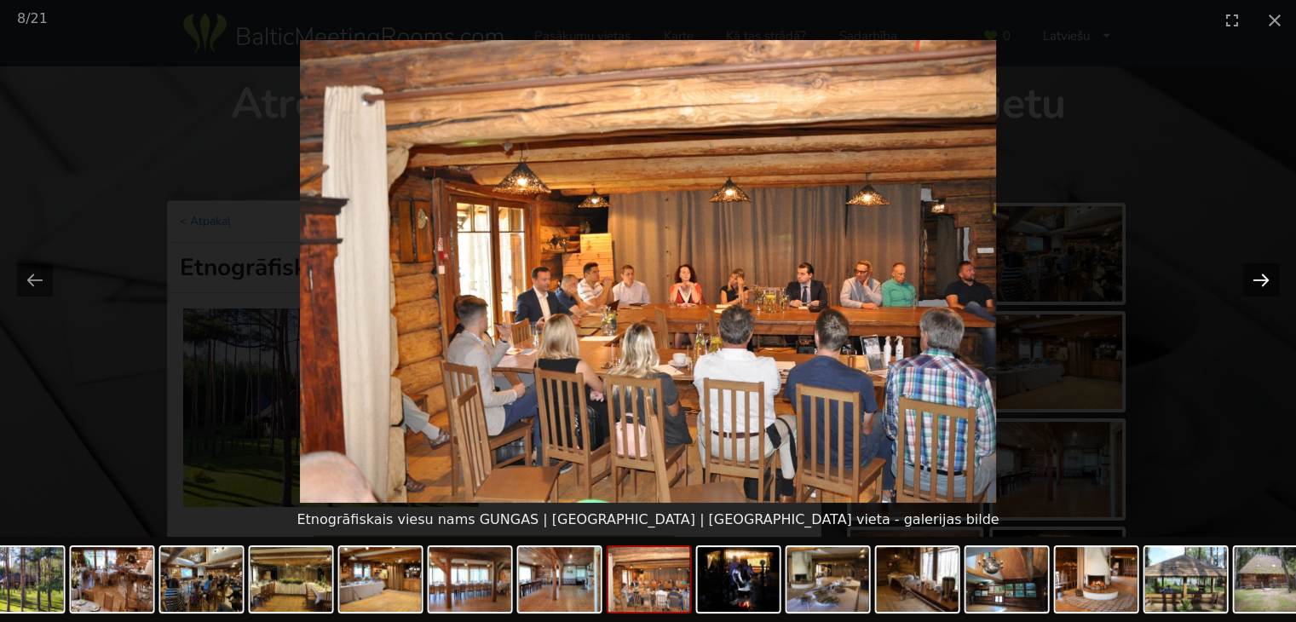
click at [1254, 279] on button "Next slide" at bounding box center [1261, 279] width 36 height 33
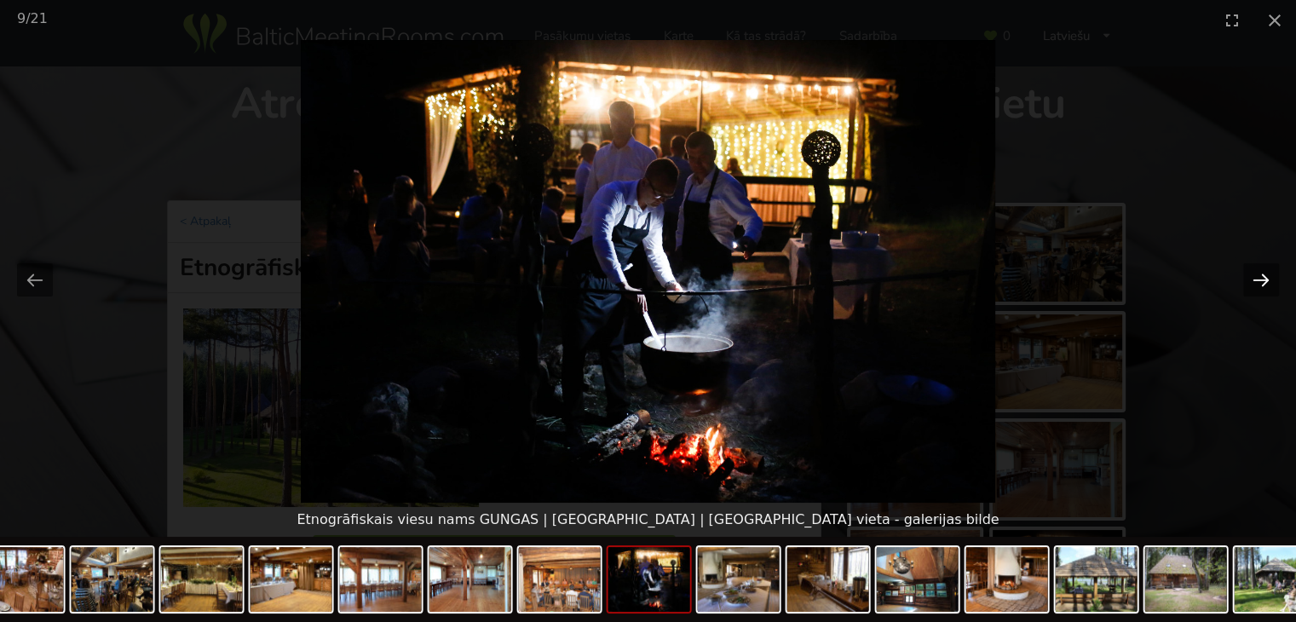
click at [1254, 279] on button "Next slide" at bounding box center [1261, 279] width 36 height 33
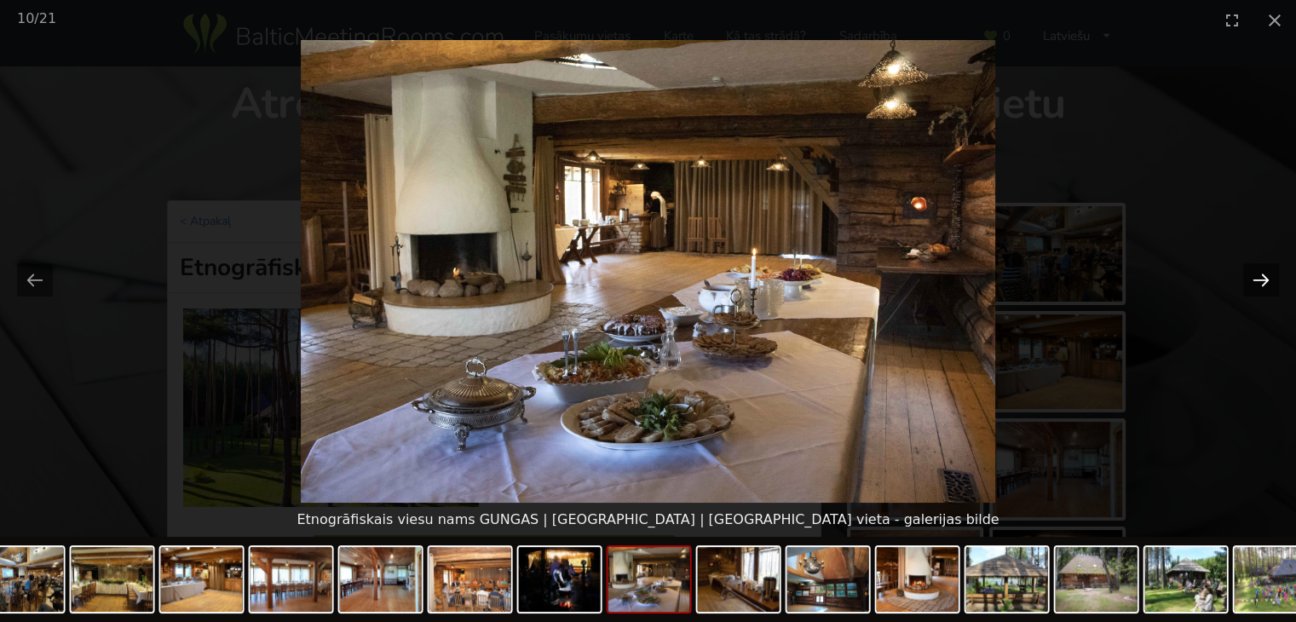
click at [1254, 279] on button "Next slide" at bounding box center [1261, 279] width 36 height 33
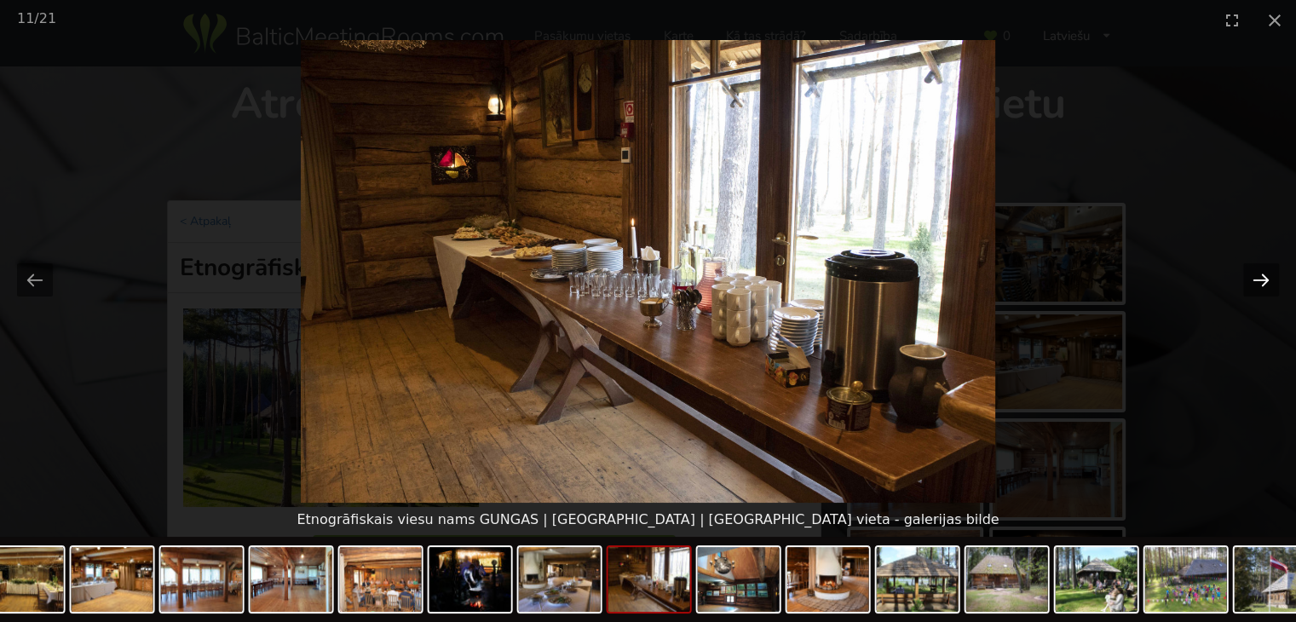
click at [1254, 279] on button "Next slide" at bounding box center [1261, 279] width 36 height 33
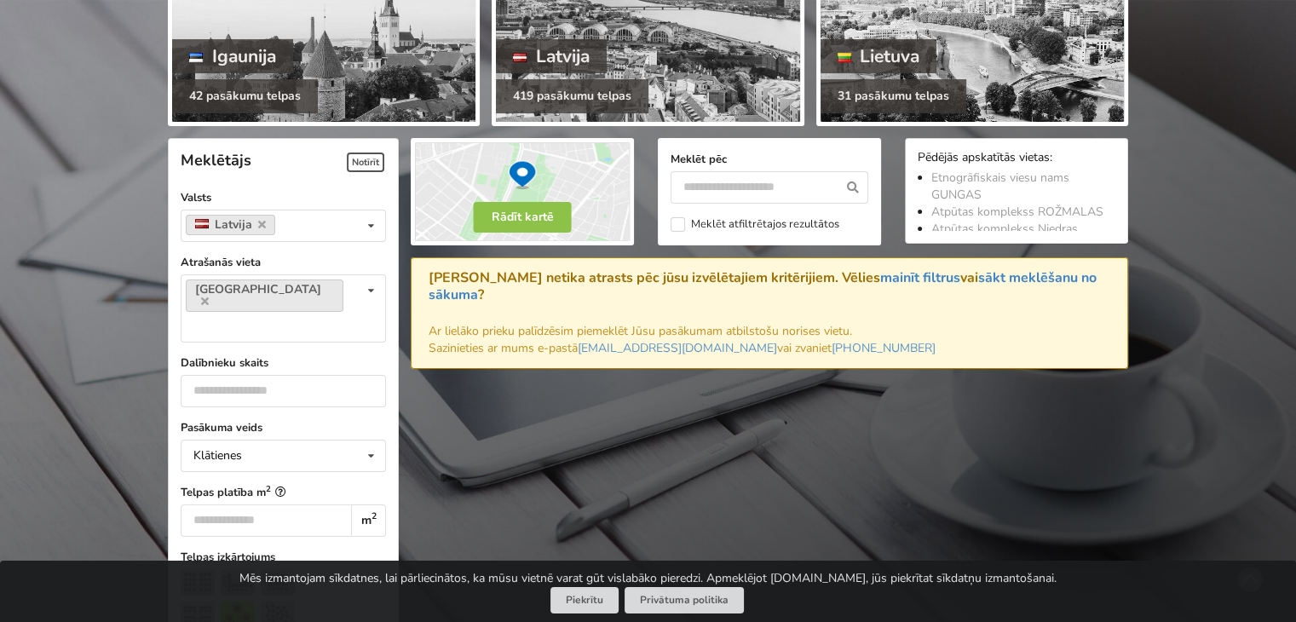
scroll to position [211, 0]
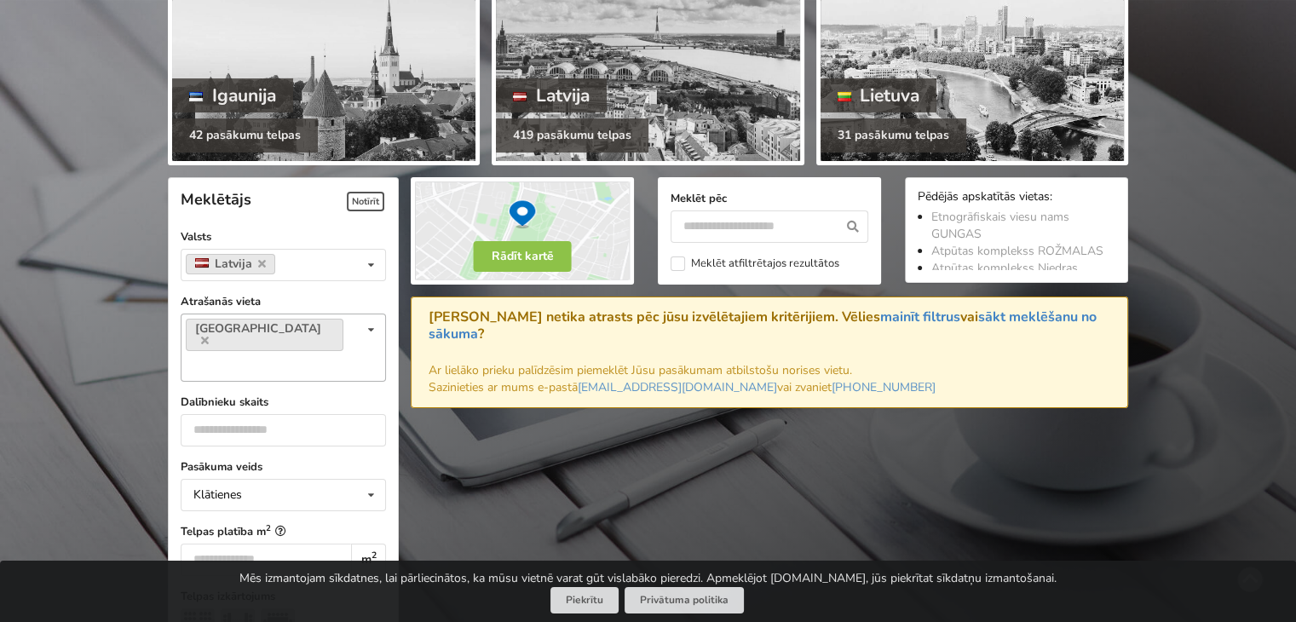
click at [371, 329] on icon at bounding box center [371, 330] width 25 height 32
click at [370, 325] on icon at bounding box center [371, 330] width 25 height 32
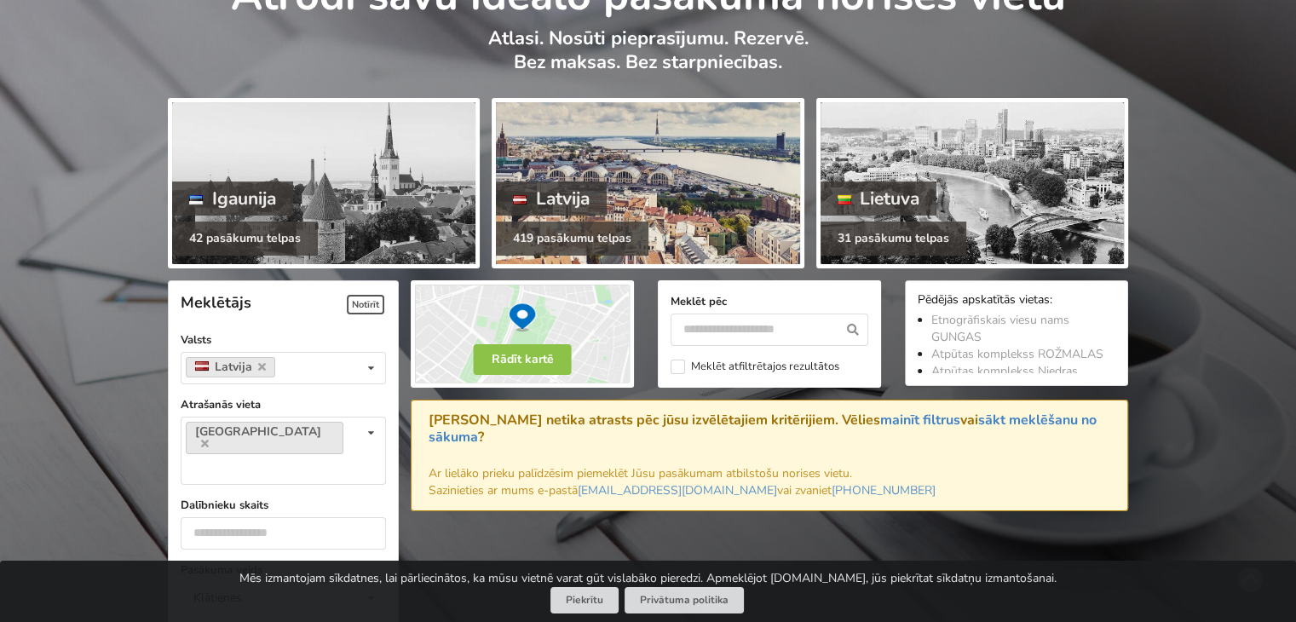
scroll to position [41, 0]
